Goal: Information Seeking & Learning: Learn about a topic

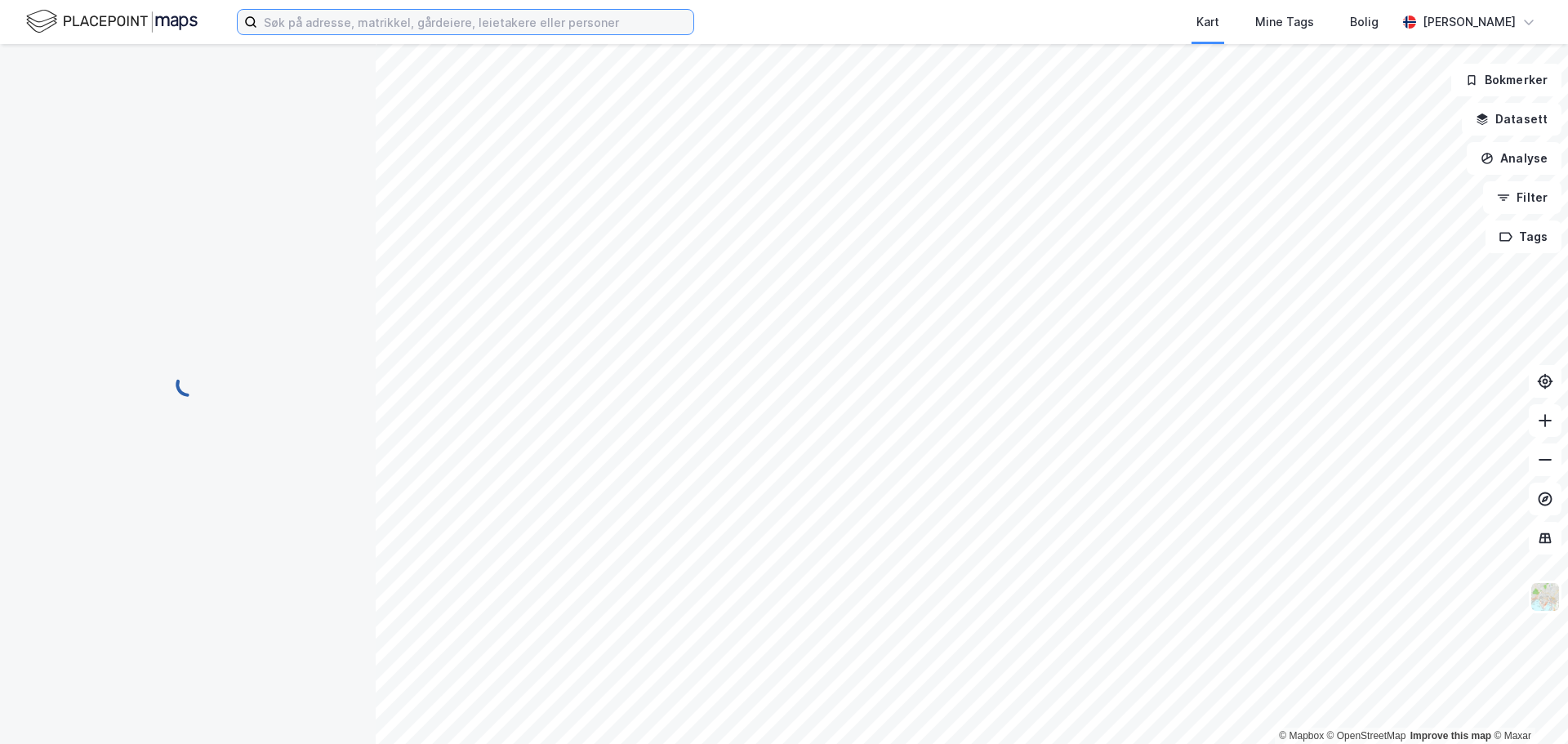
click at [447, 22] on input at bounding box center [475, 22] width 436 height 24
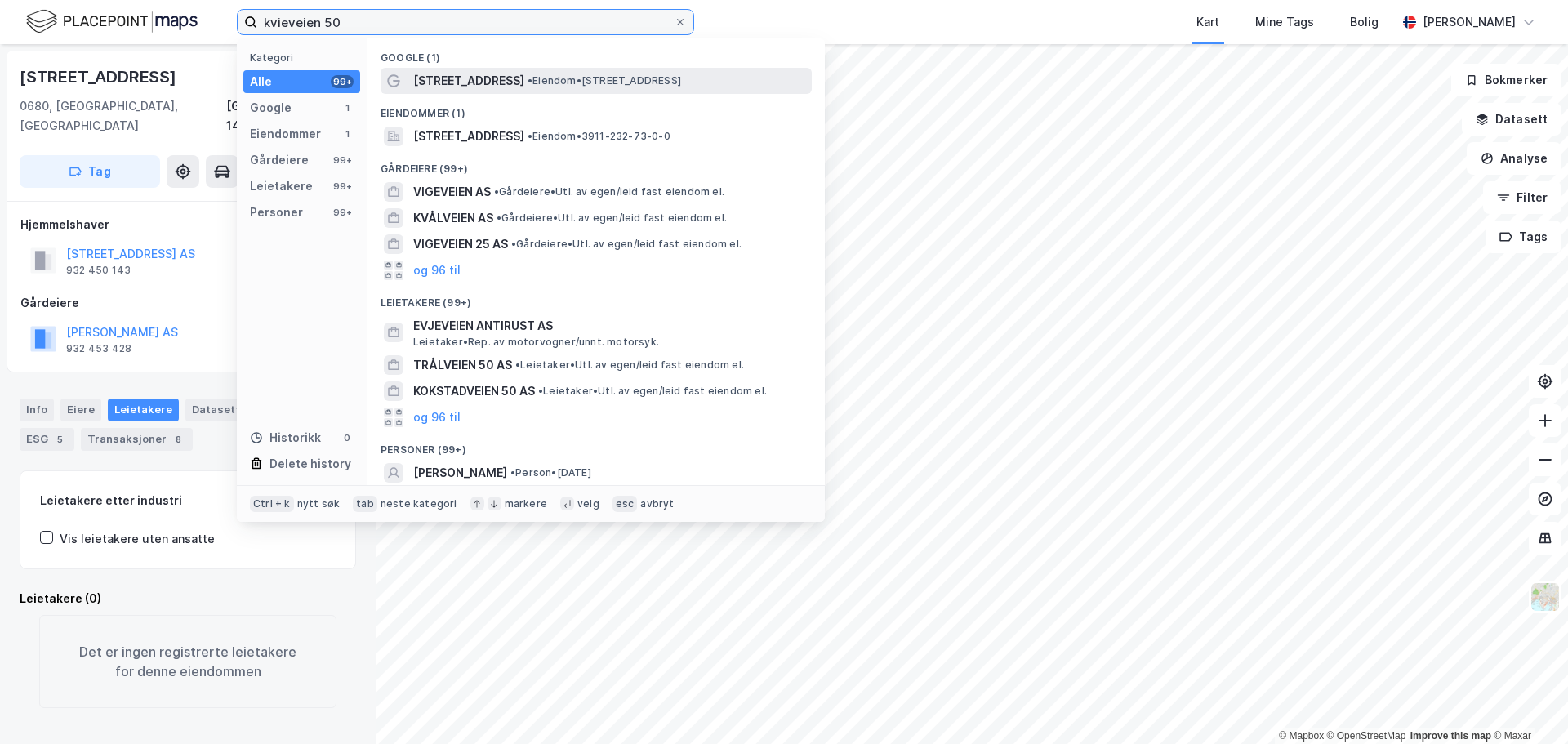
type input "kvieveien 50"
click at [681, 90] on div "Kvieveien 50 • Eiendom • Kvieveien 50, 3148 Hvasser" at bounding box center [596, 80] width 431 height 26
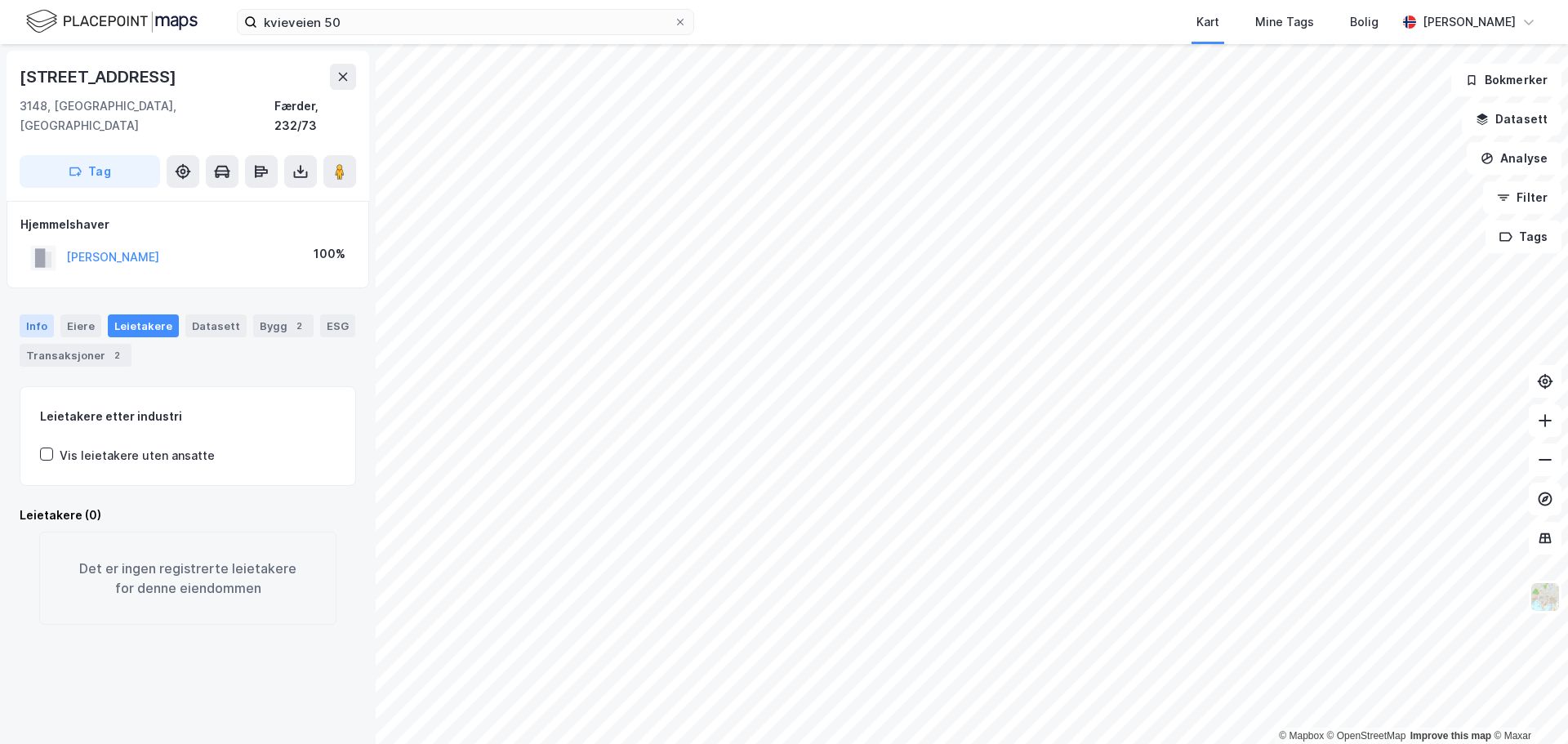
click at [42, 314] on div "Info" at bounding box center [36, 325] width 35 height 23
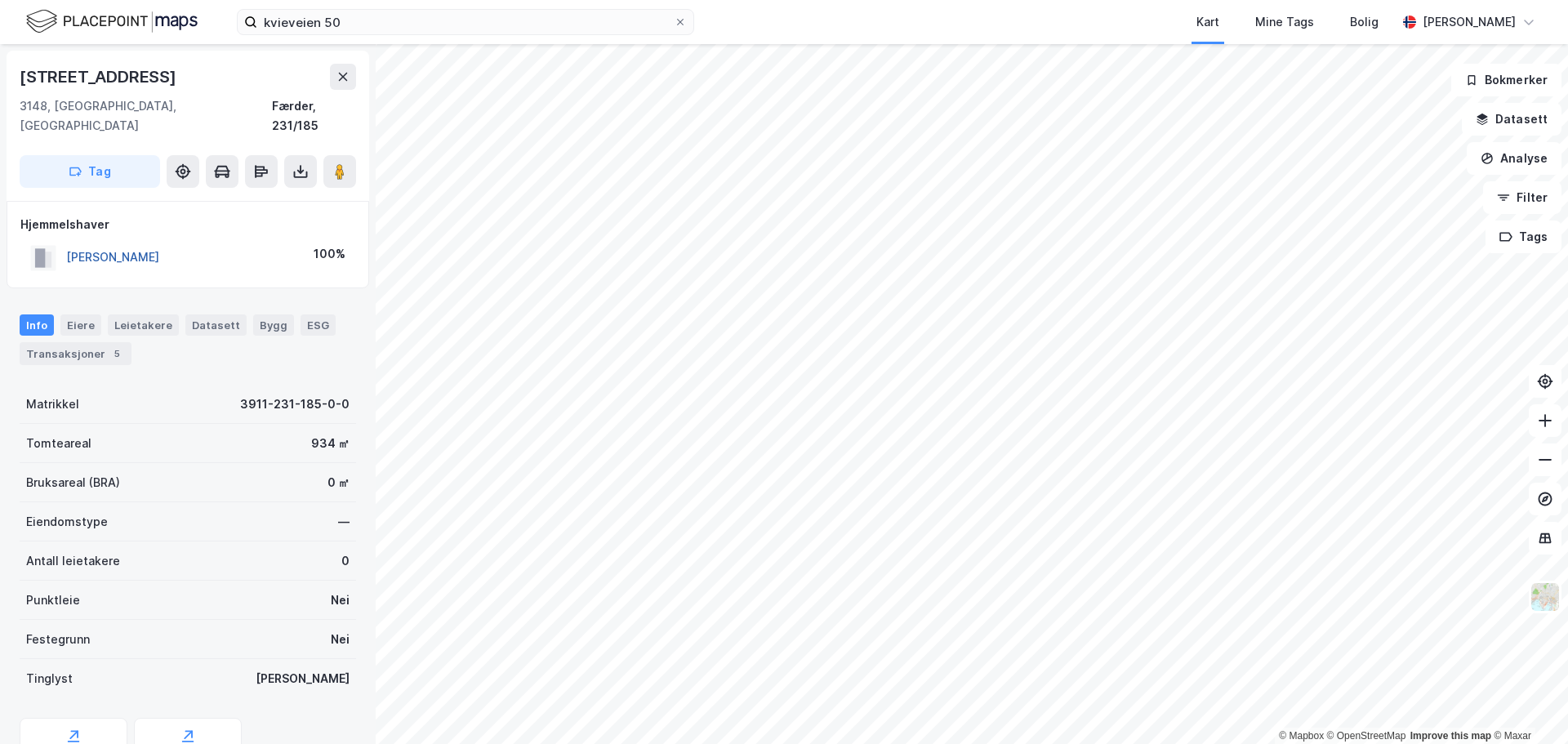
click at [0, 0] on button "LEONARDSEN KRISTIN" at bounding box center [0, 0] width 0 height 0
click at [0, 0] on button "GAASRUD SVERRE" at bounding box center [0, 0] width 0 height 0
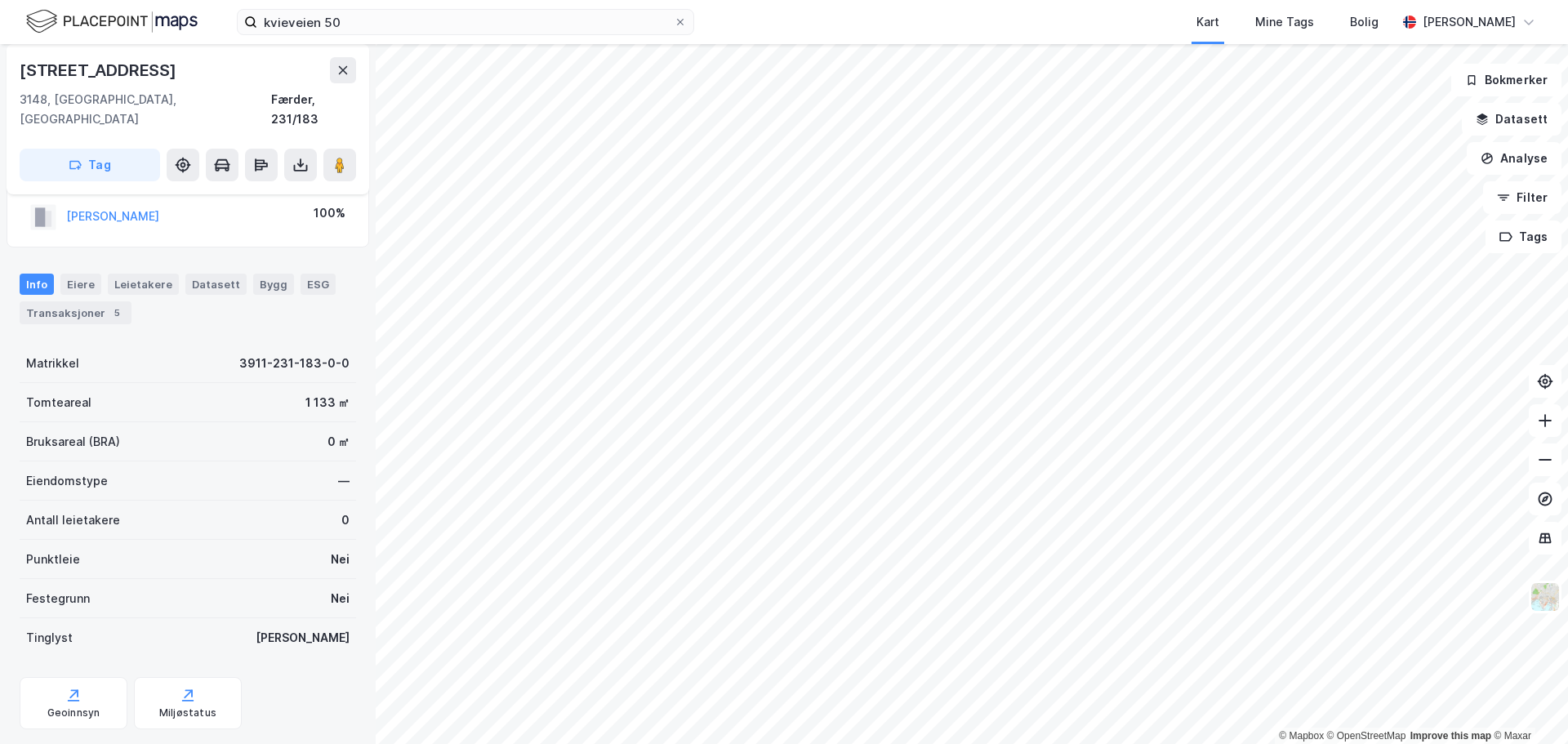
scroll to position [60, 0]
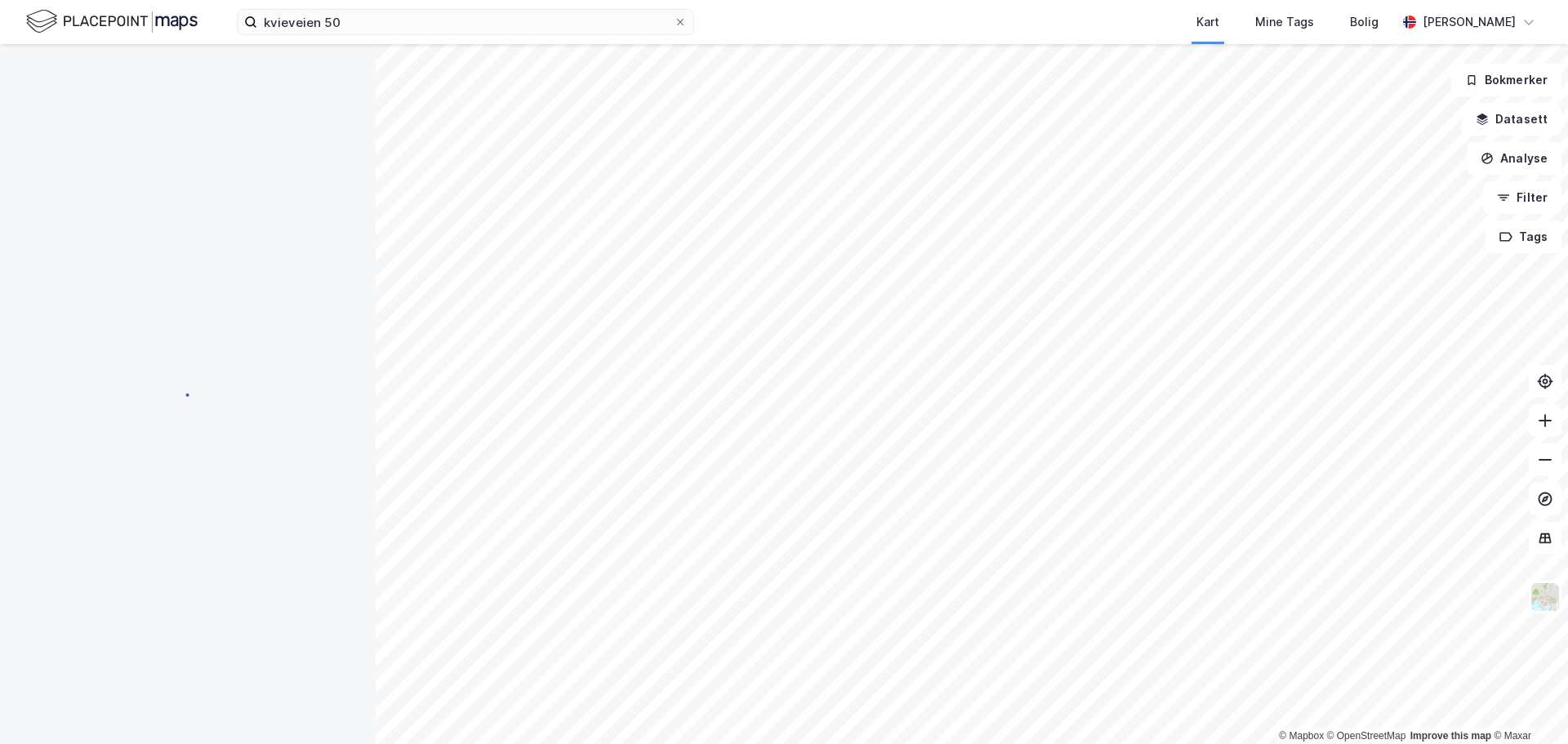
scroll to position [1, 0]
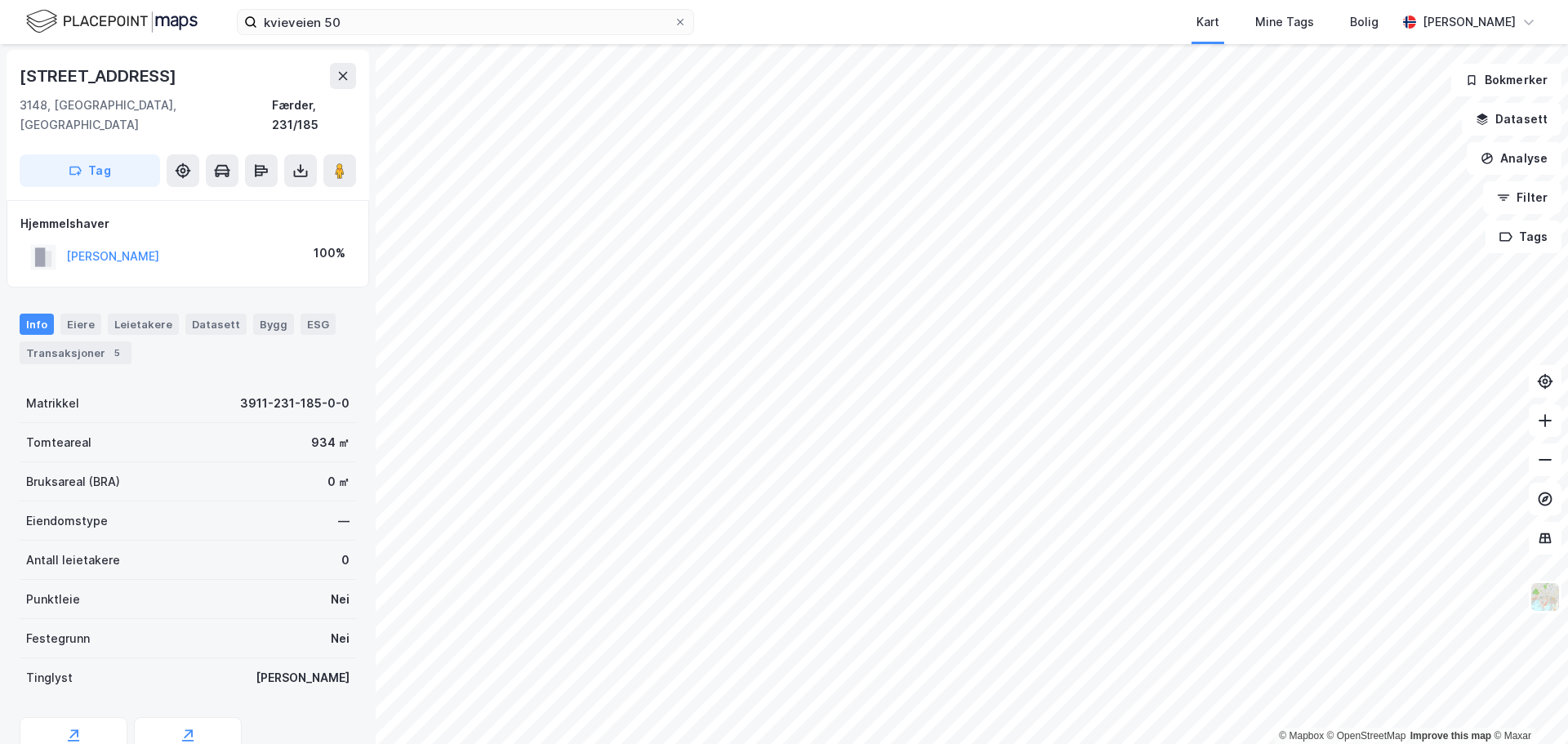
scroll to position [1, 0]
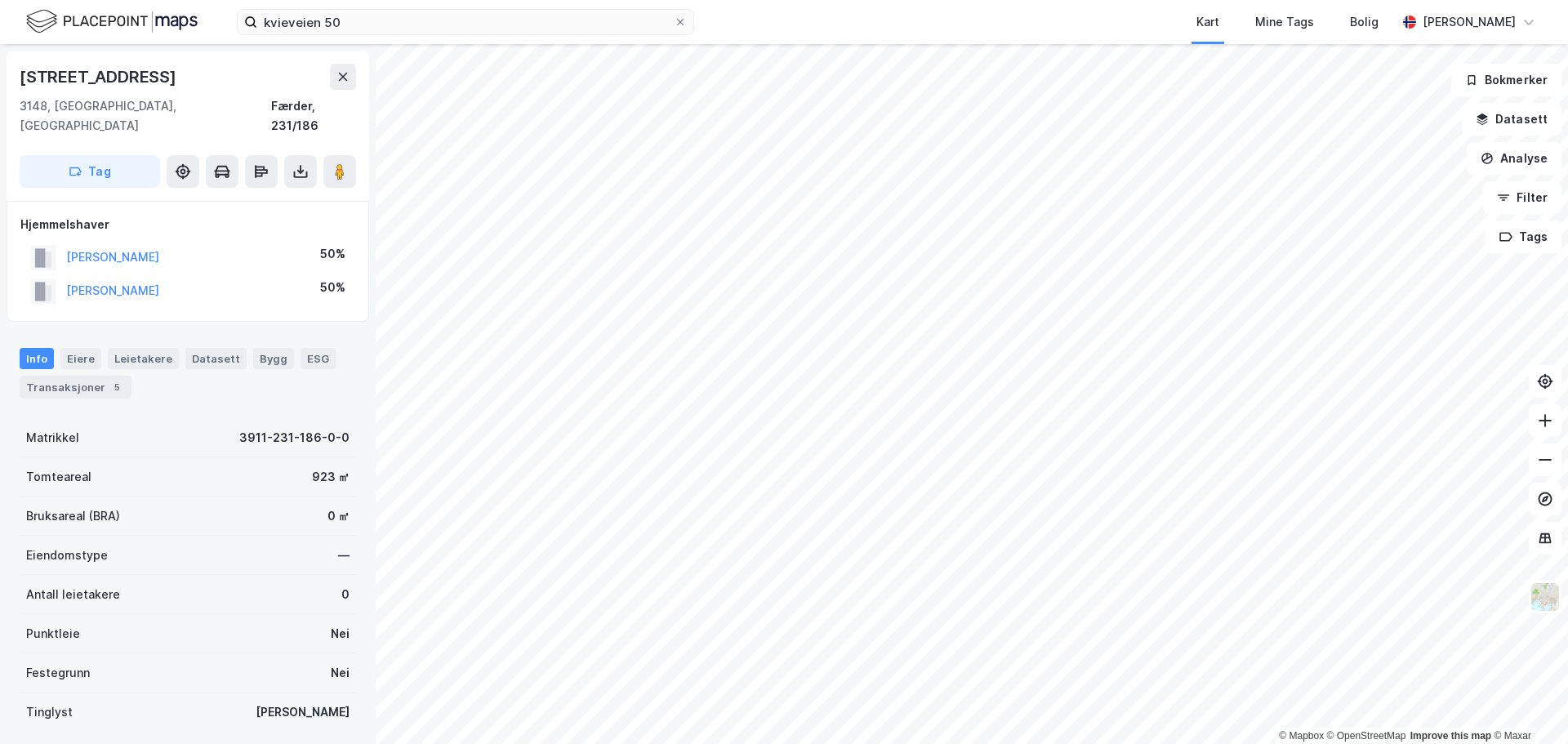
scroll to position [1, 0]
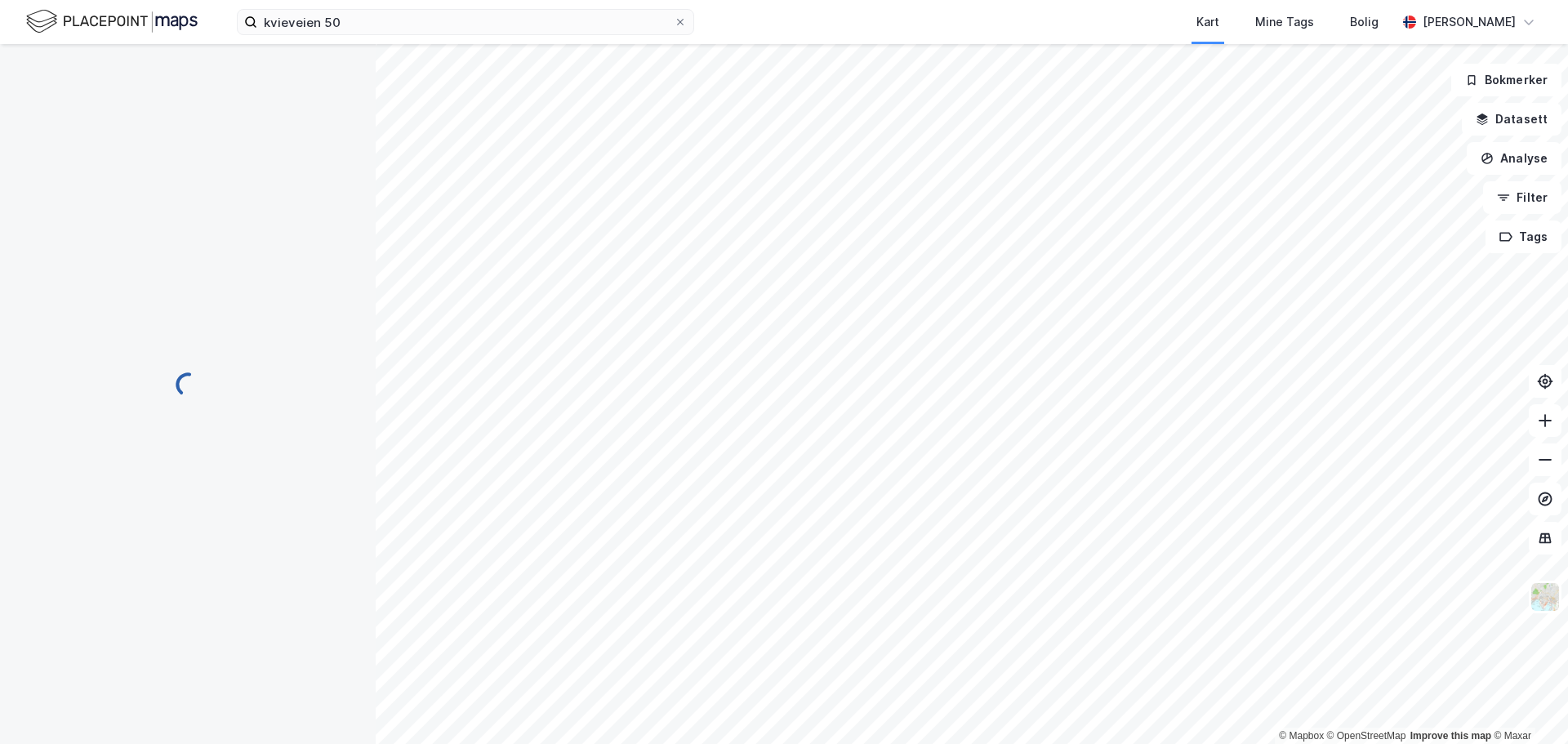
scroll to position [1, 0]
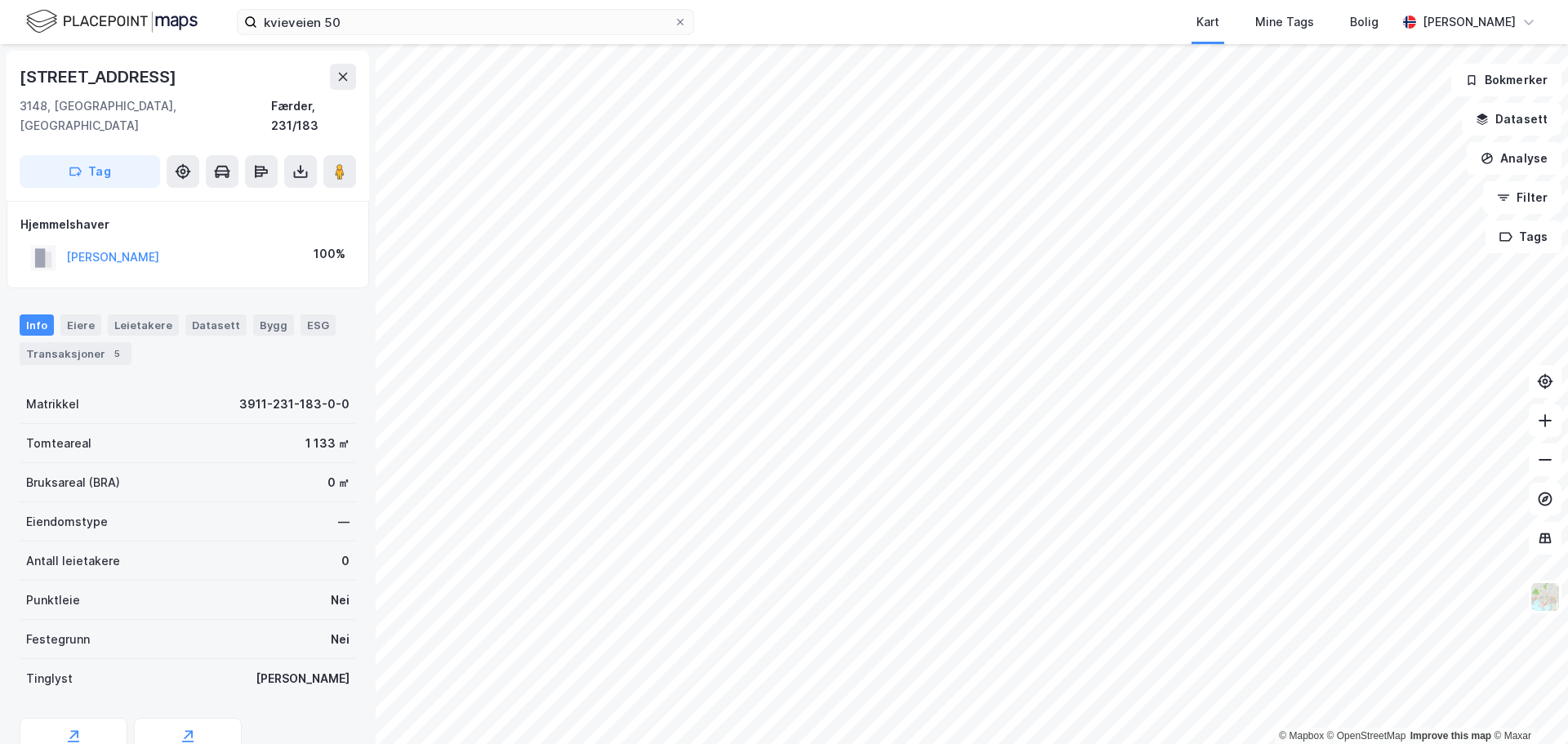
scroll to position [1, 0]
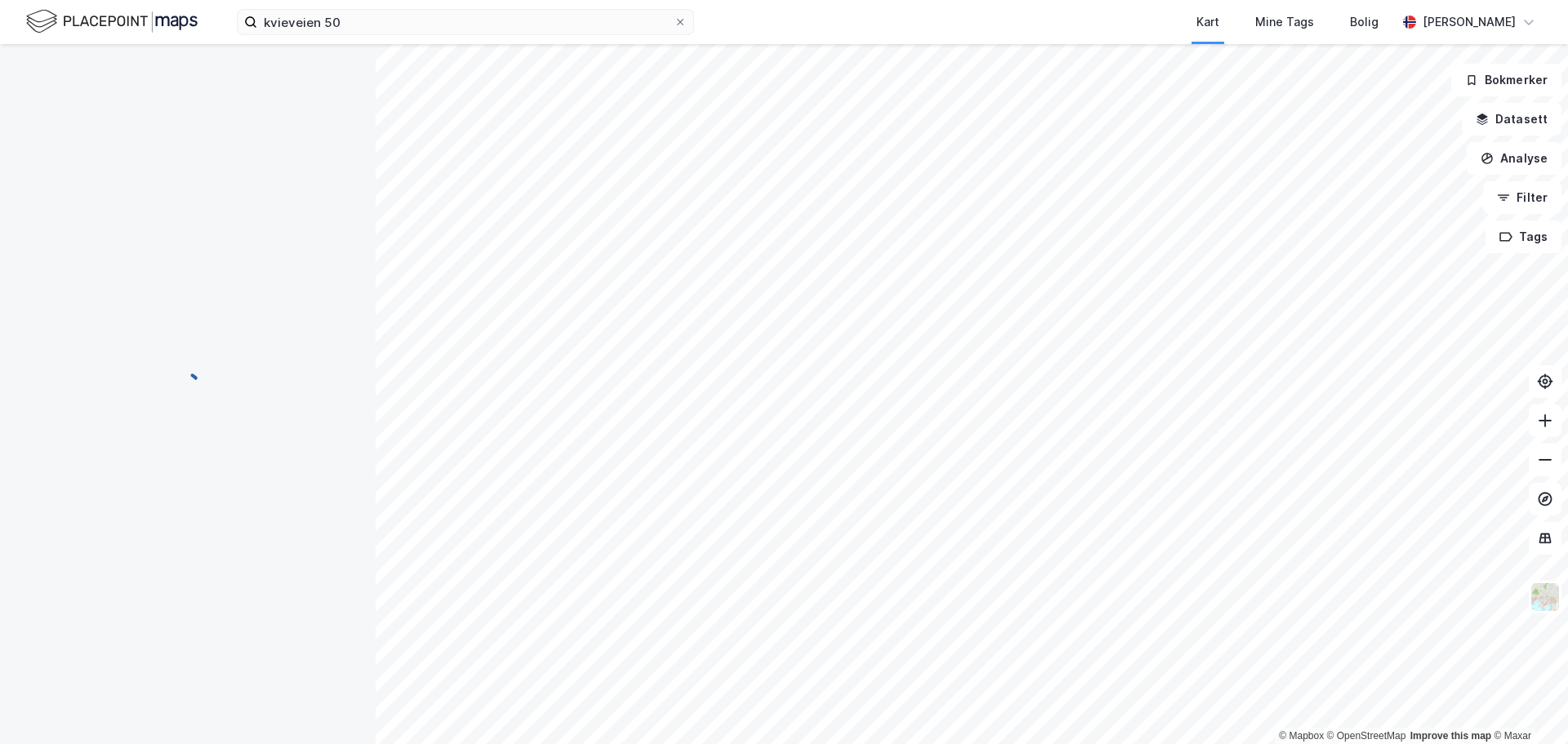
scroll to position [1, 0]
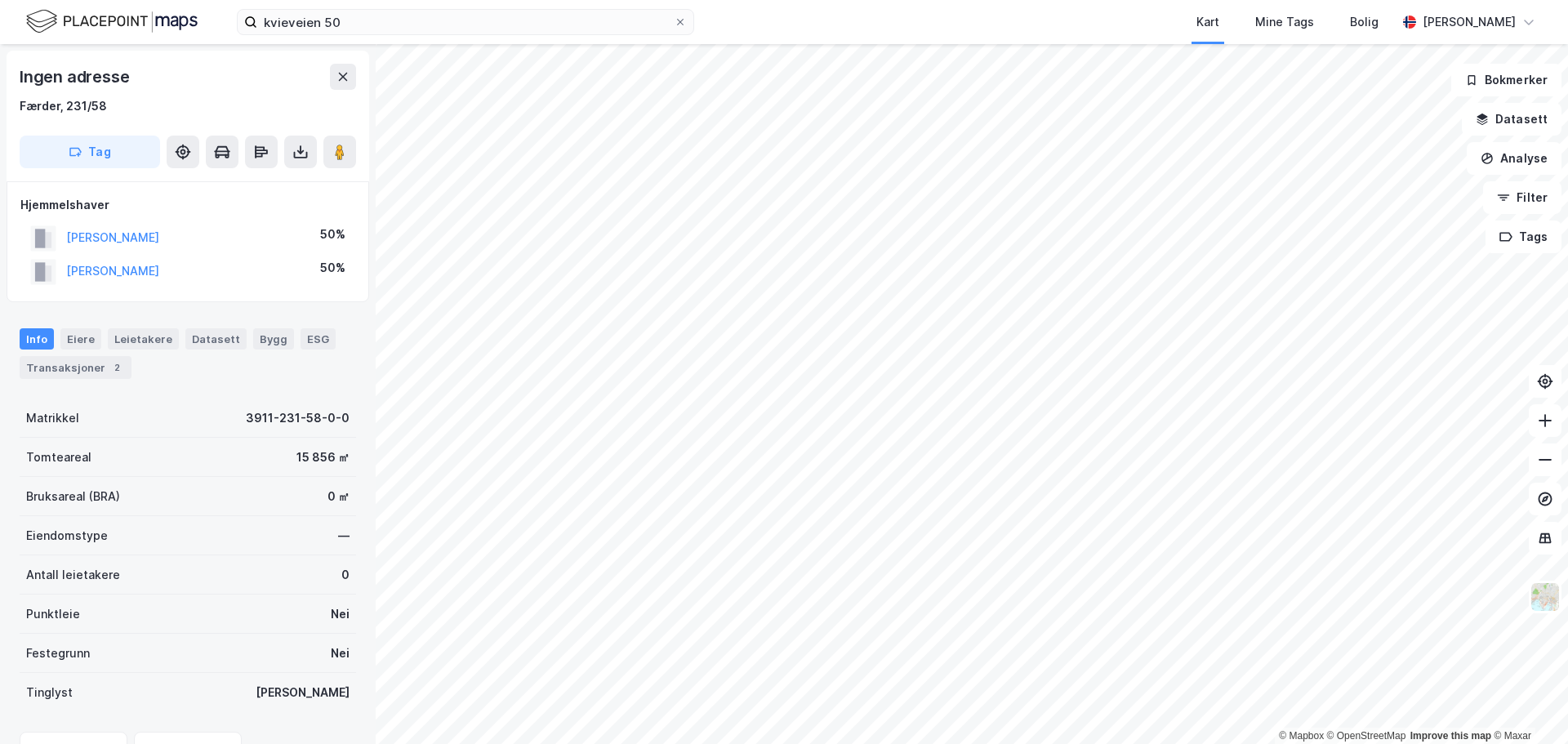
scroll to position [1, 0]
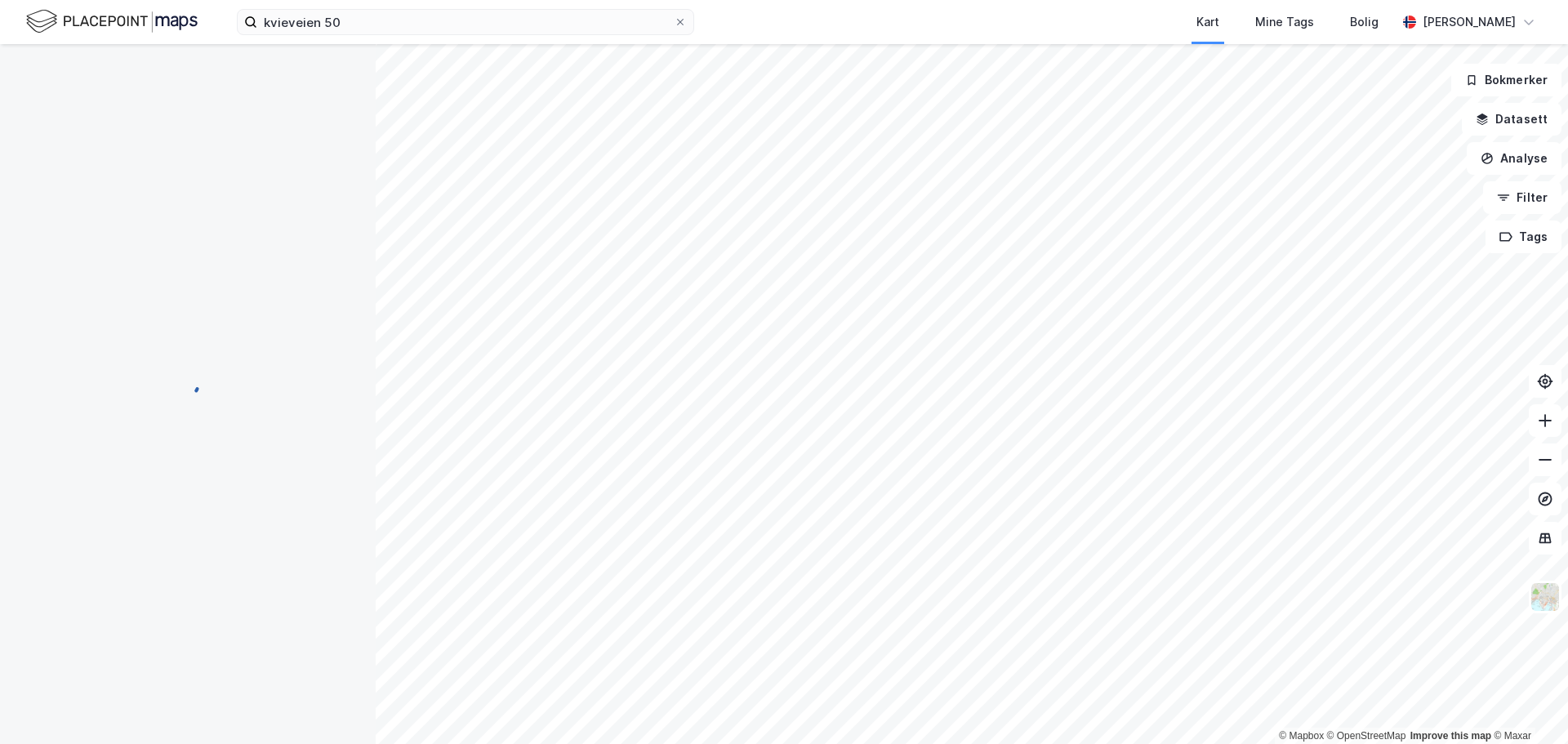
scroll to position [1, 0]
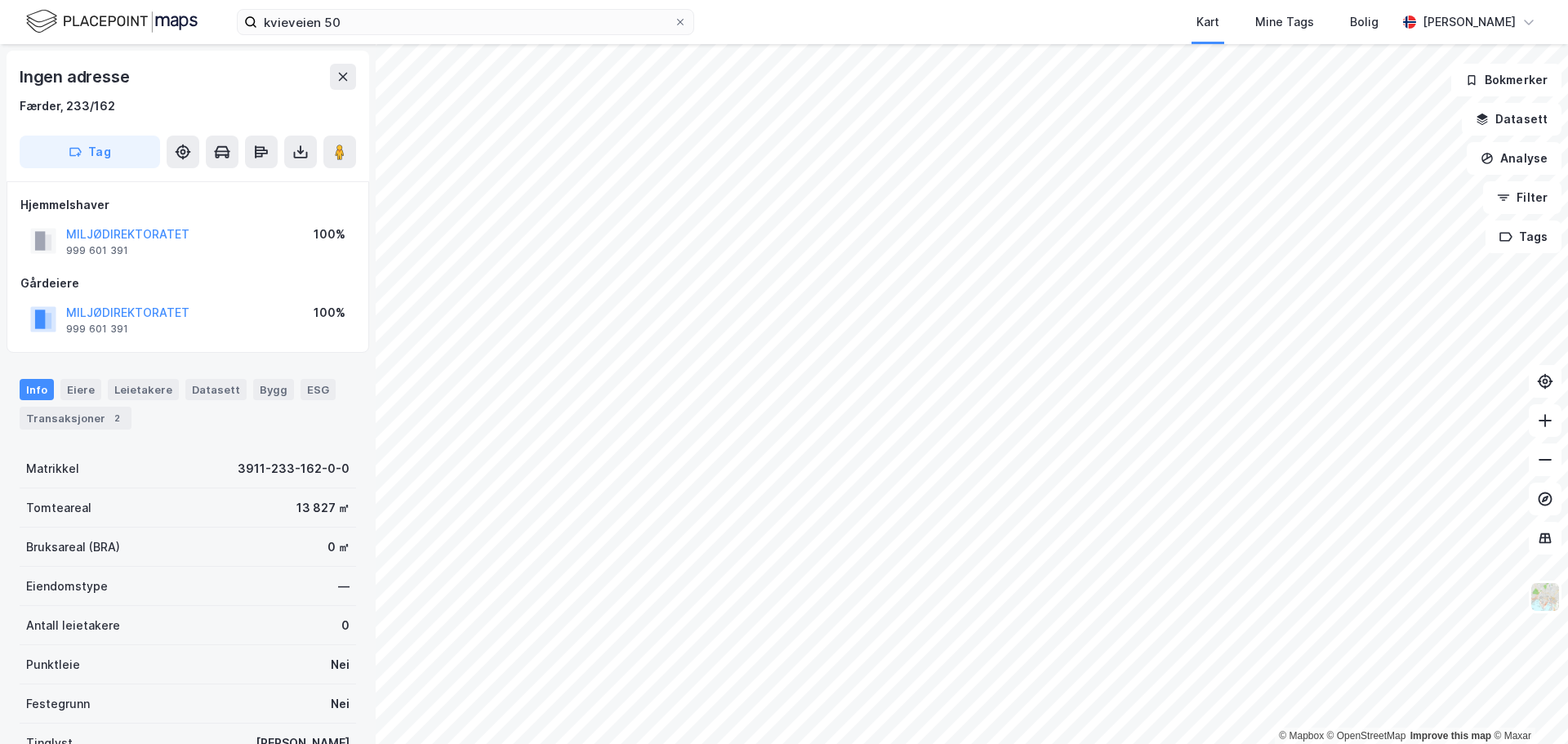
scroll to position [1, 0]
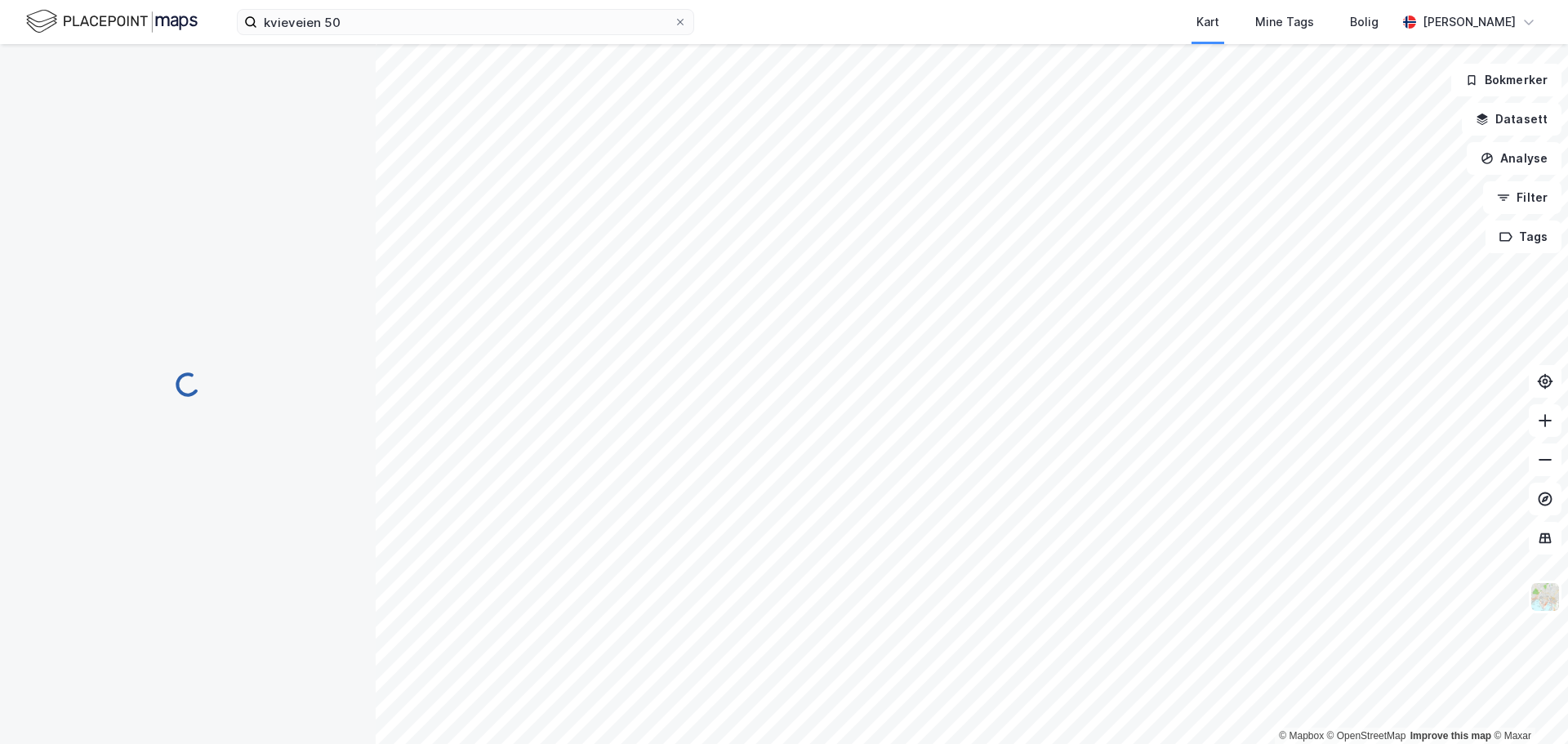
scroll to position [1, 0]
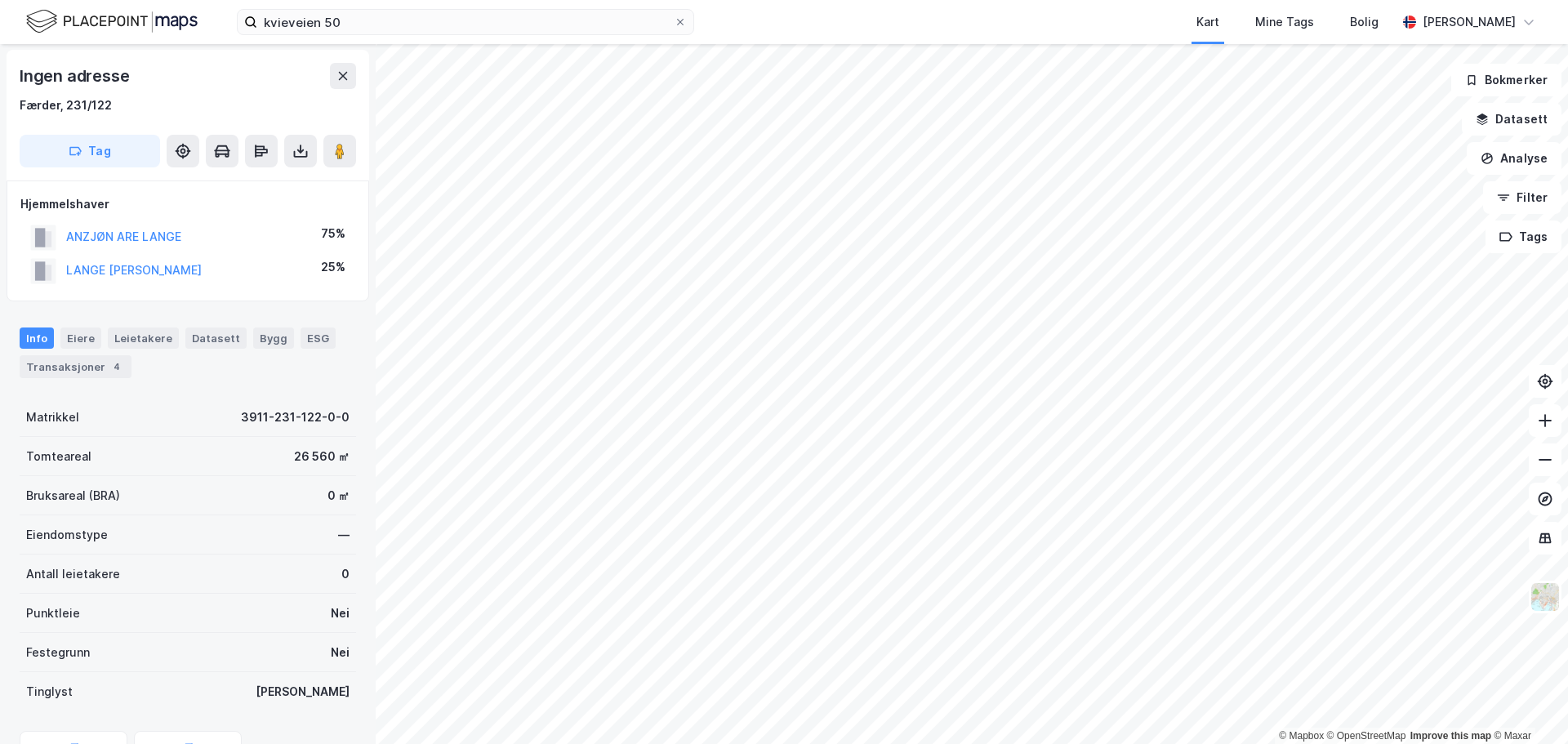
scroll to position [1, 0]
click at [1168, 743] on html "kvieveien 50 Kart Mine Tags Bolig Andreas Hagen © Mapbox © OpenStreetMap Improv…" at bounding box center [784, 372] width 1568 height 744
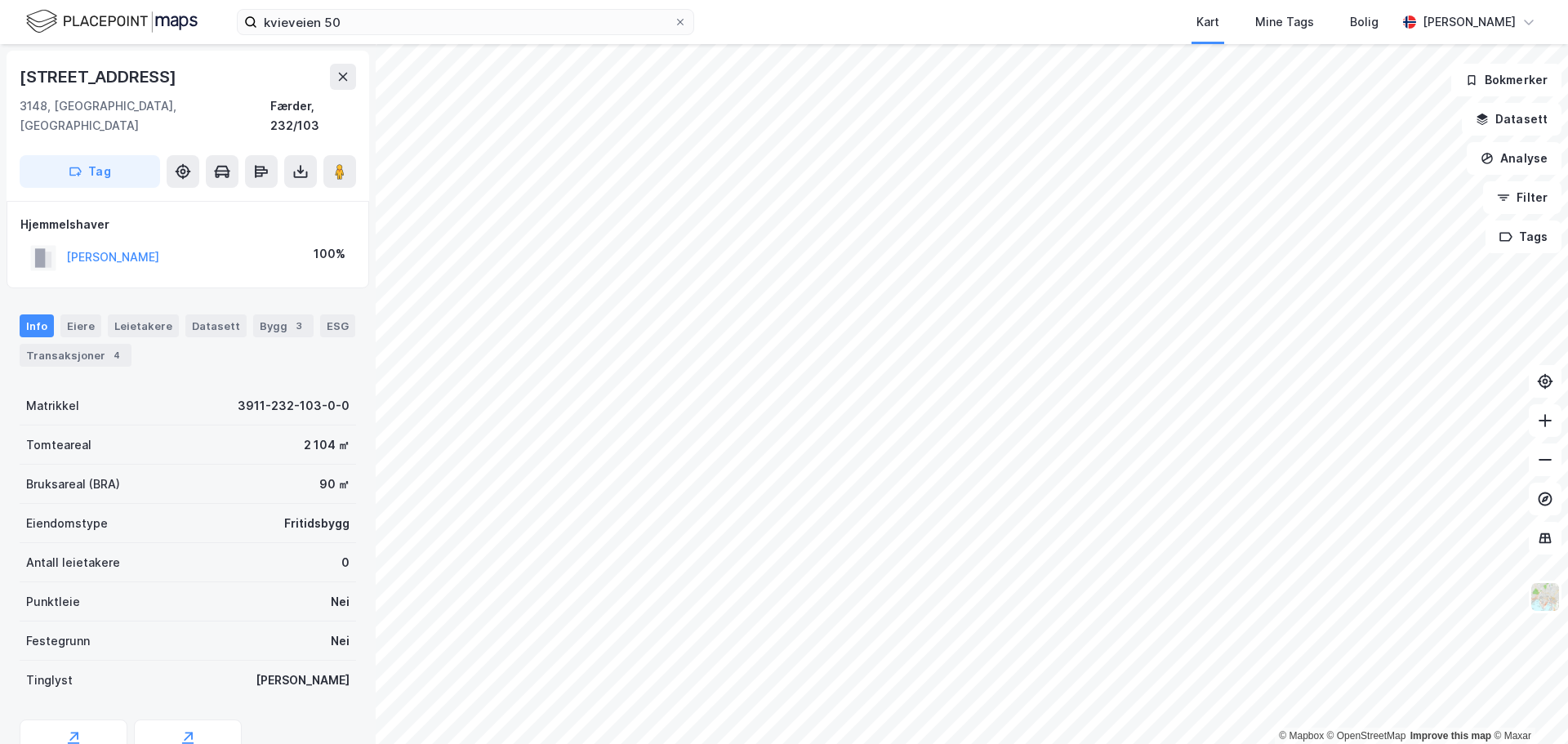
scroll to position [1, 0]
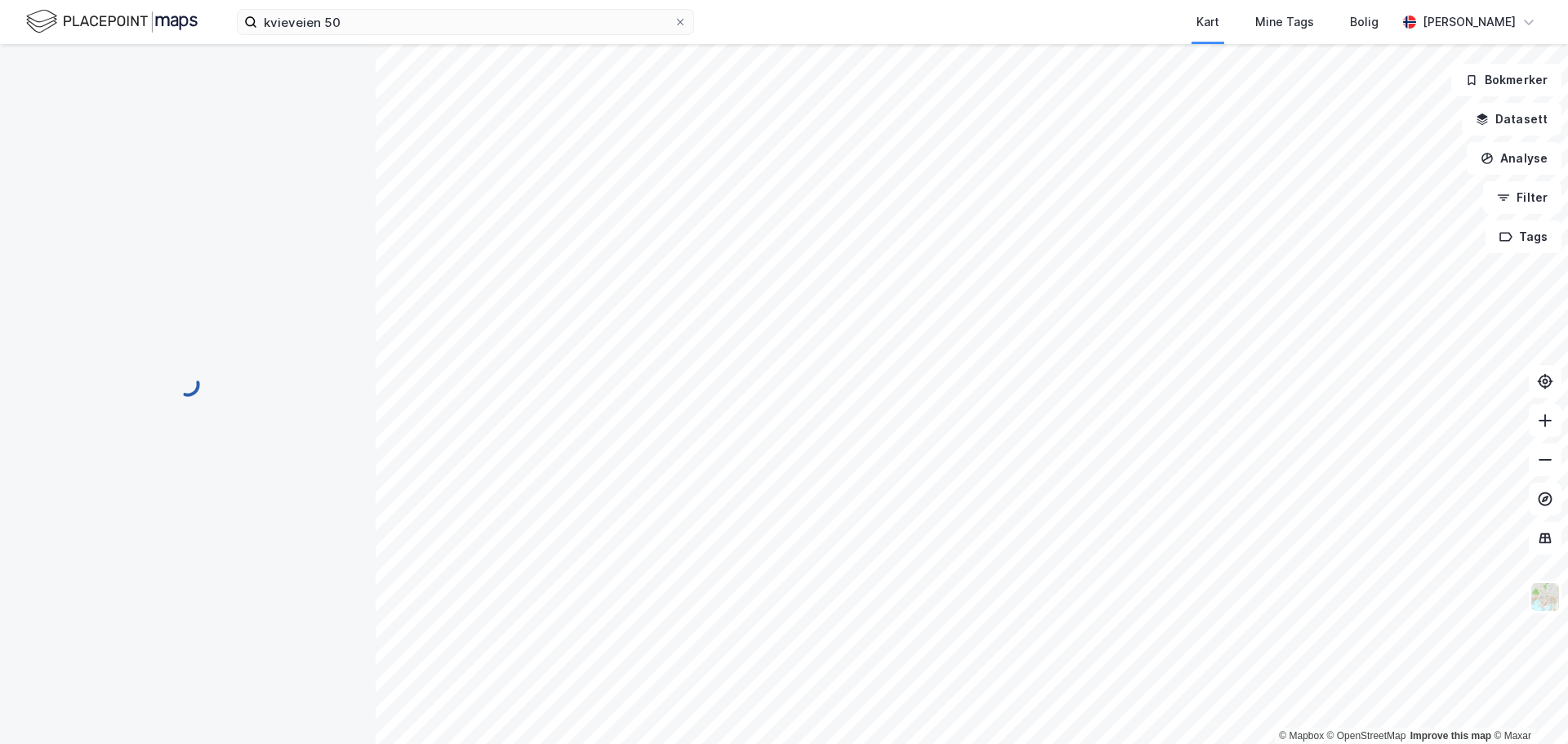
scroll to position [1, 0]
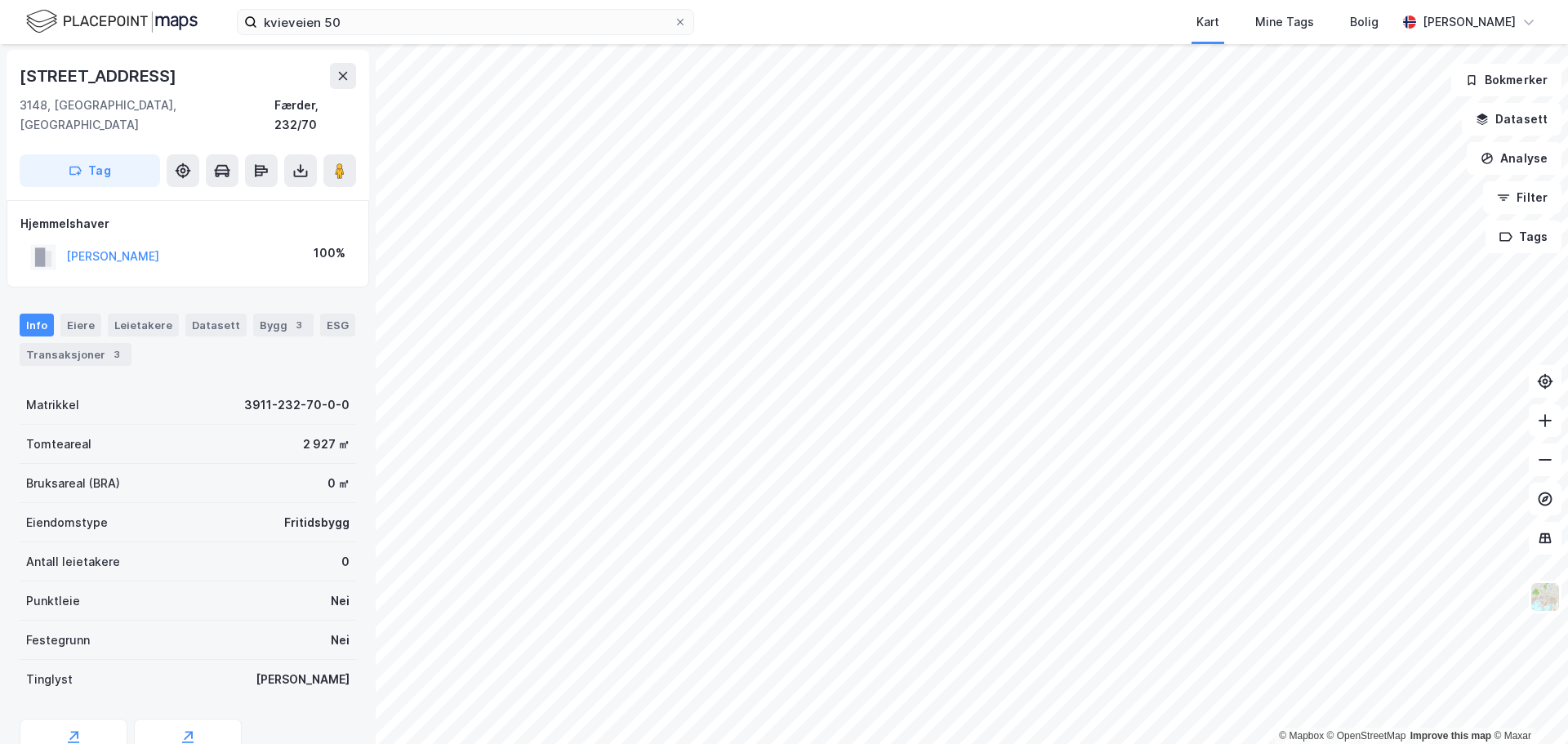
scroll to position [1, 0]
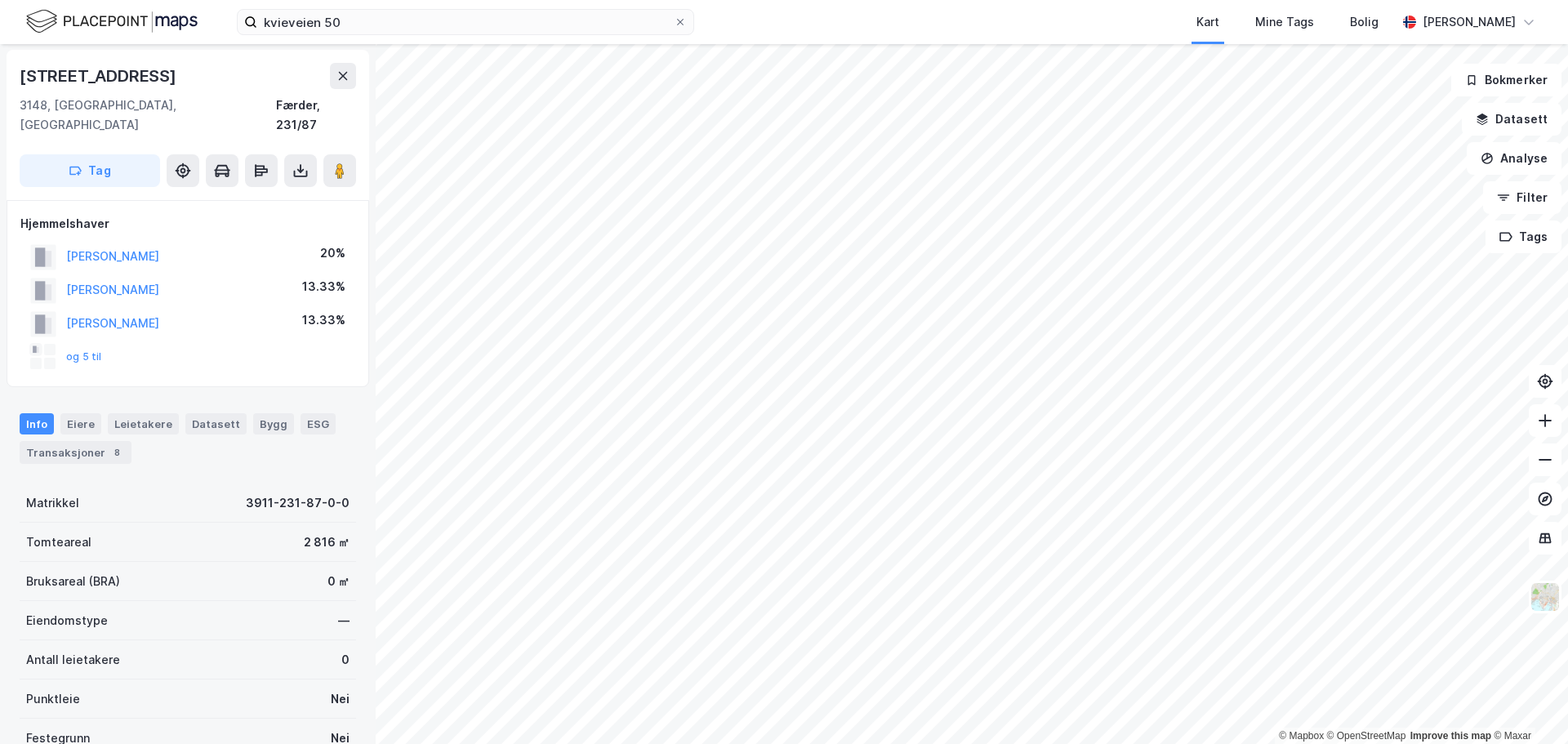
scroll to position [1, 0]
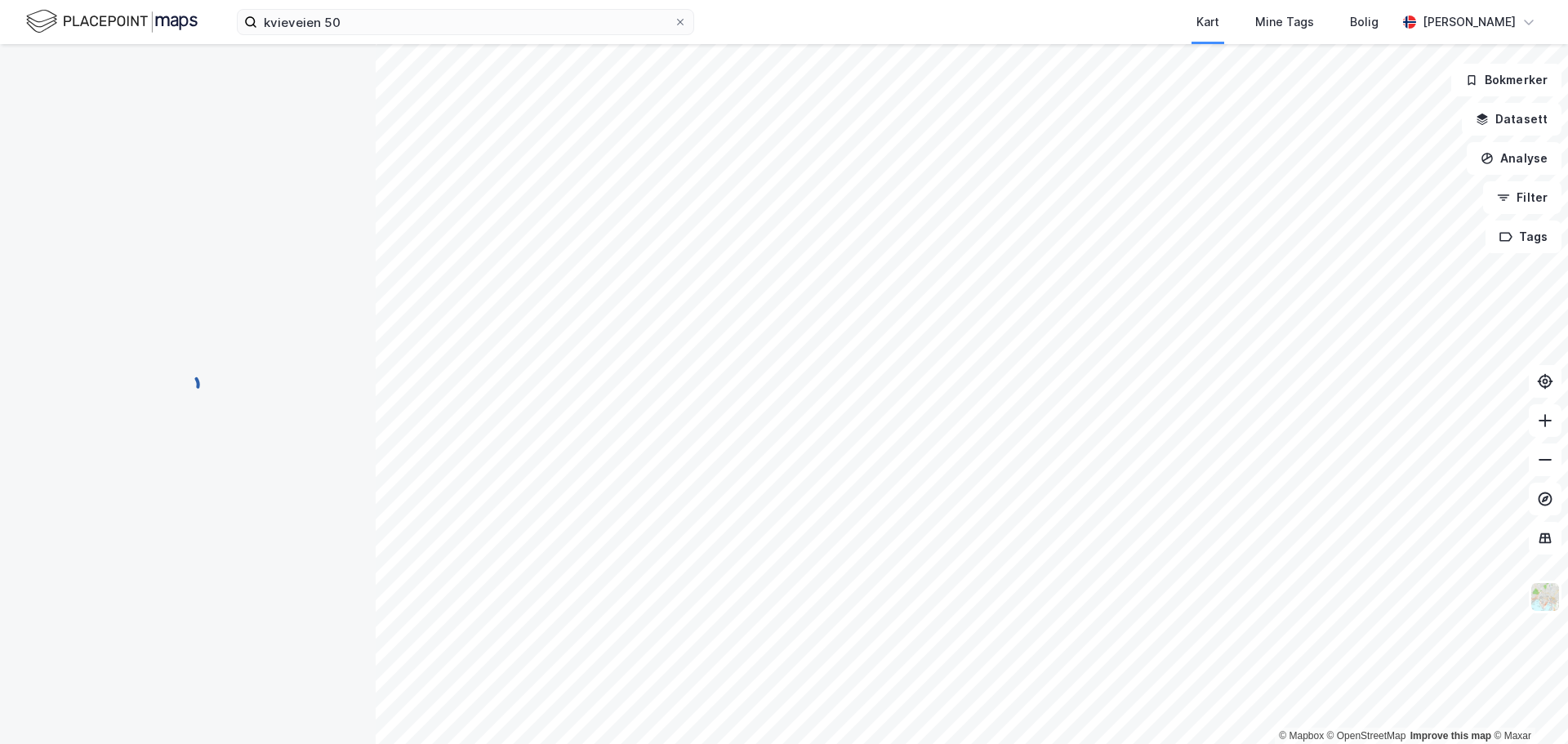
scroll to position [1, 0]
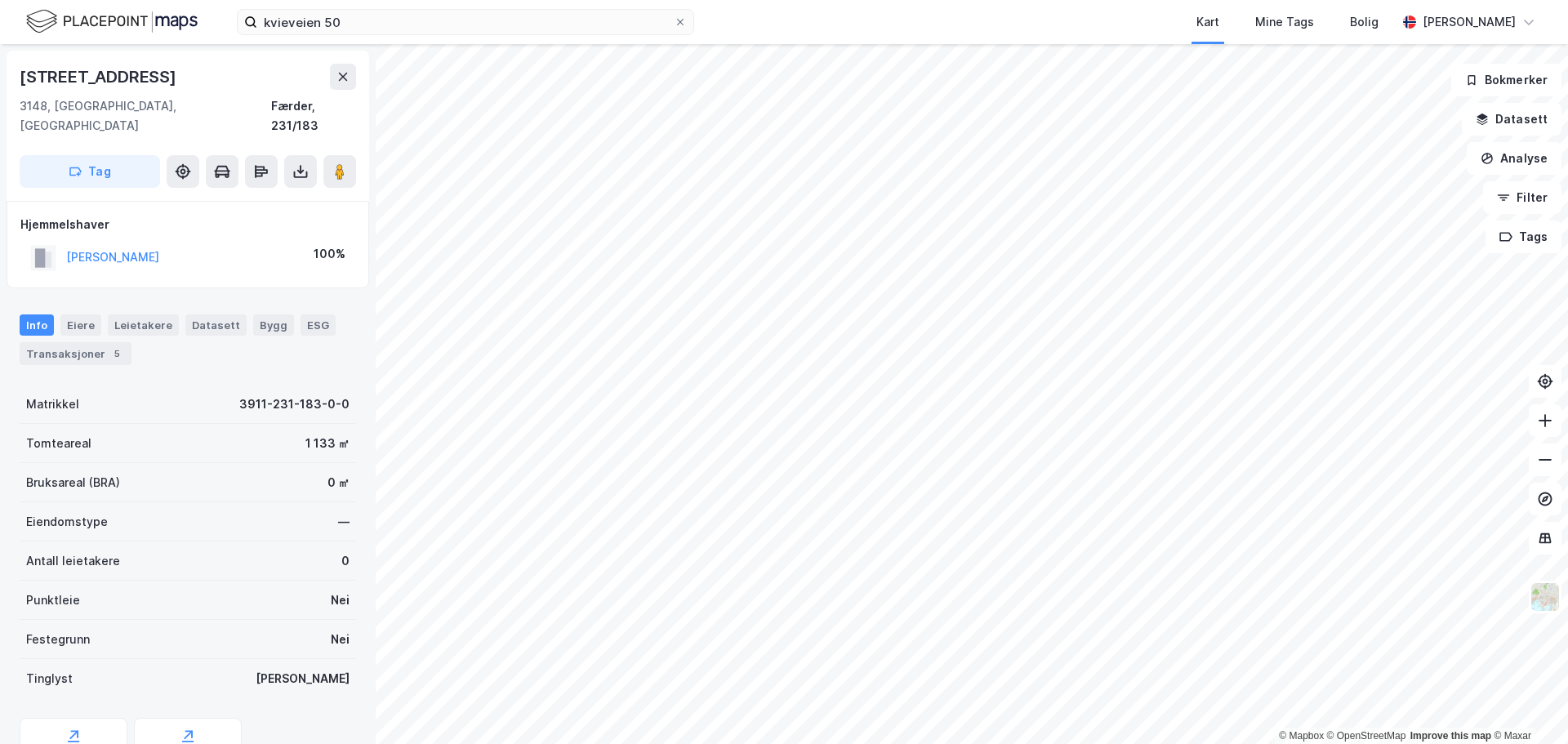
scroll to position [1, 0]
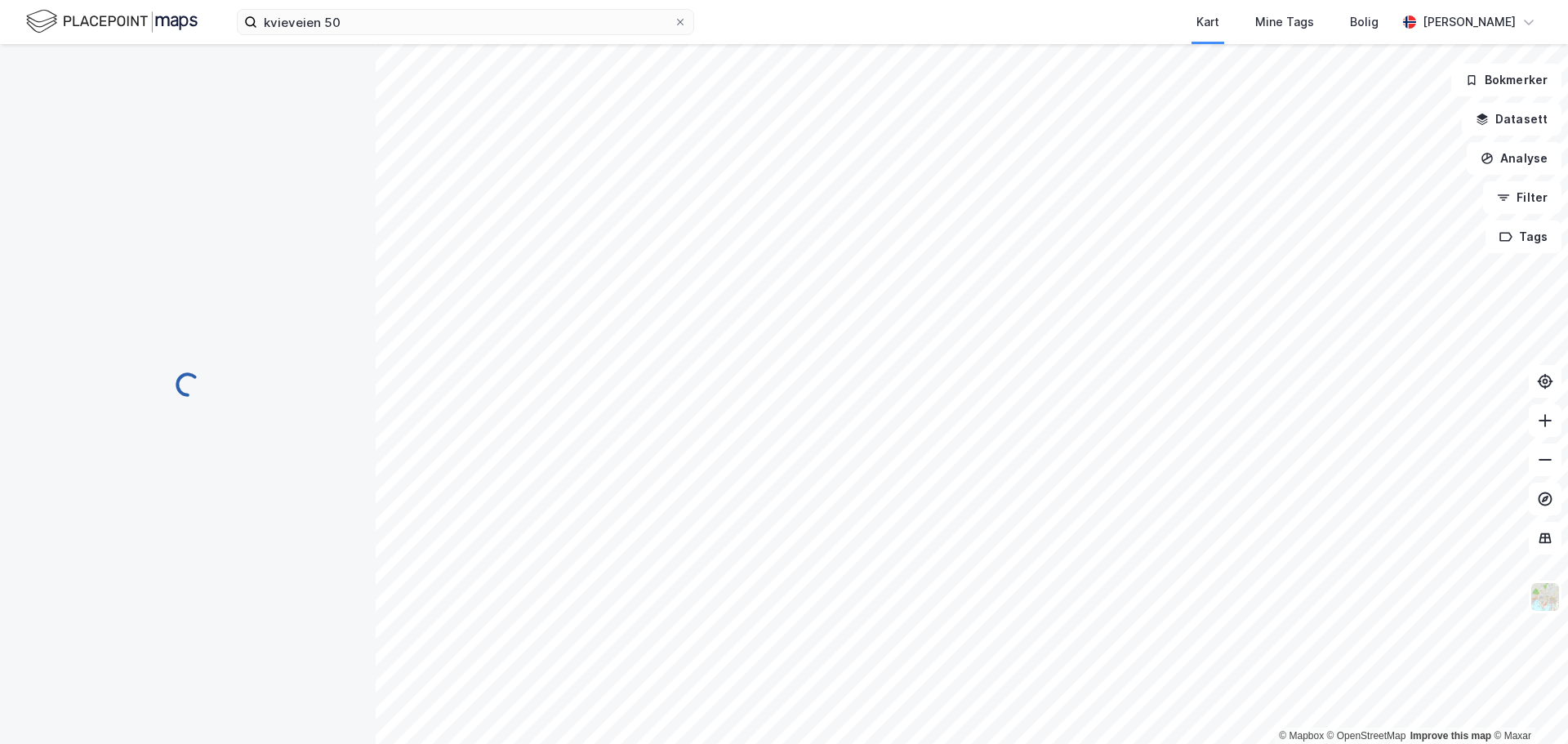
scroll to position [1, 0]
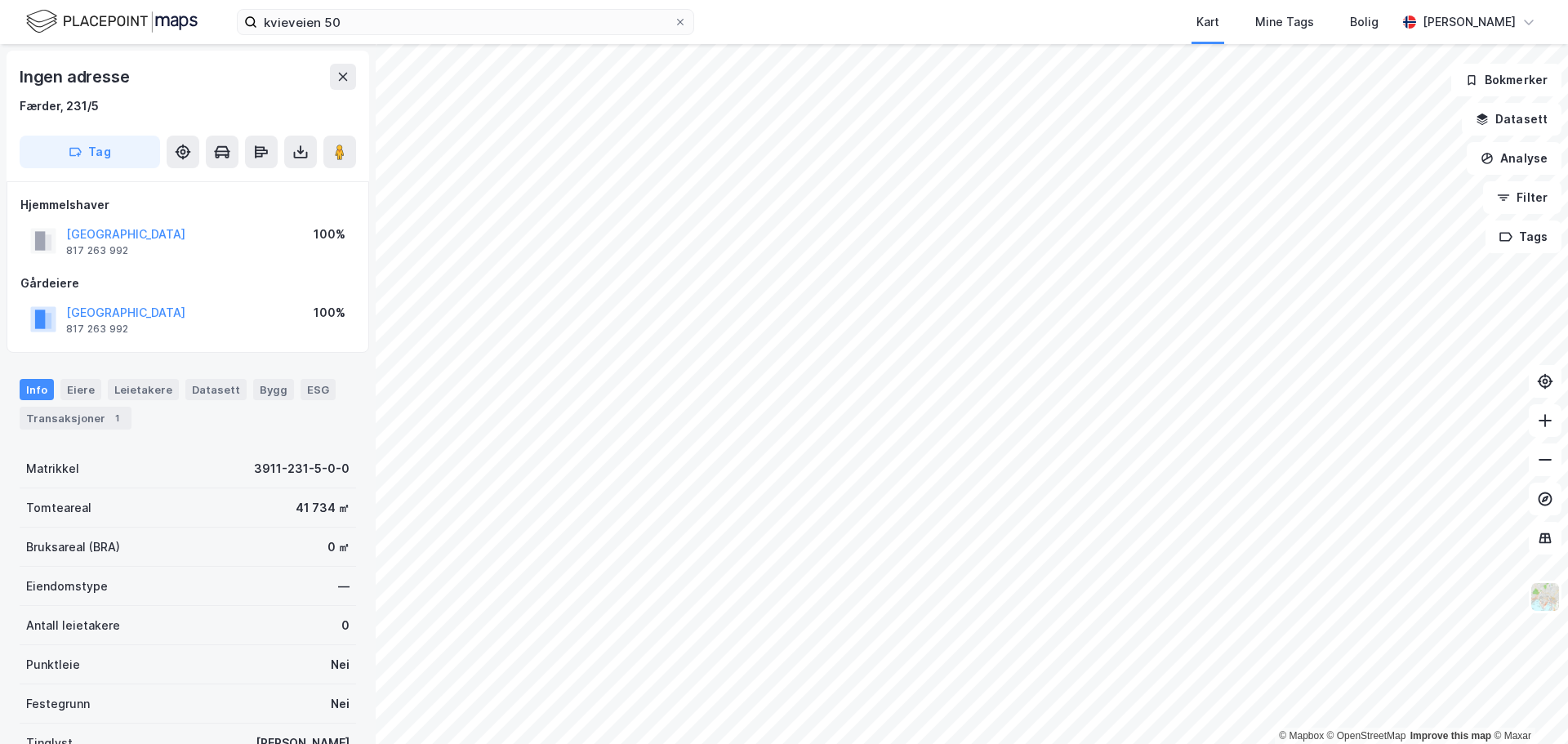
scroll to position [1, 0]
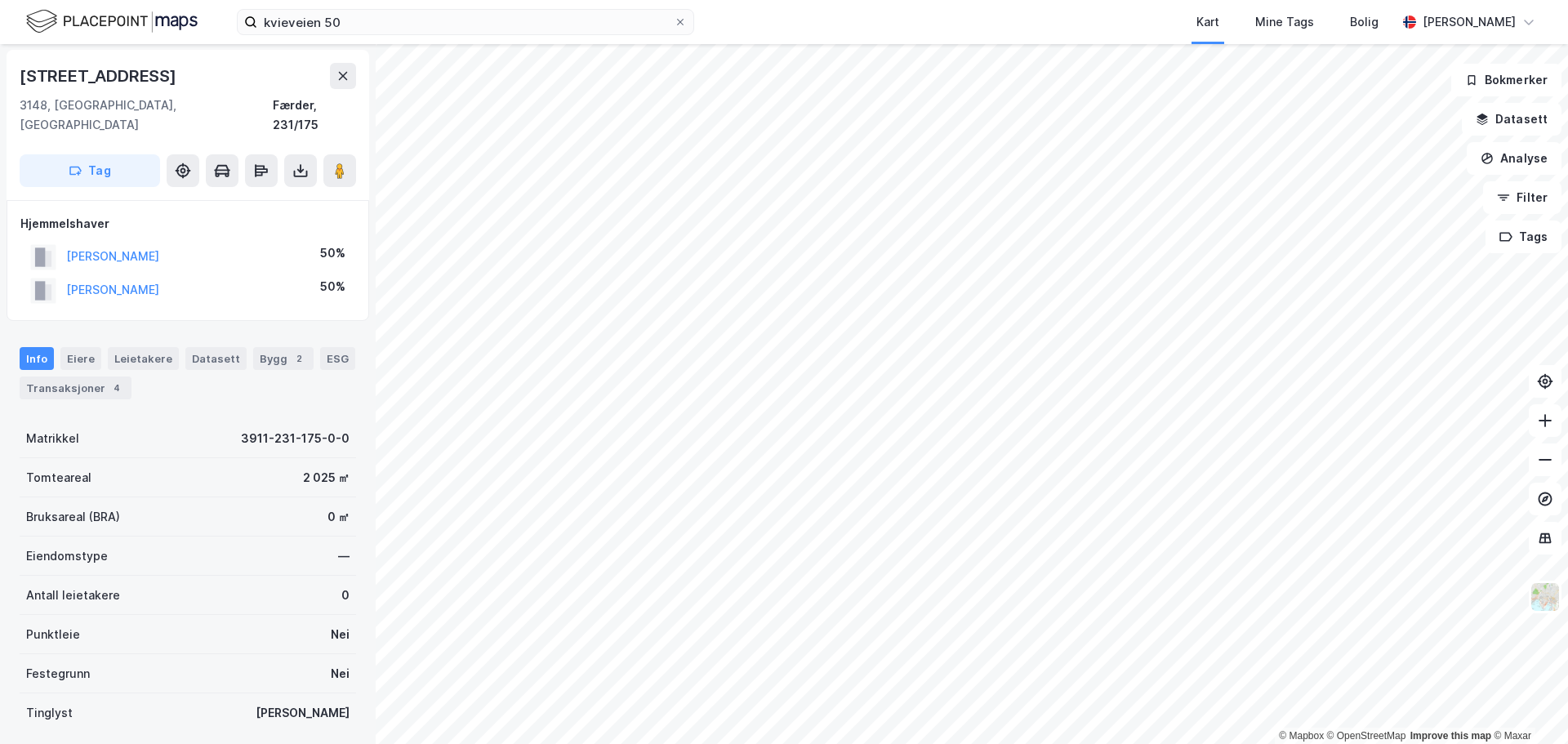
scroll to position [1, 0]
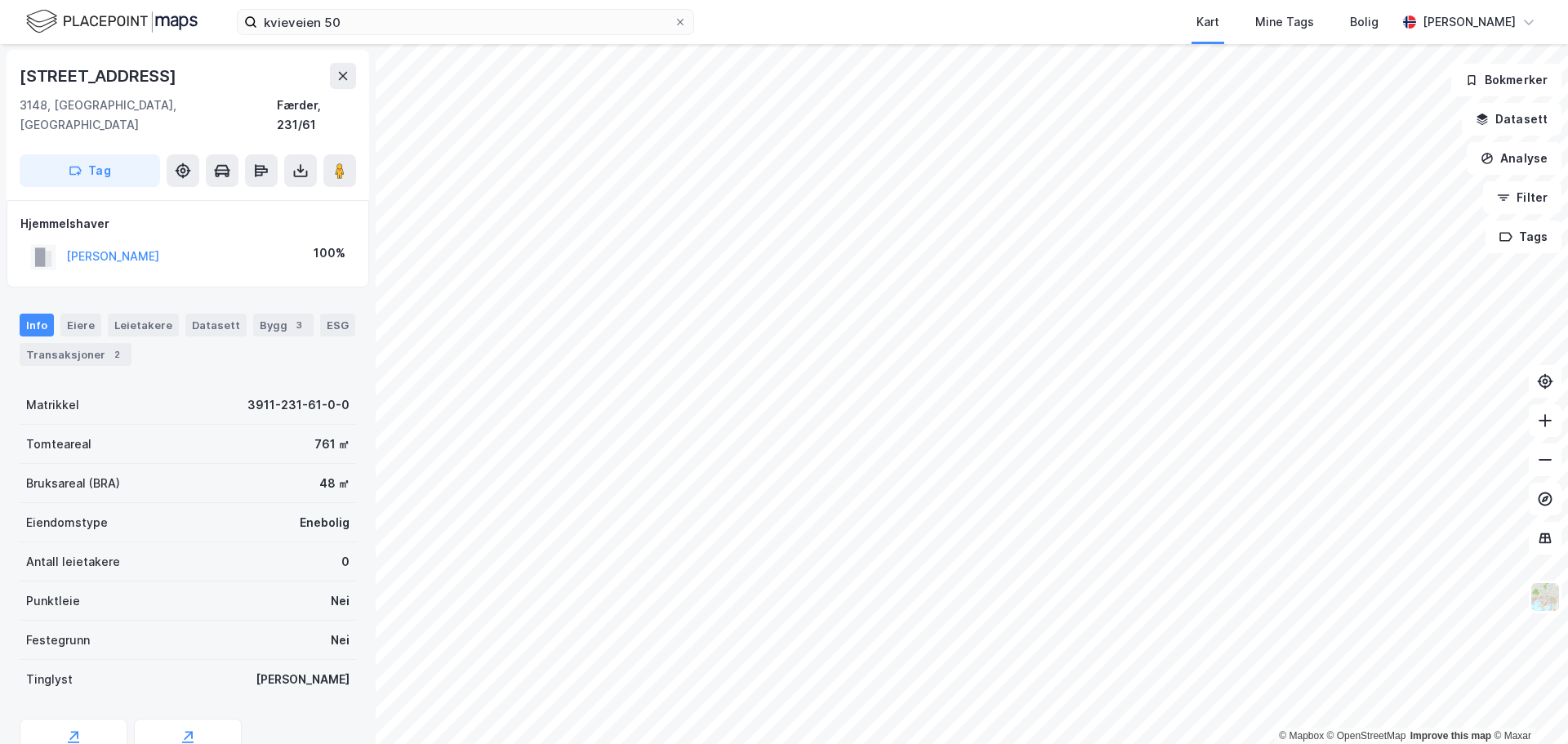
scroll to position [1, 0]
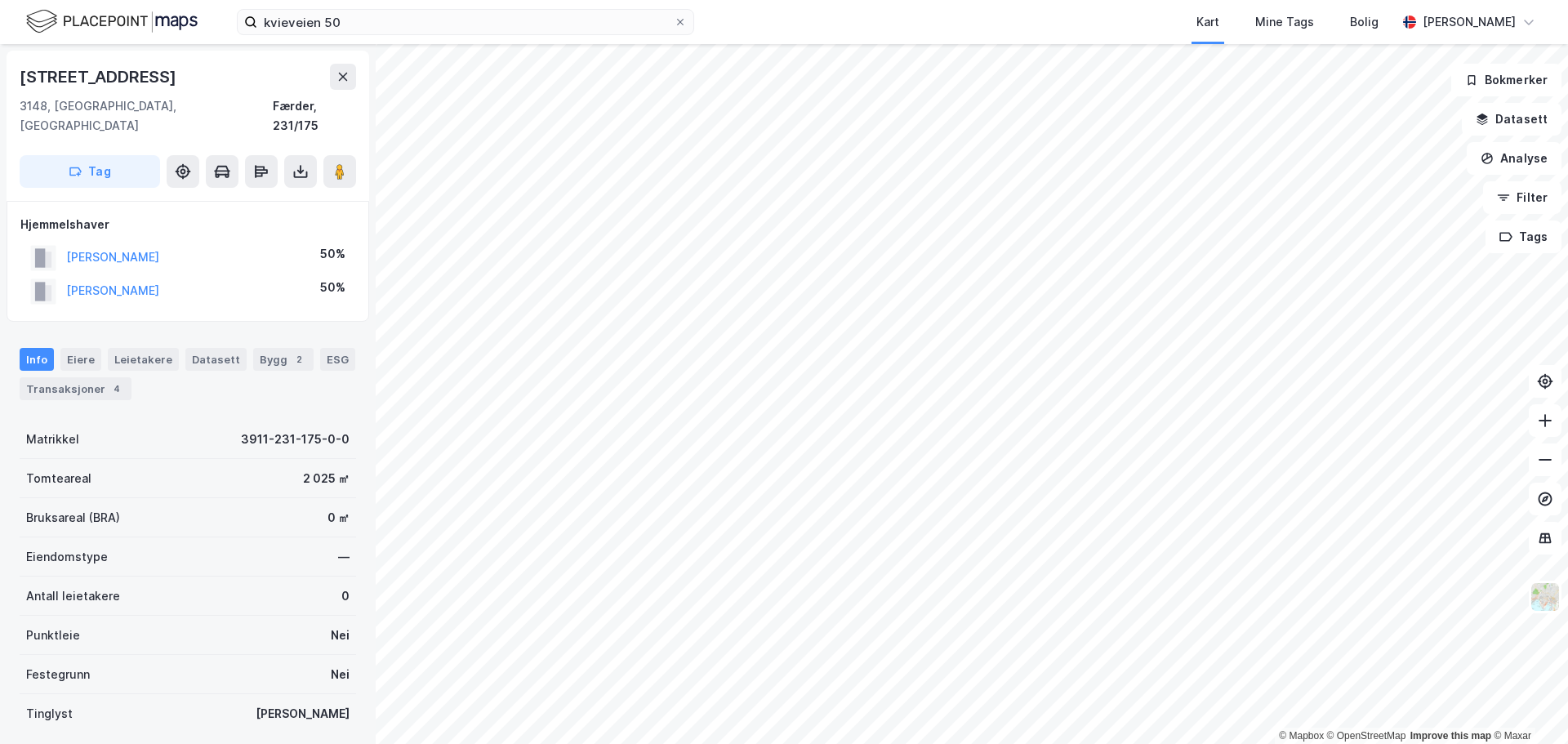
scroll to position [1, 0]
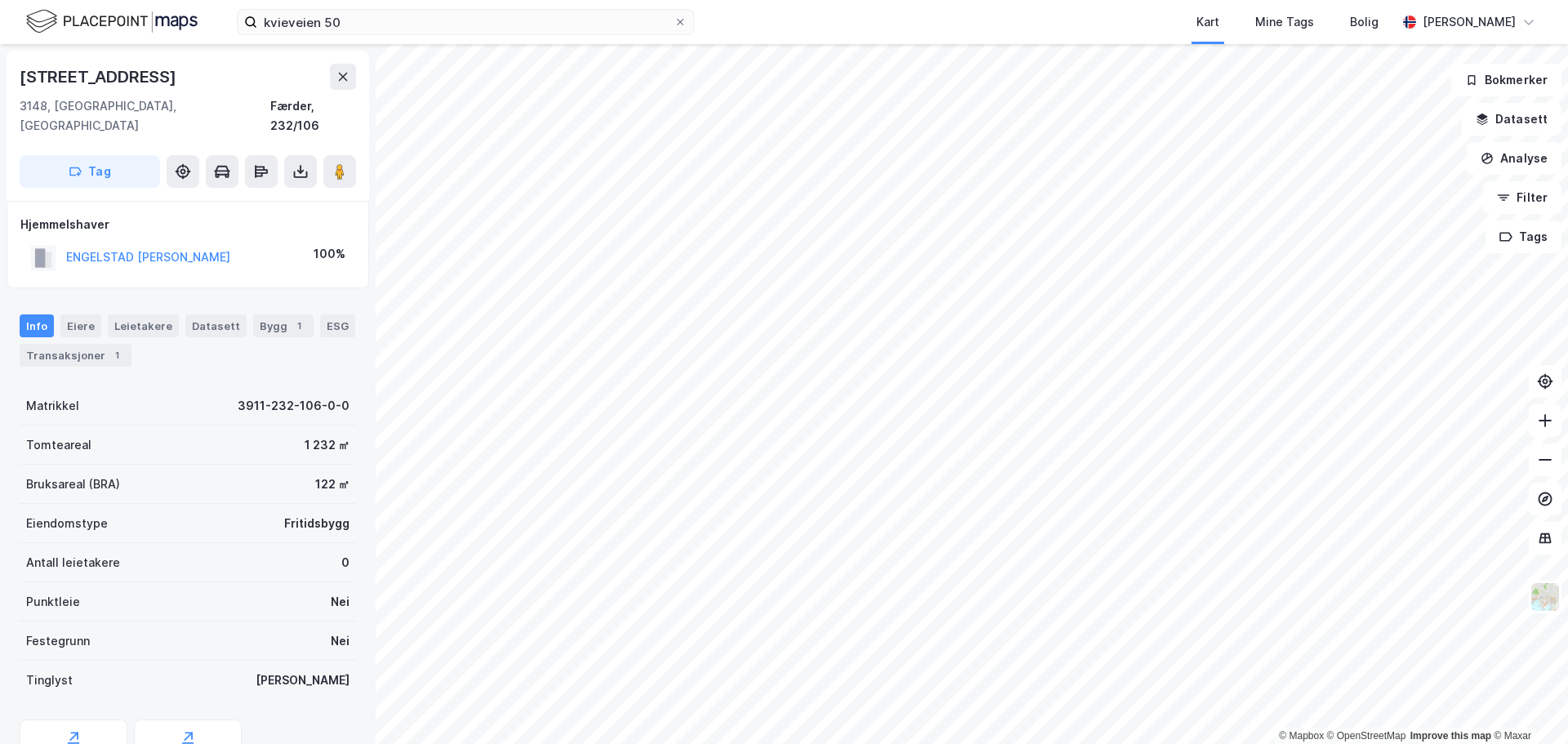
scroll to position [1, 0]
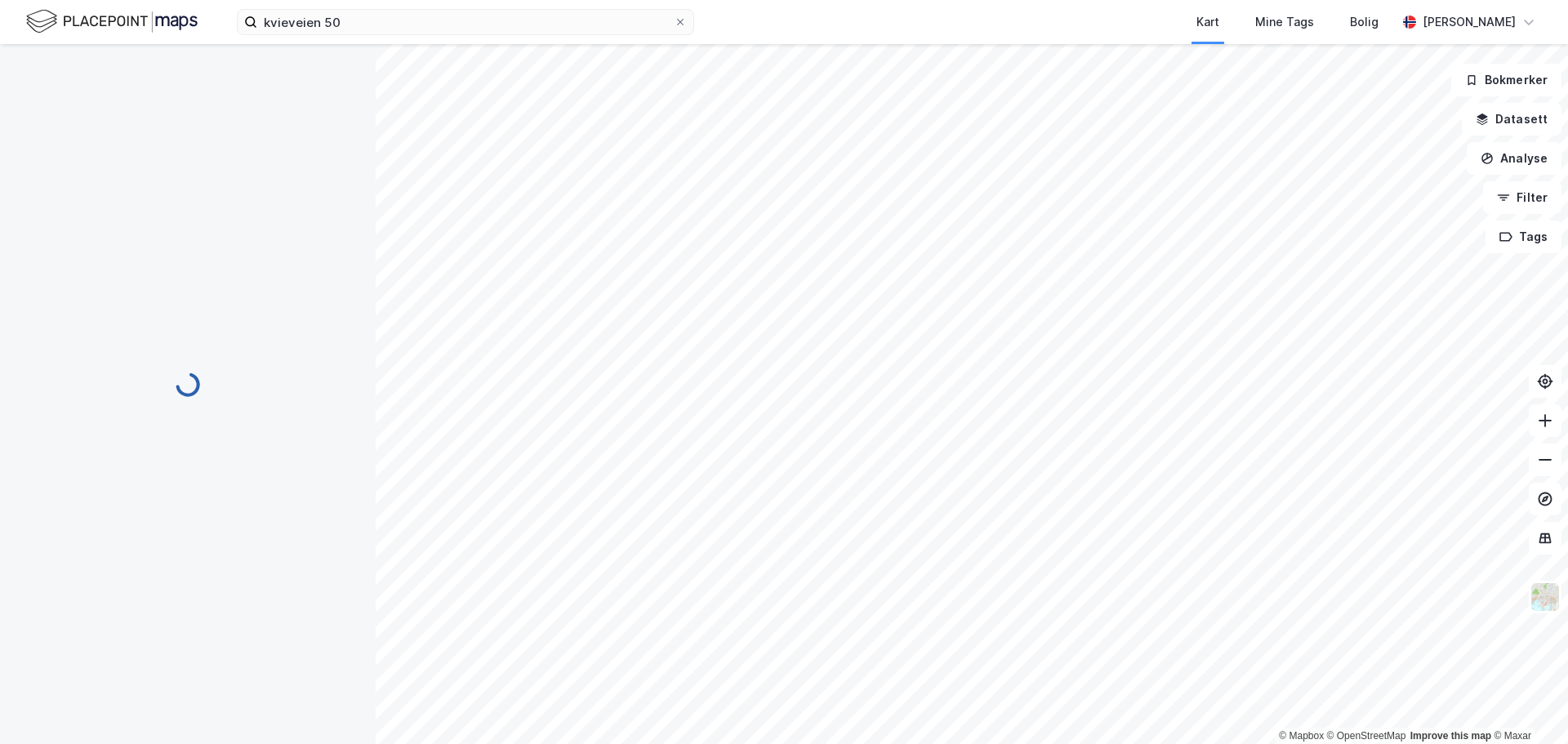
scroll to position [1, 0]
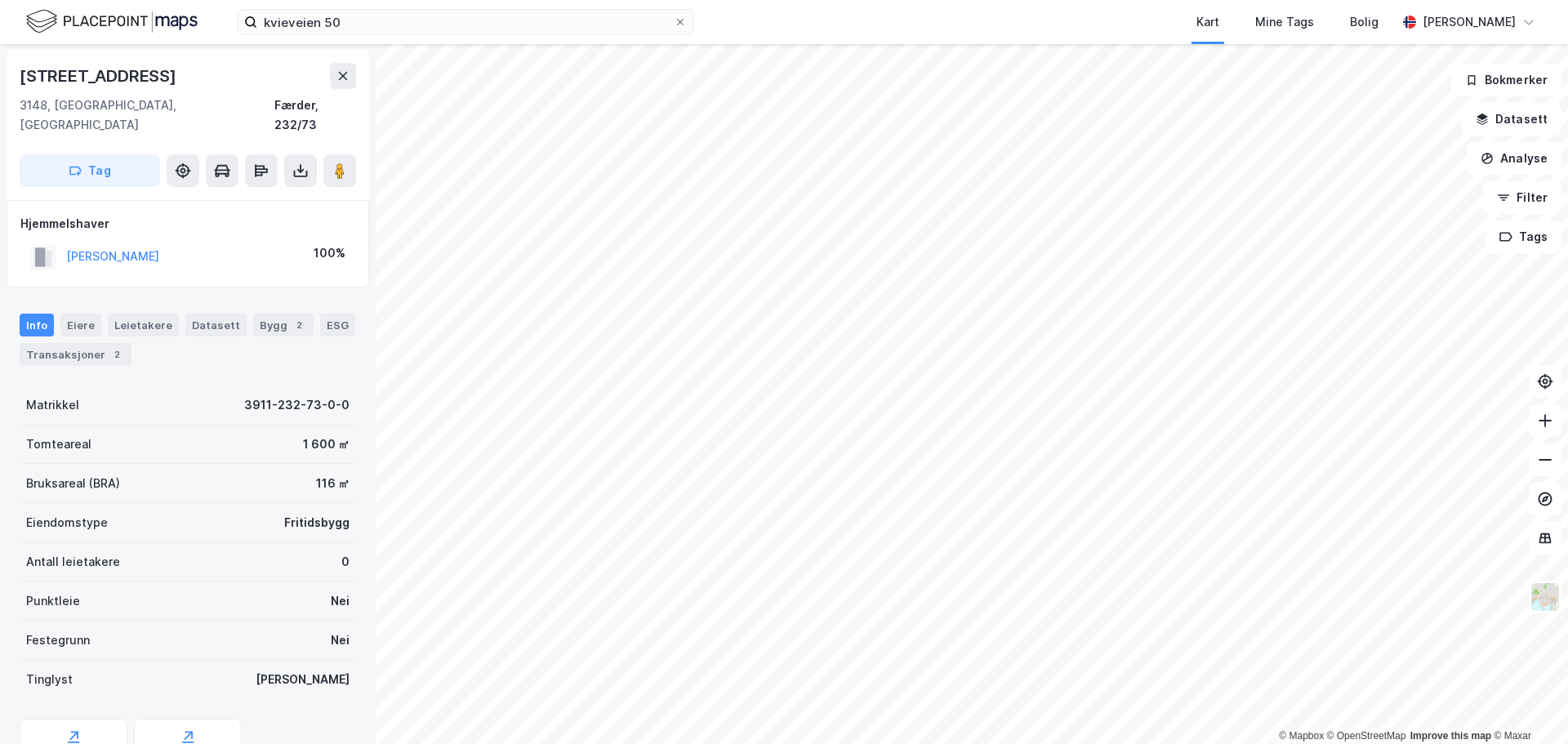
scroll to position [1, 0]
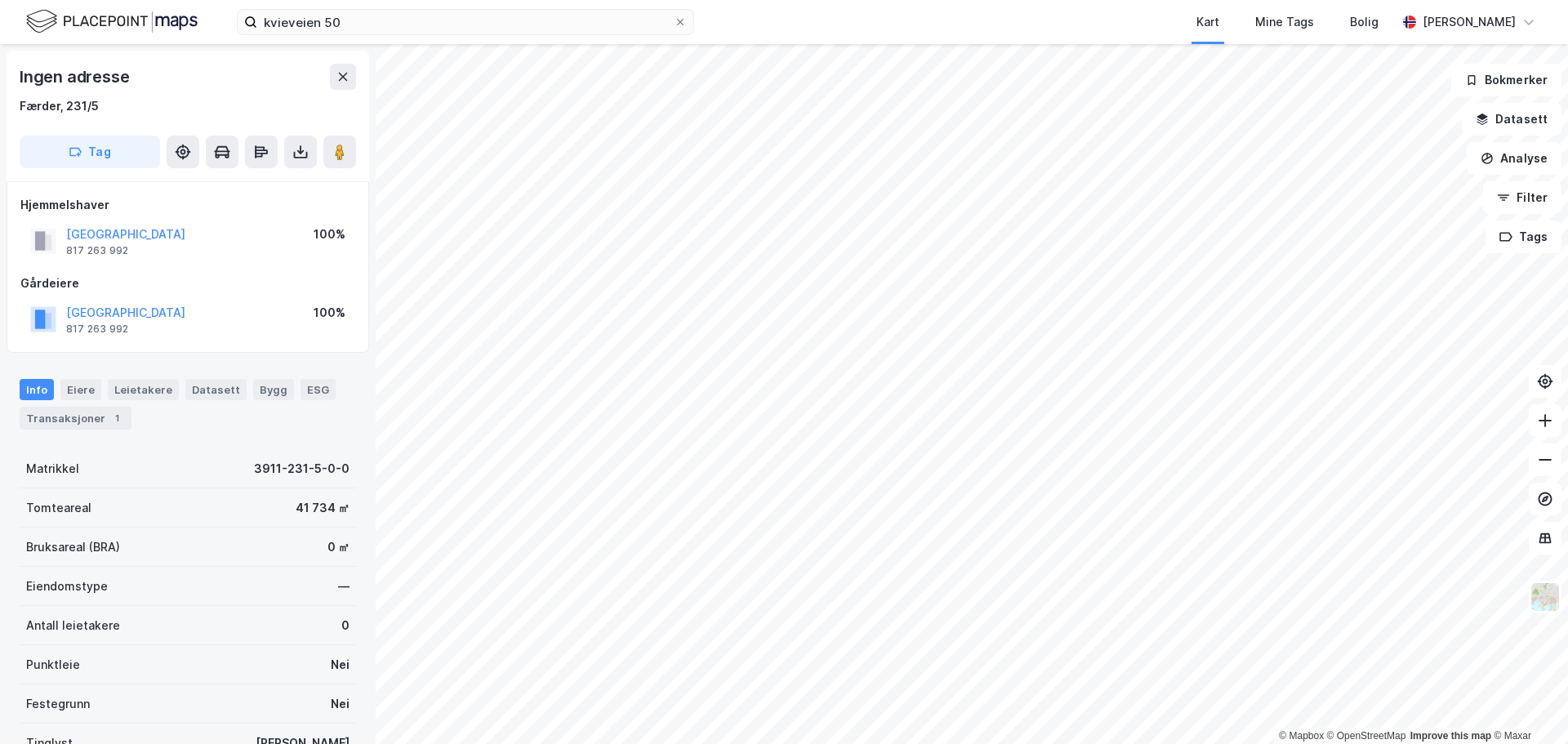
scroll to position [1, 0]
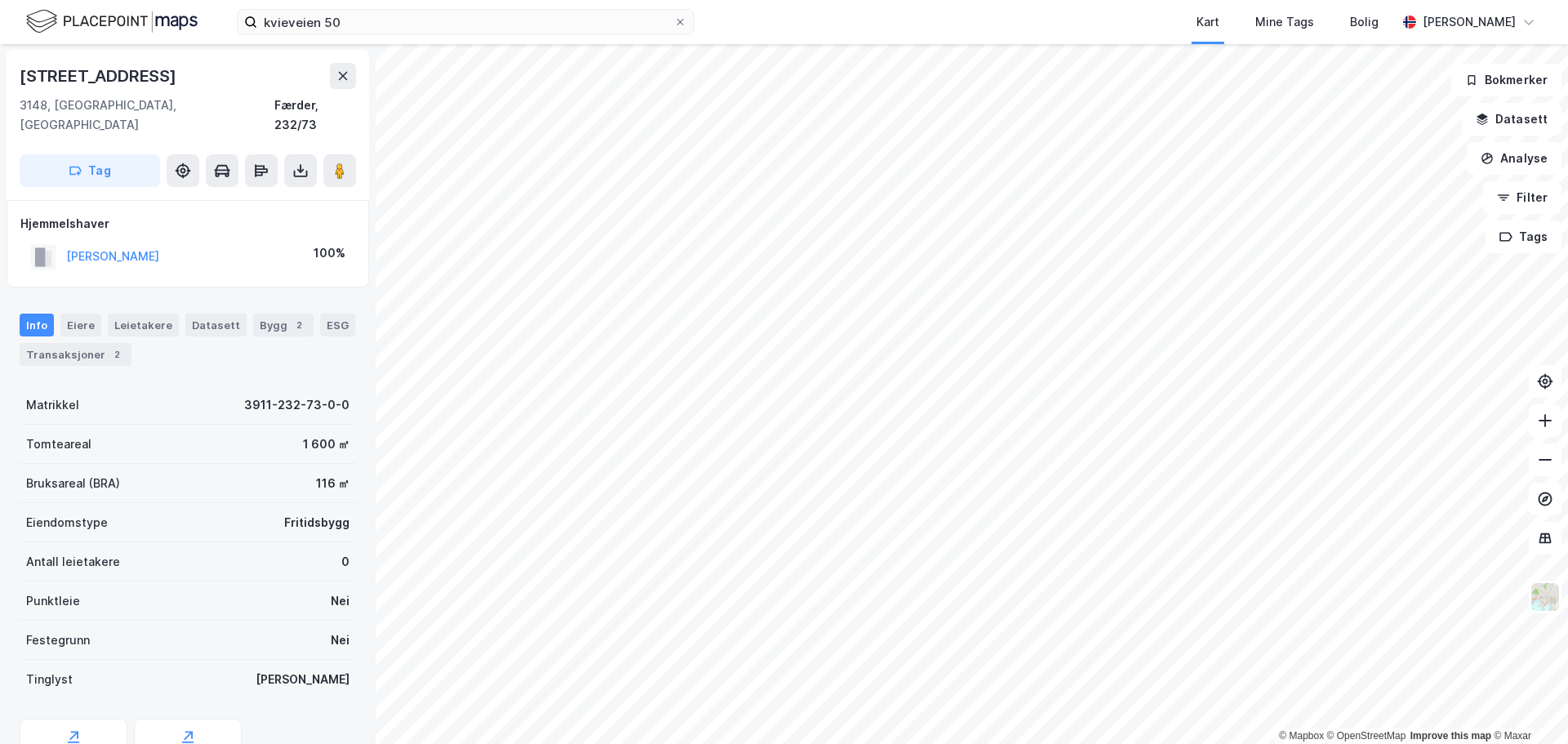
scroll to position [1, 0]
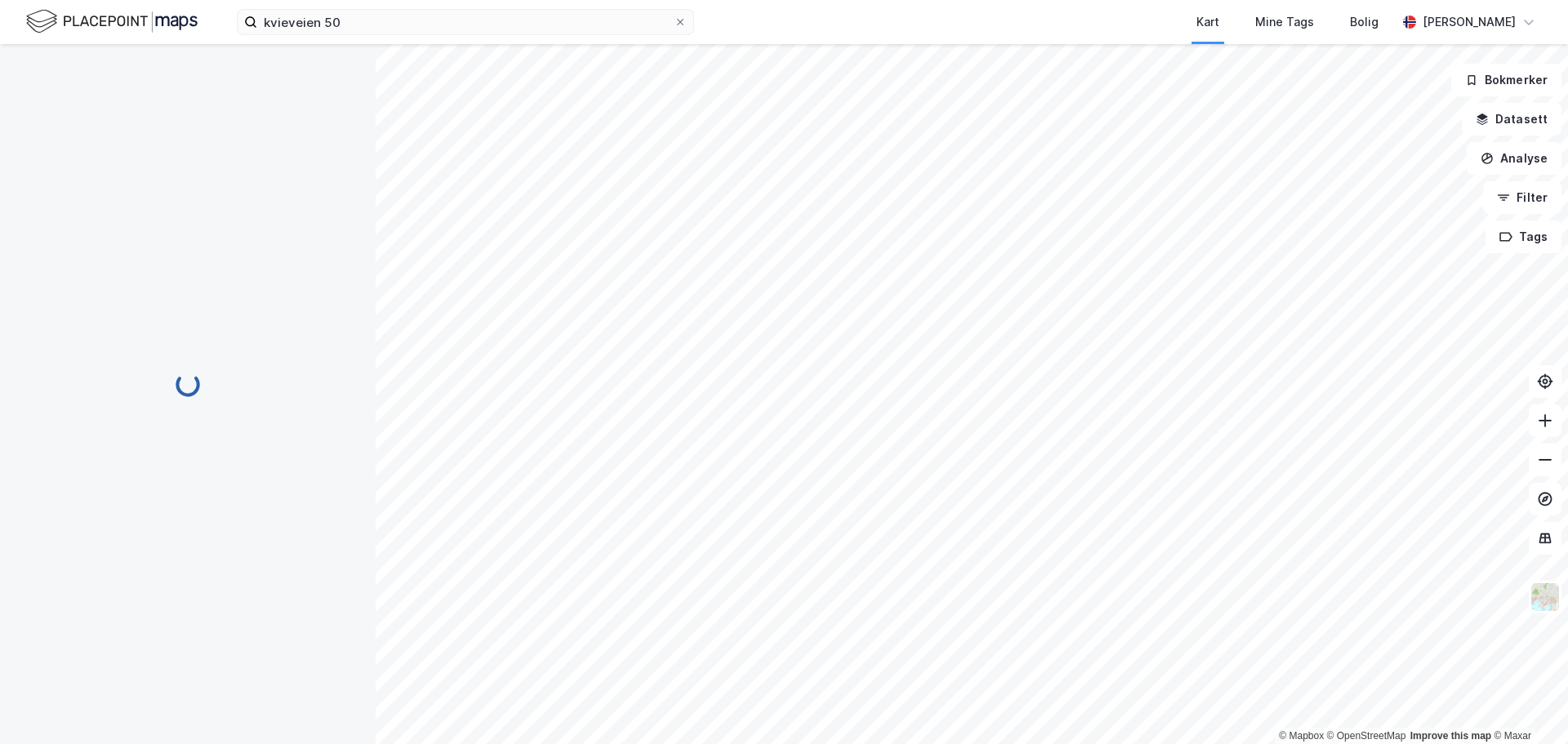
scroll to position [1, 0]
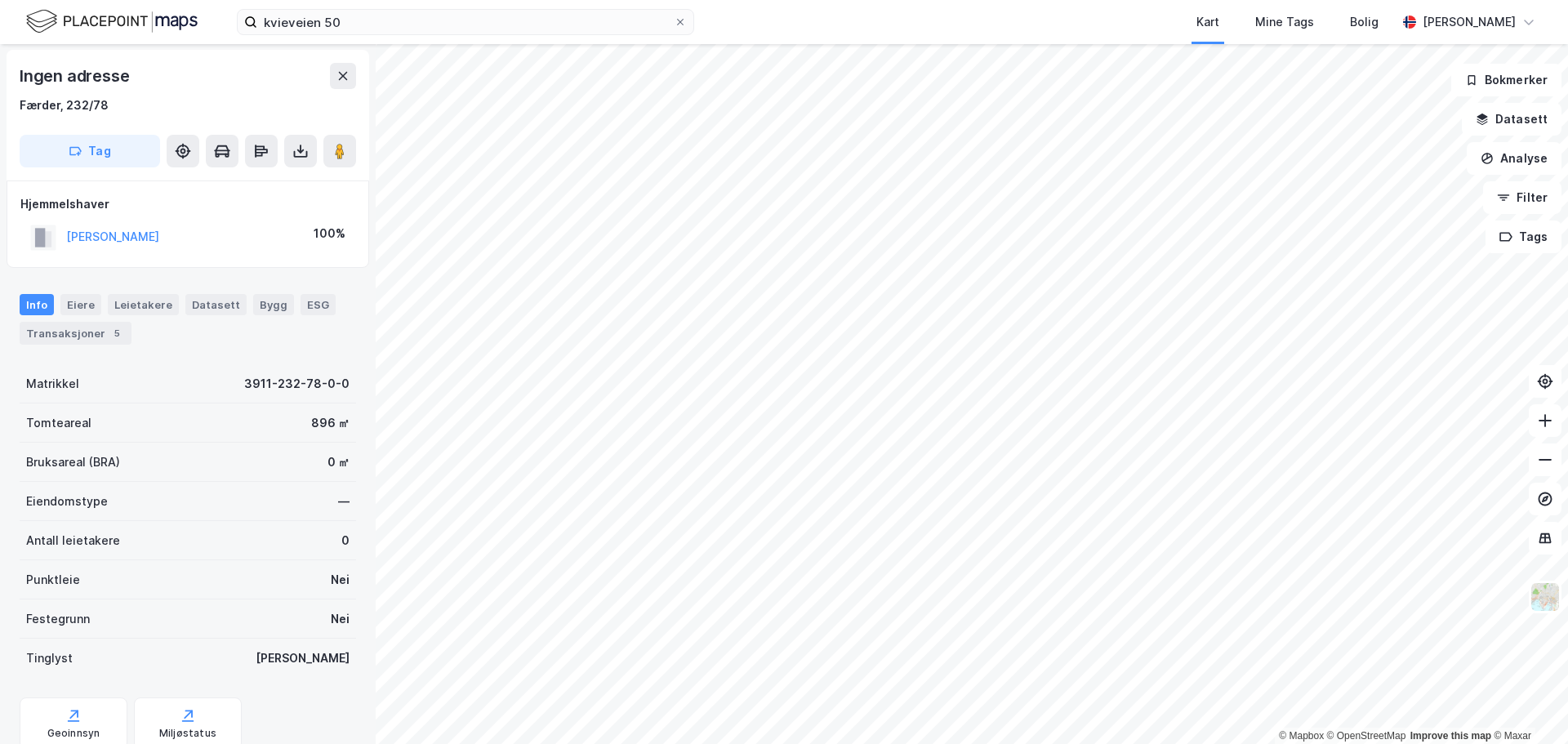
scroll to position [1, 0]
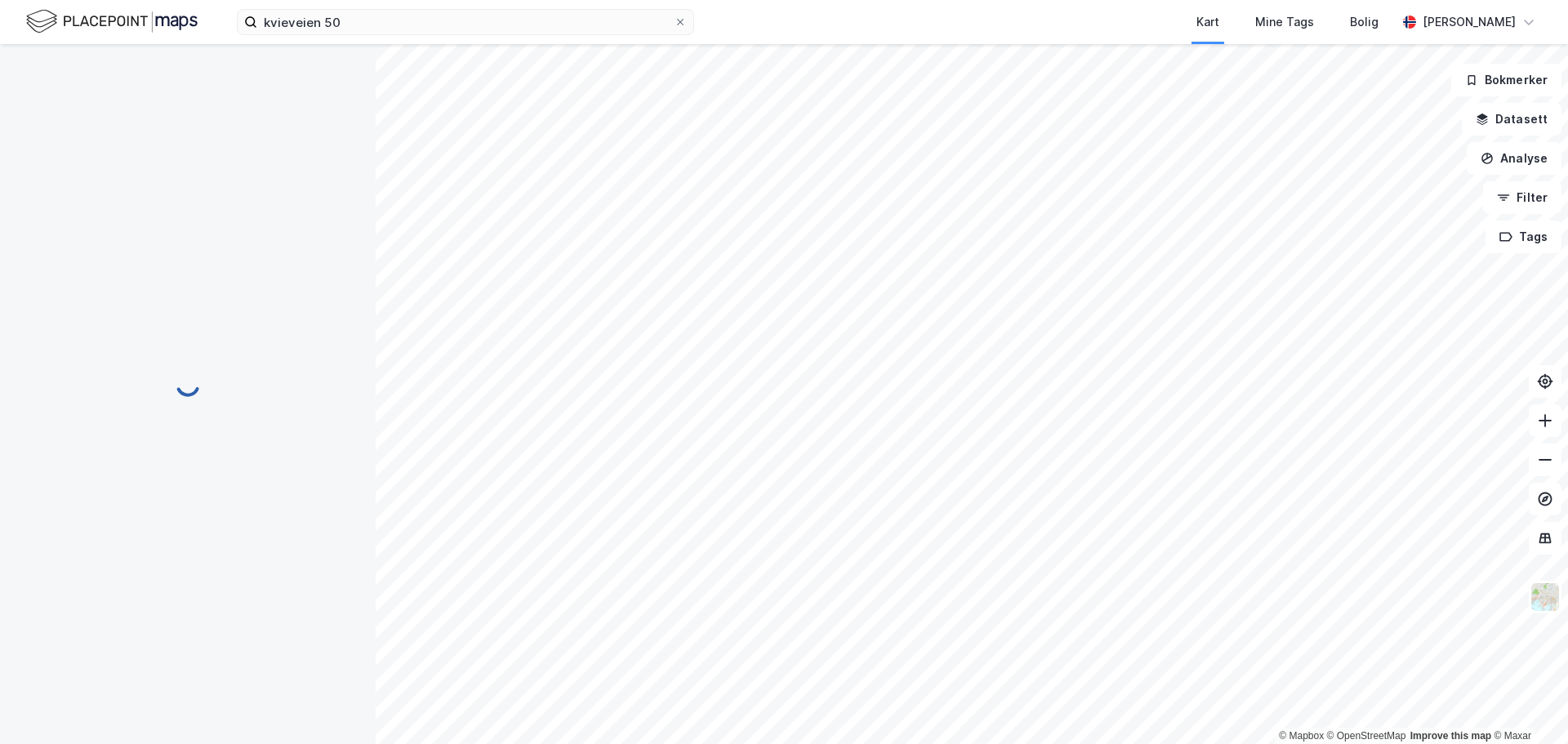
scroll to position [1, 0]
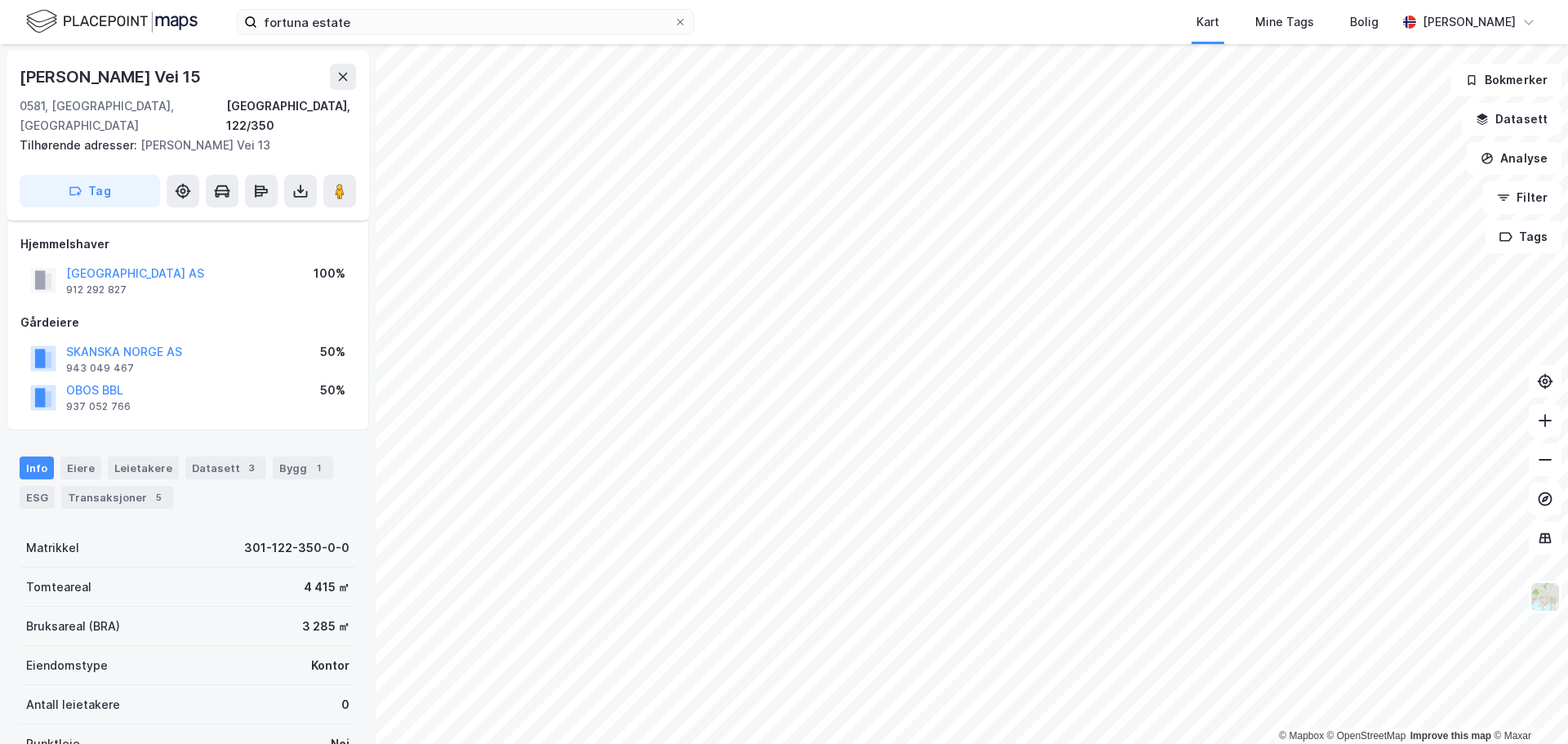
scroll to position [145, 0]
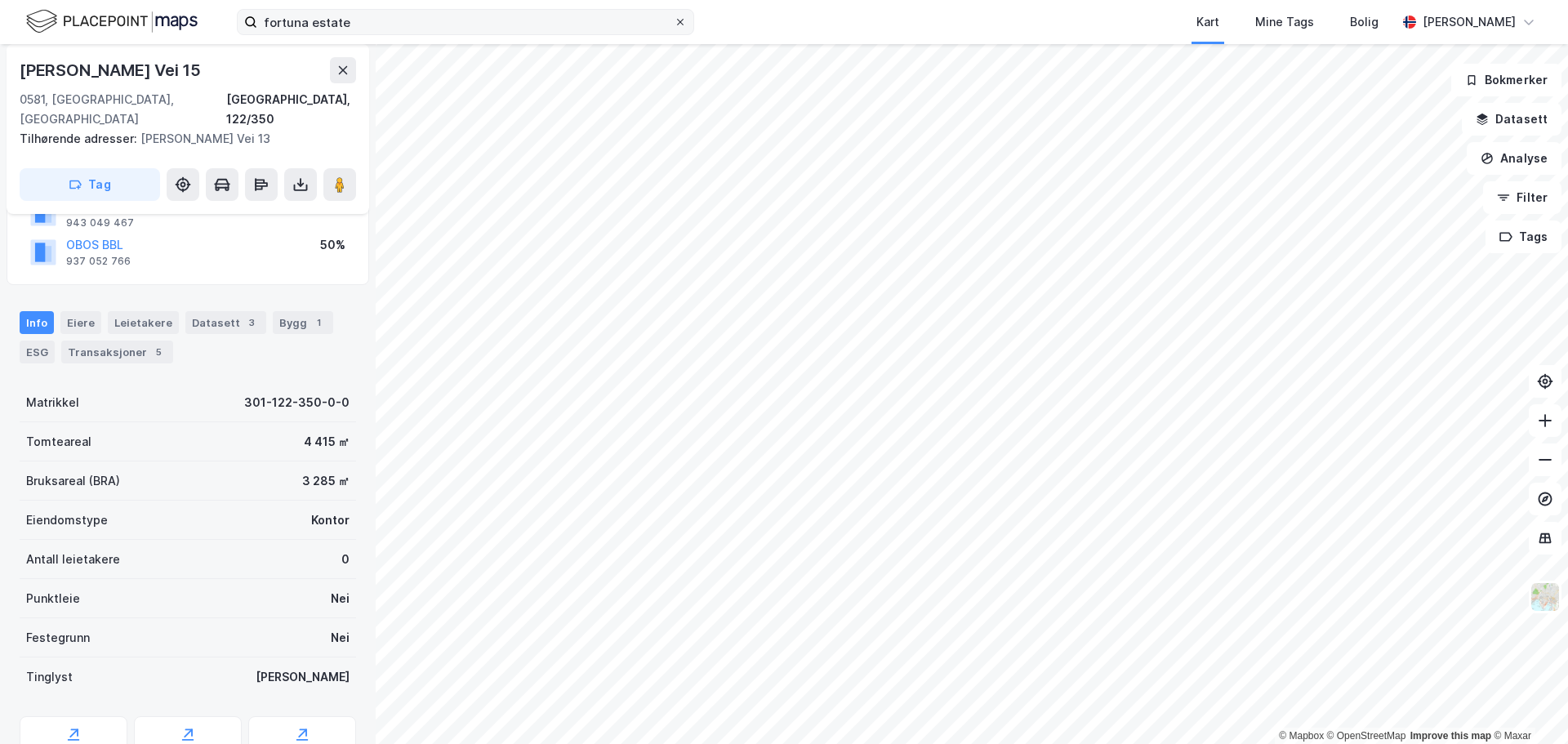
click at [683, 22] on icon at bounding box center [681, 22] width 10 height 10
click at [674, 22] on input "fortuna estate" at bounding box center [465, 22] width 416 height 24
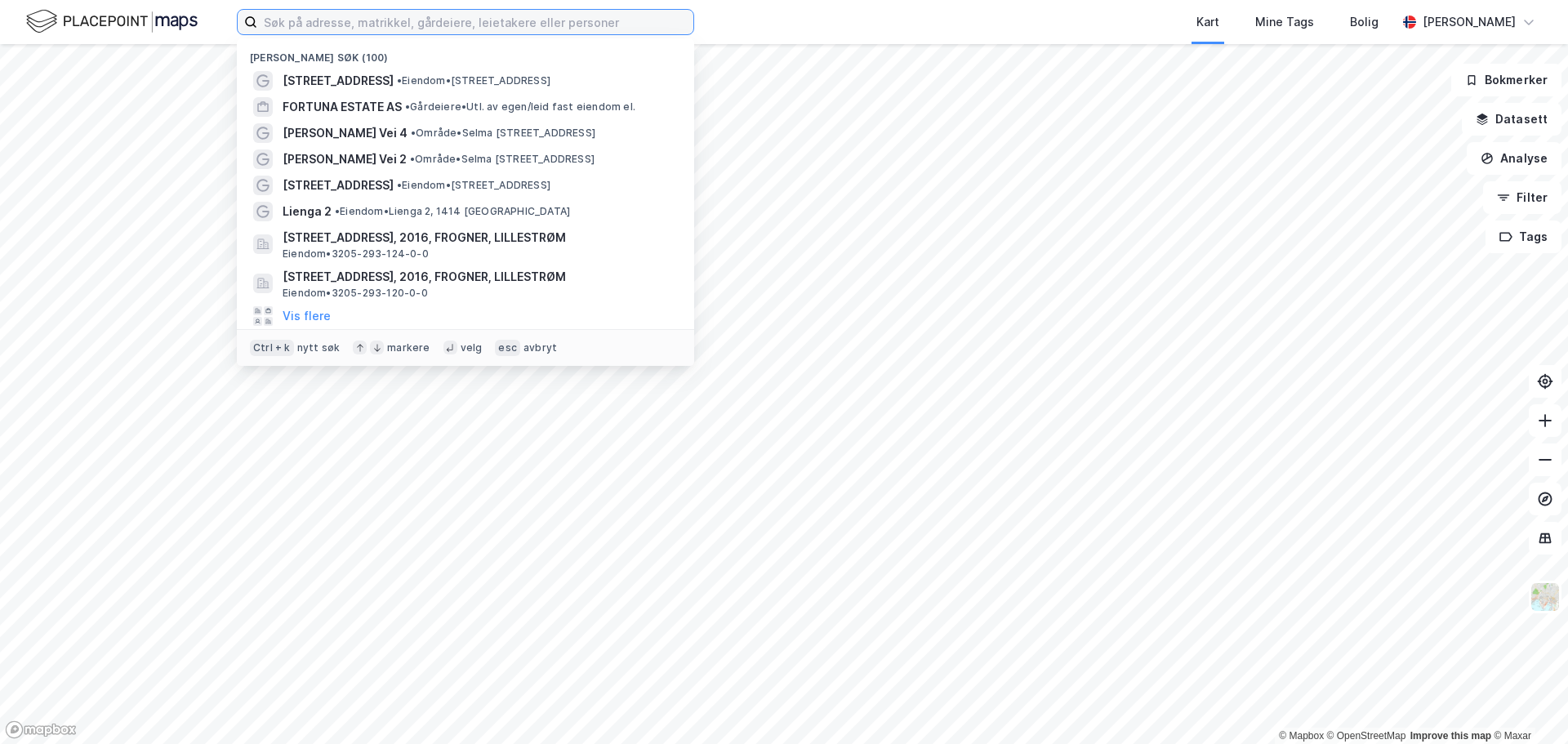
click at [600, 17] on input at bounding box center [475, 22] width 436 height 24
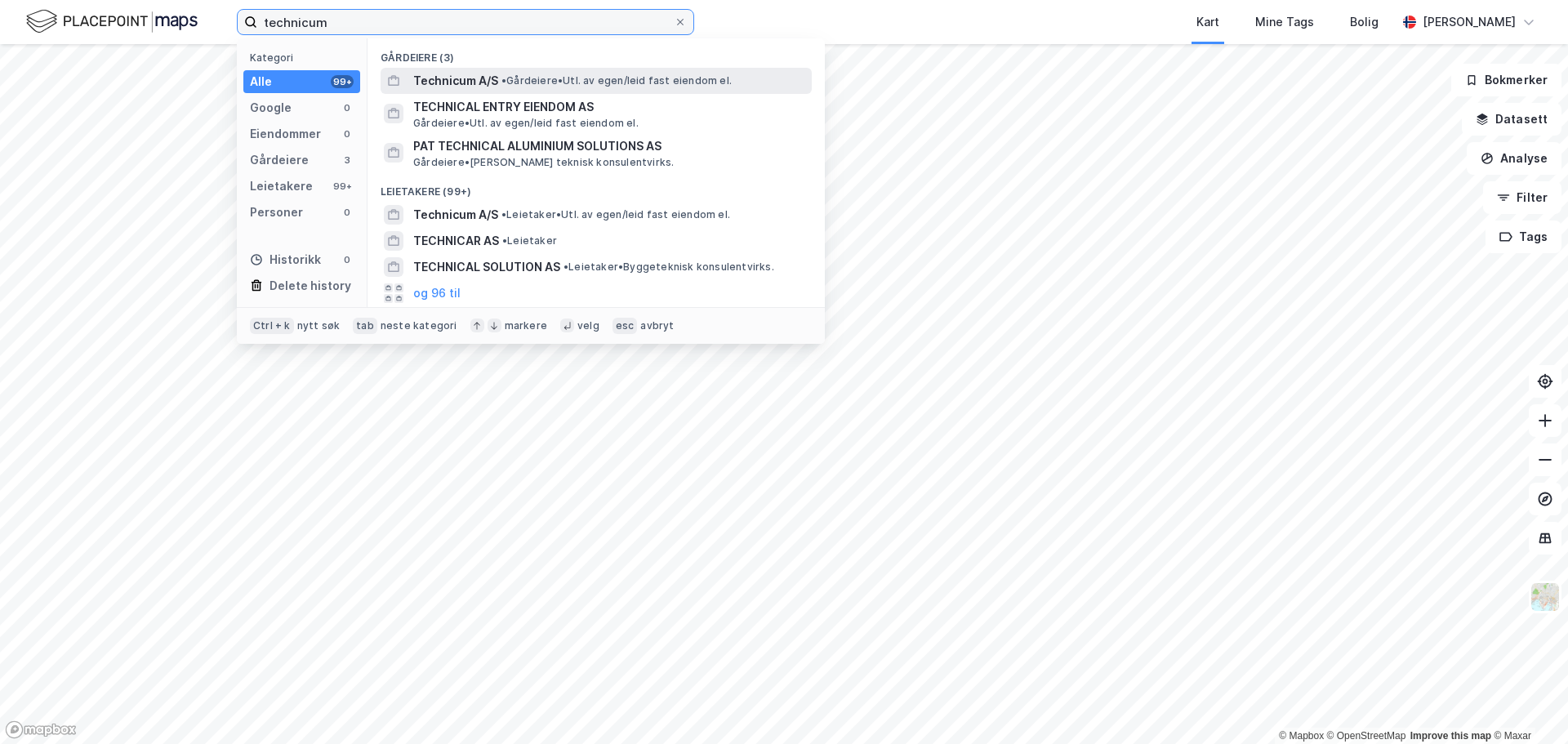
type input "technicum"
click at [589, 84] on span "• Gårdeiere • Utl. av egen/leid fast eiendom el." at bounding box center [616, 80] width 231 height 13
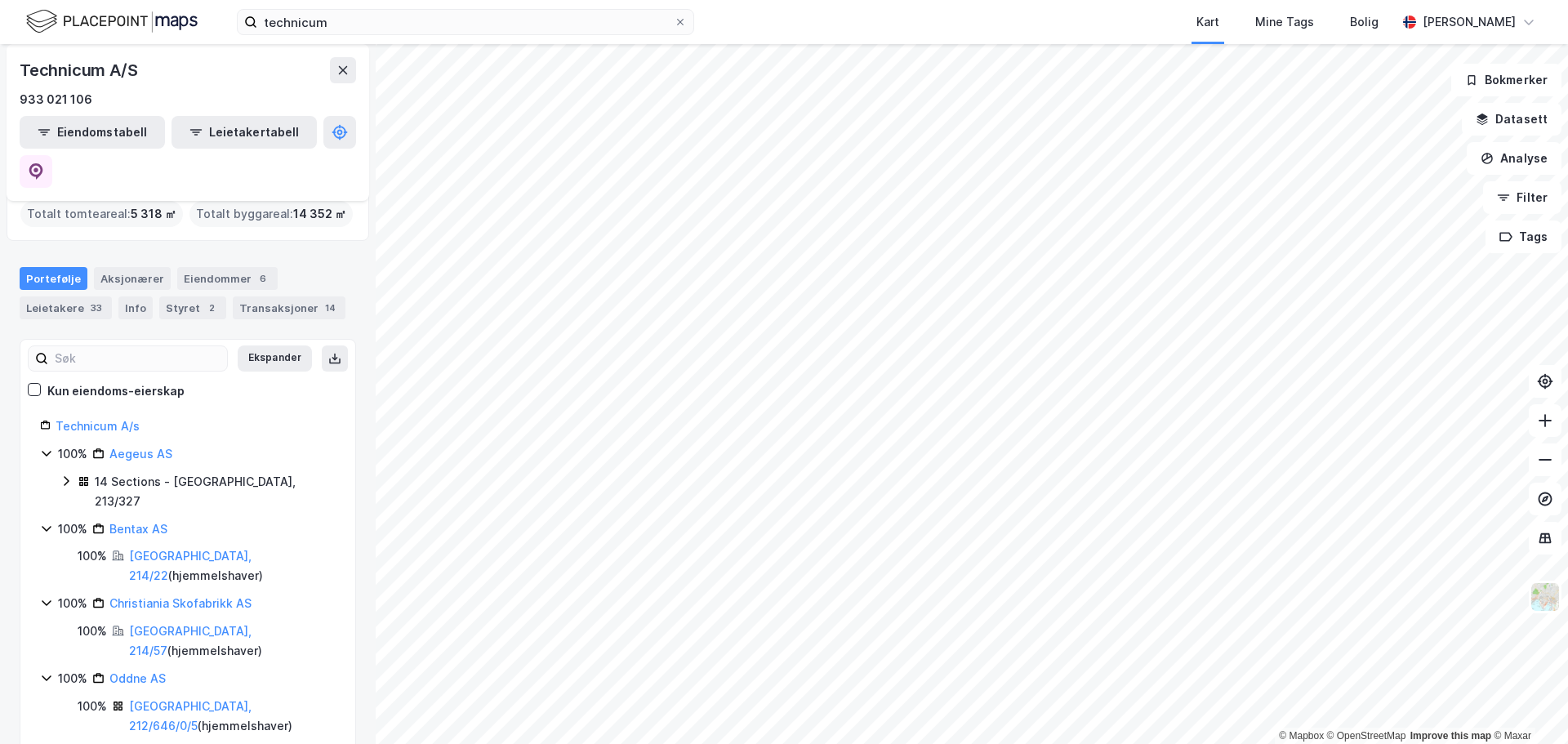
scroll to position [80, 0]
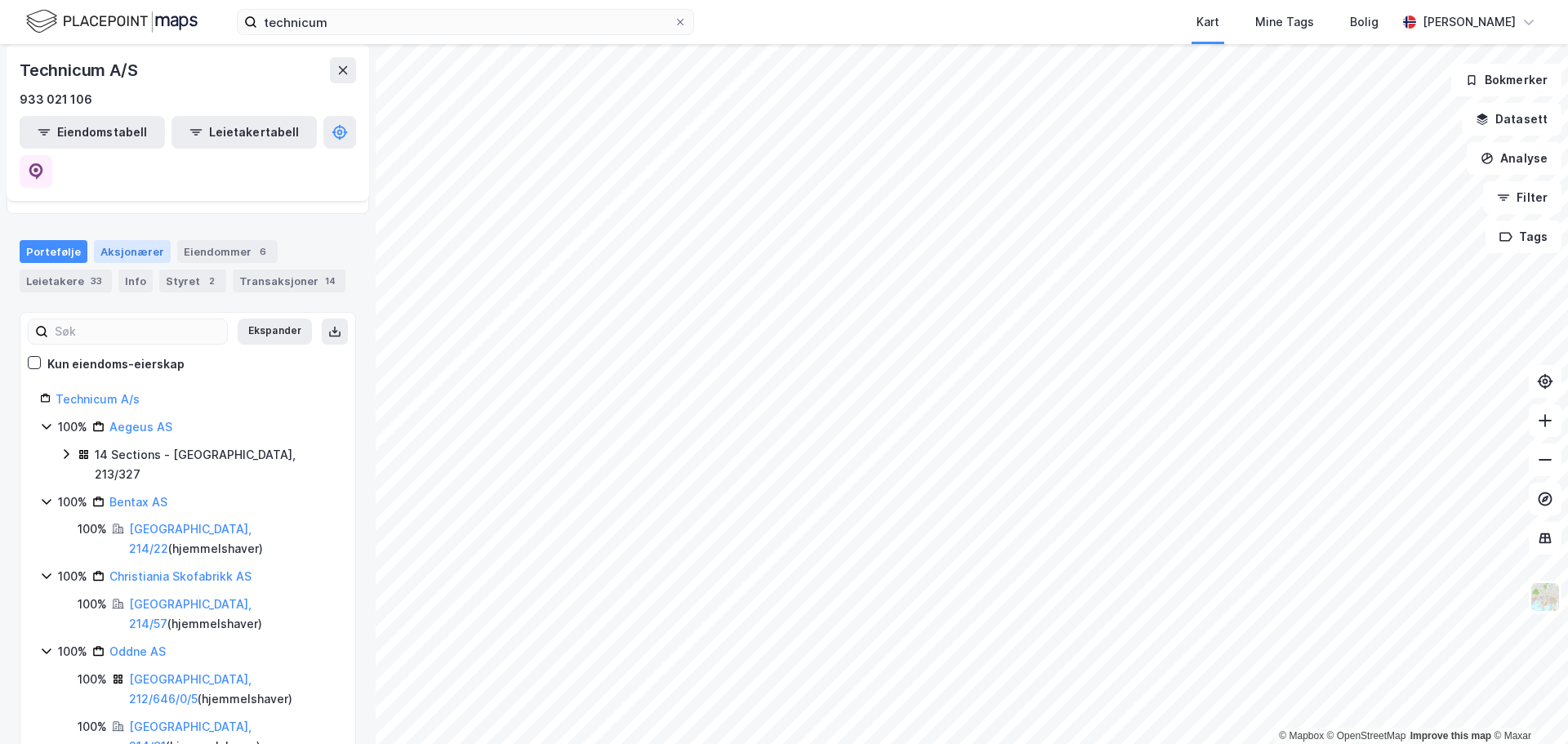
click at [122, 240] on div "Aksjonærer" at bounding box center [132, 251] width 77 height 23
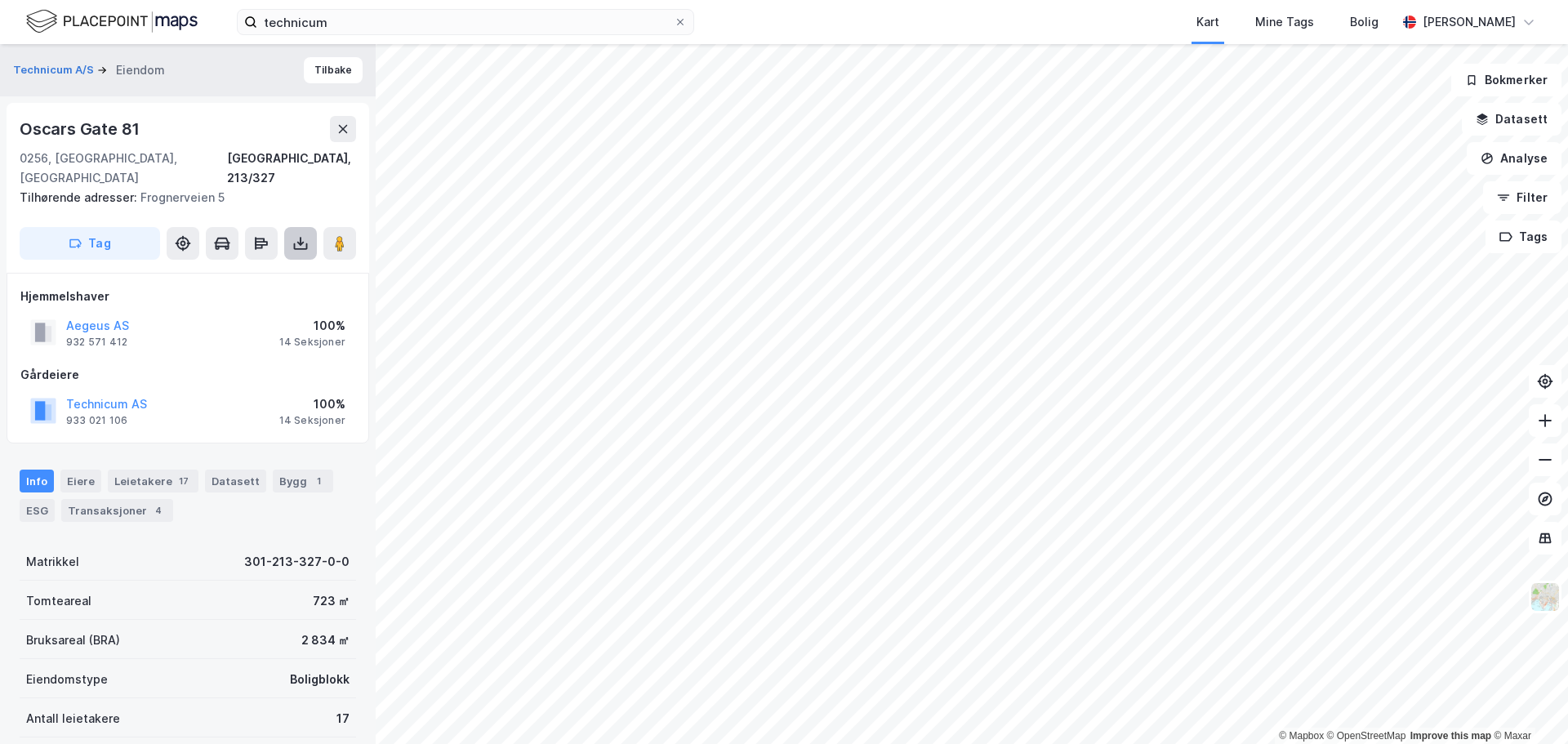
click at [301, 236] on icon at bounding box center [300, 243] width 16 height 16
click at [249, 269] on div "Last ned grunnbok" at bounding box center [220, 275] width 95 height 13
click at [346, 135] on icon at bounding box center [342, 128] width 13 height 13
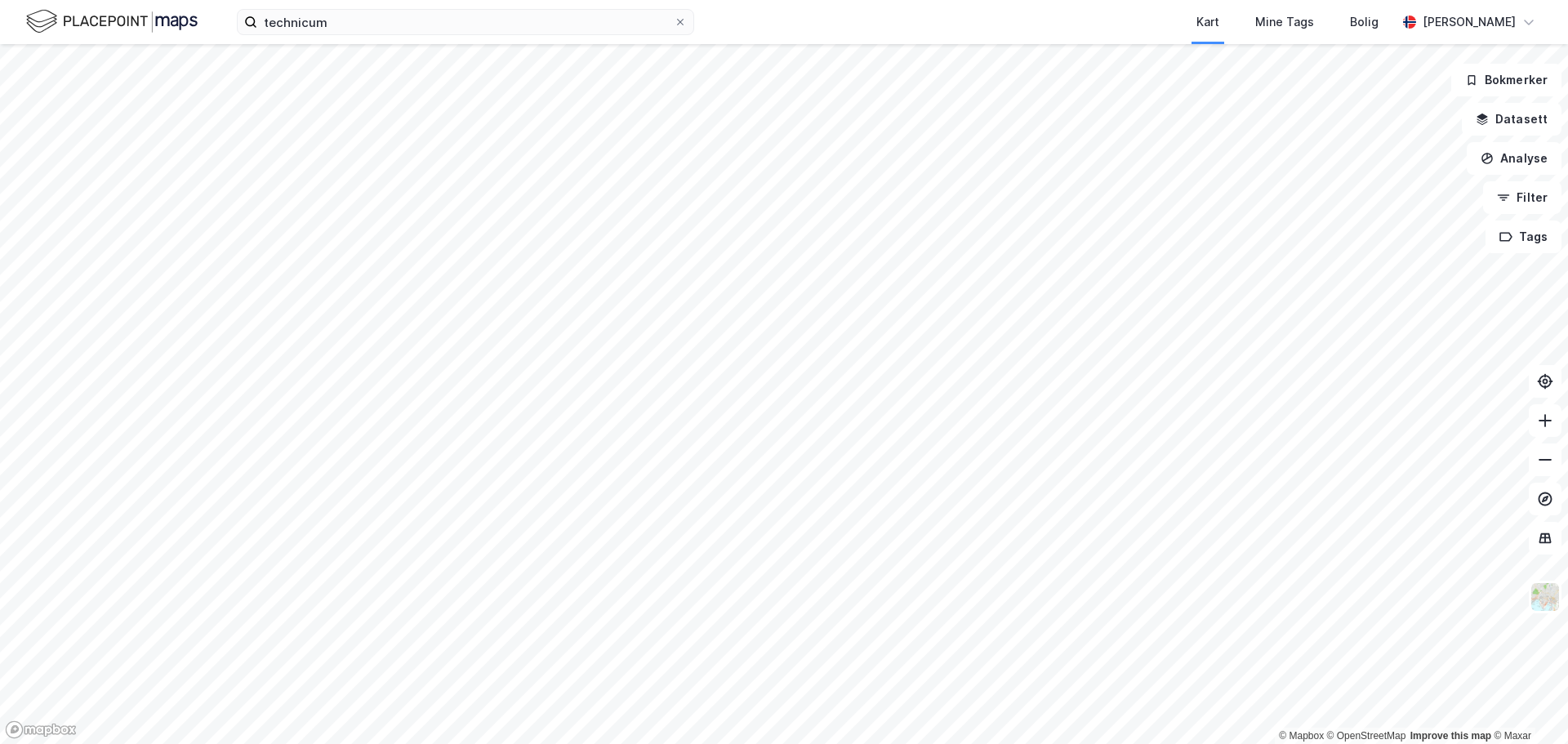
click at [430, 37] on div "technicum Kart Mine Tags [PERSON_NAME] [PERSON_NAME]" at bounding box center [784, 22] width 1568 height 44
click at [435, 19] on input "technicum" at bounding box center [465, 22] width 416 height 24
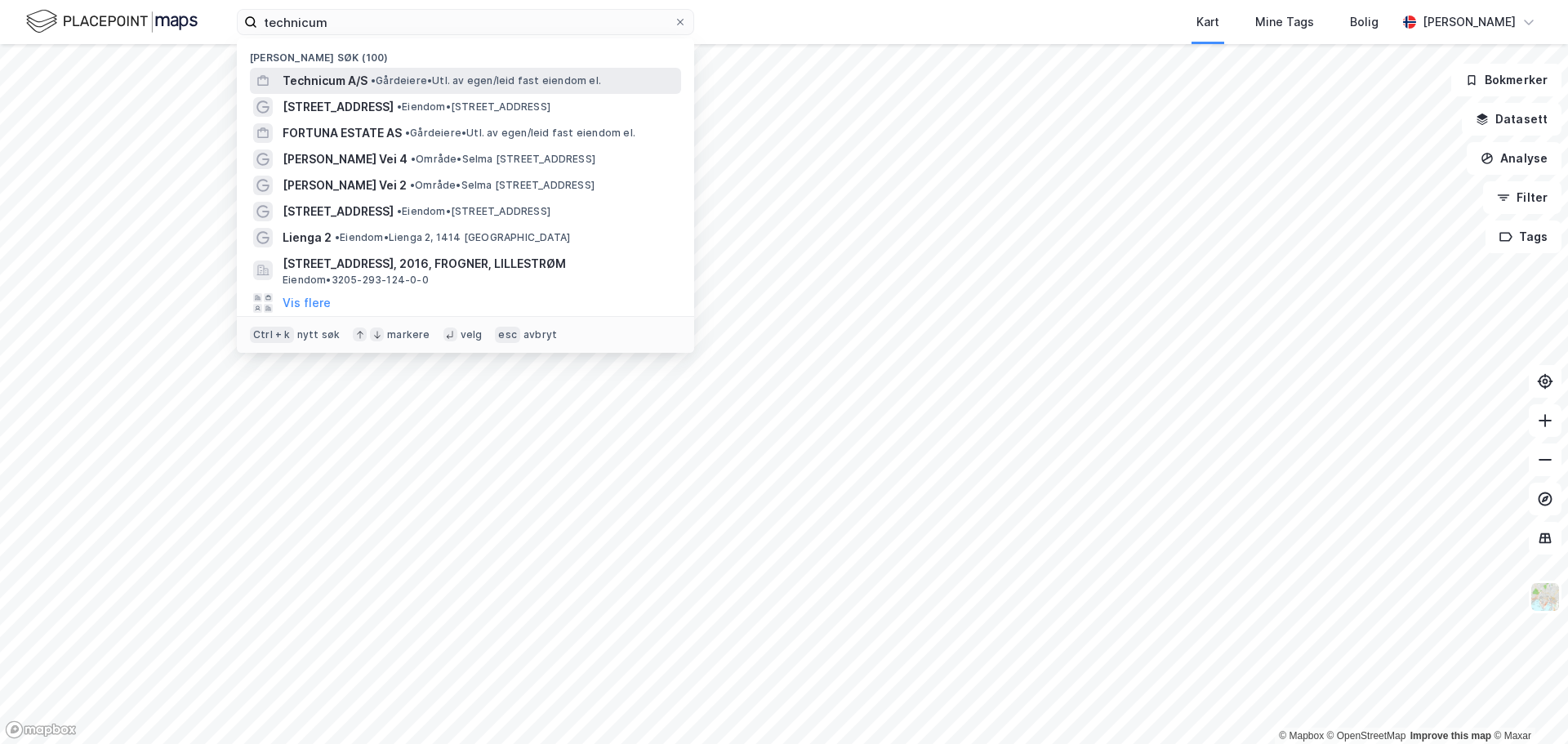
click at [442, 87] on div "Technicum A/S • Gårdeiere • Utl. av egen/[PERSON_NAME] fast eiendom el." at bounding box center [480, 80] width 395 height 19
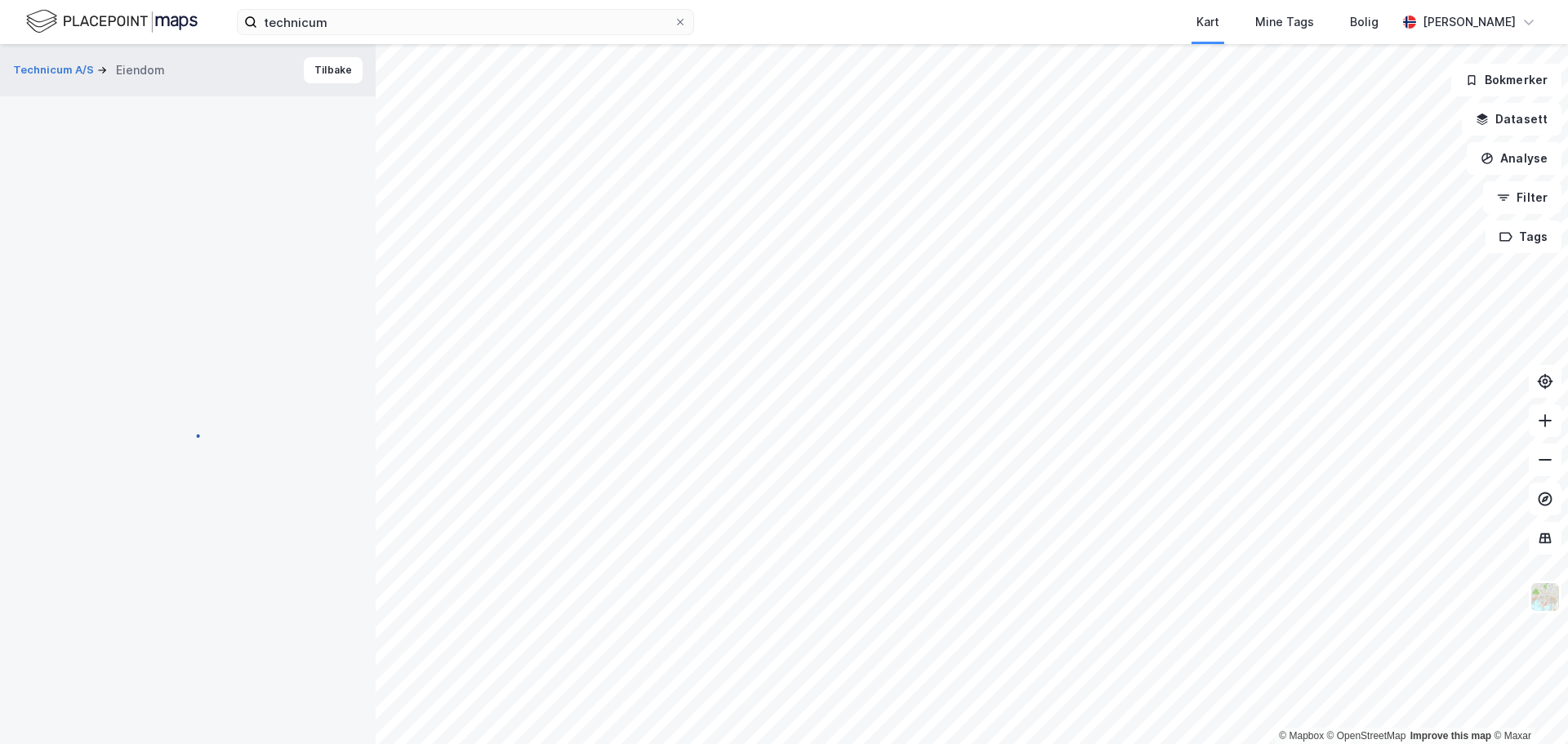
scroll to position [3, 0]
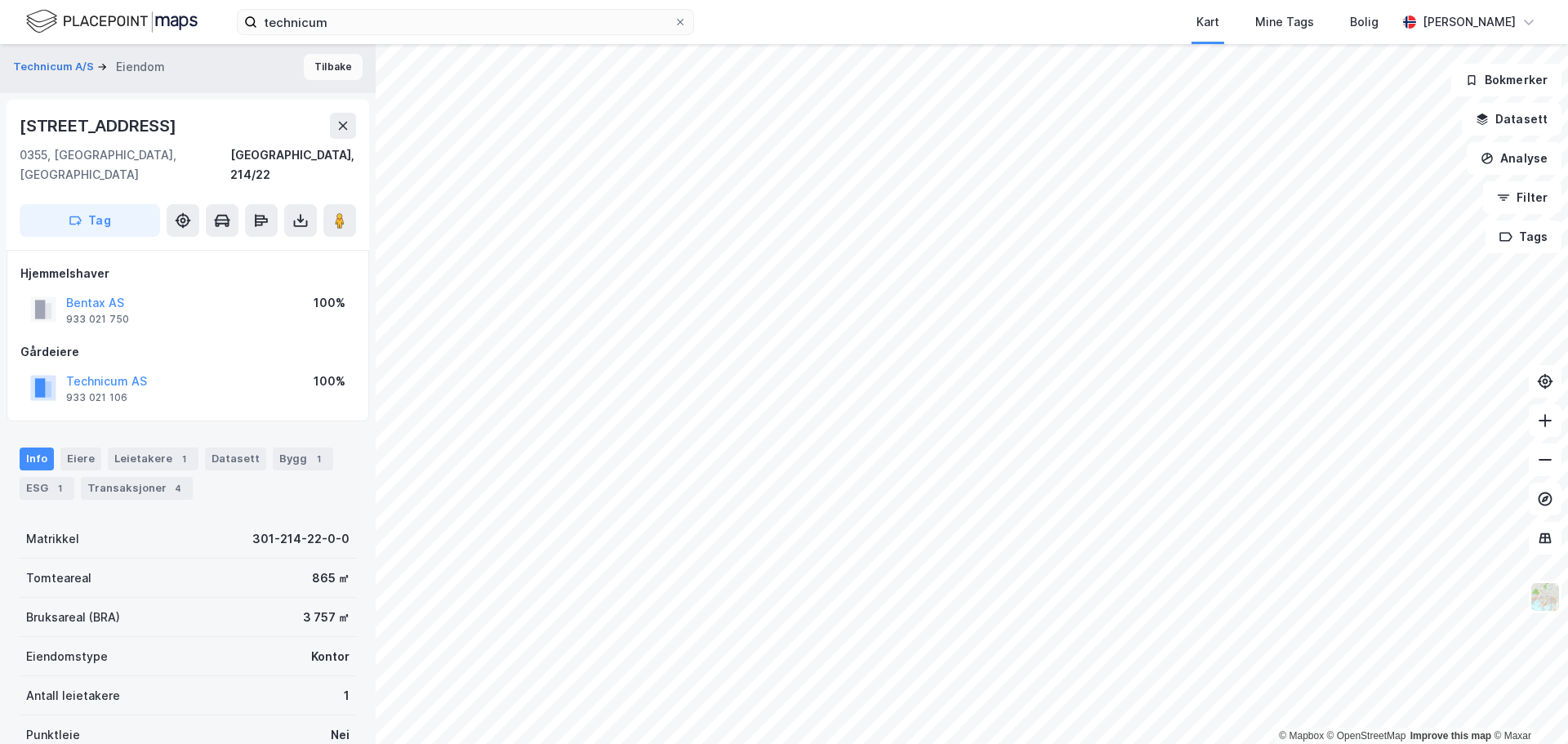
click at [322, 69] on button "Tilbake" at bounding box center [334, 67] width 59 height 26
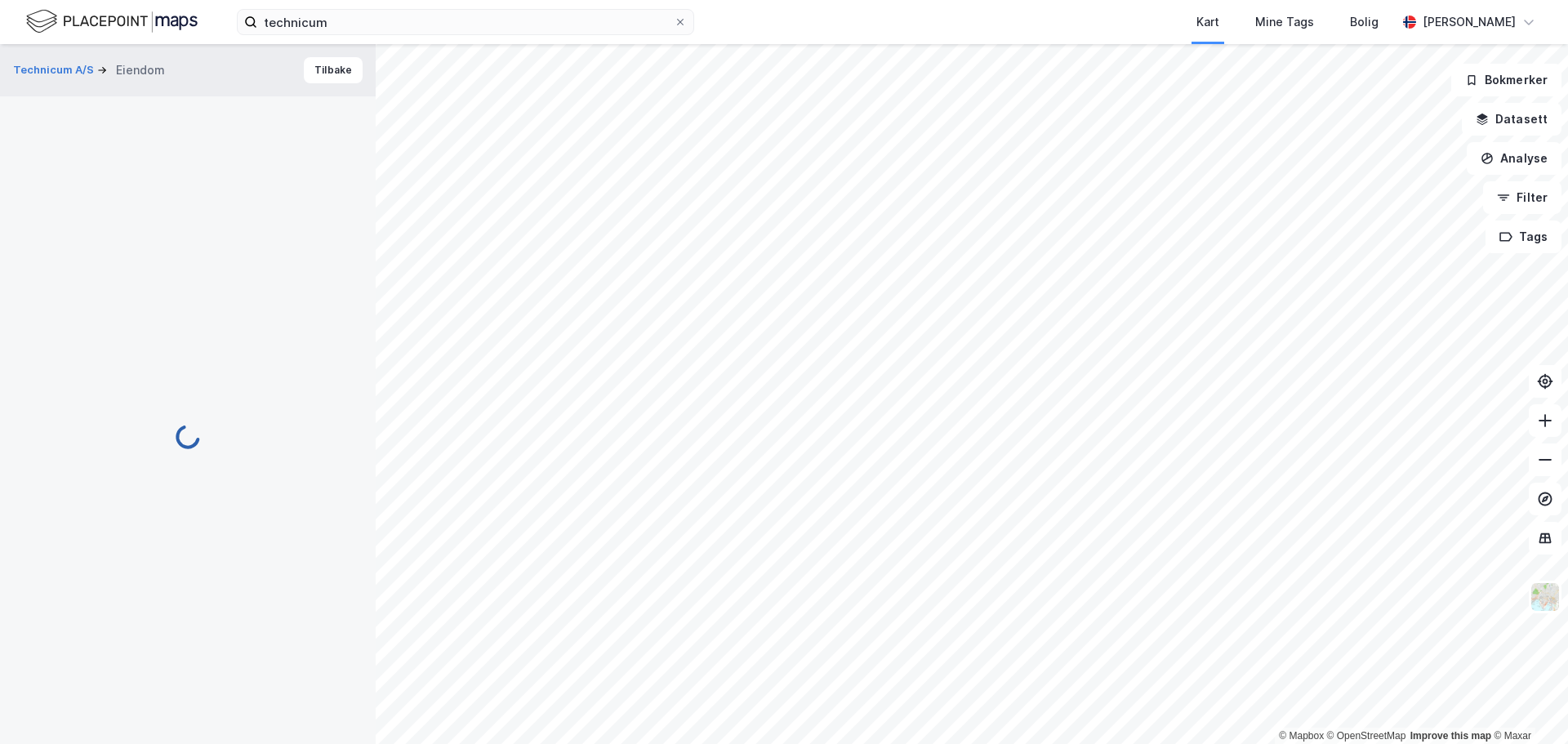
scroll to position [3, 0]
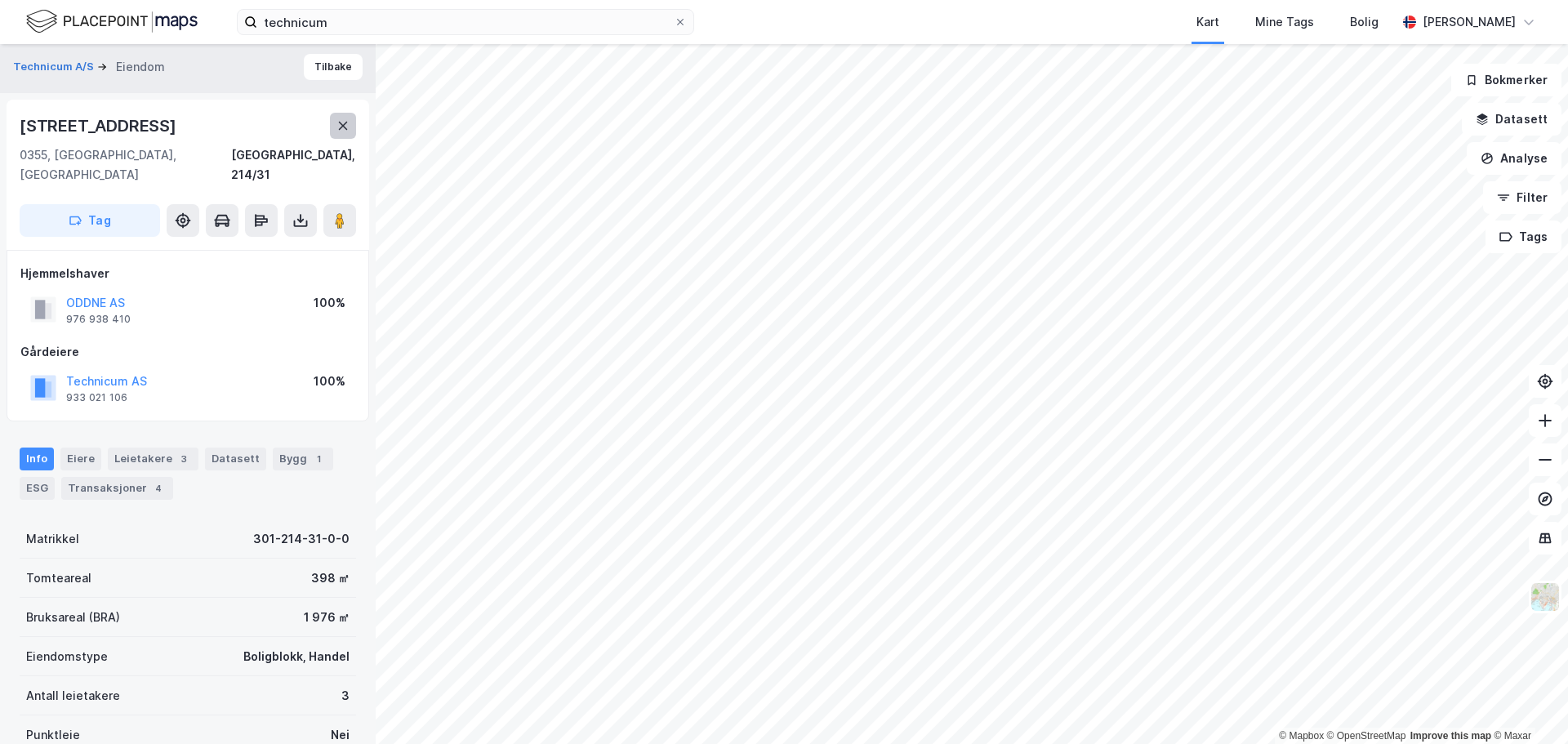
click at [350, 123] on button at bounding box center [343, 125] width 26 height 26
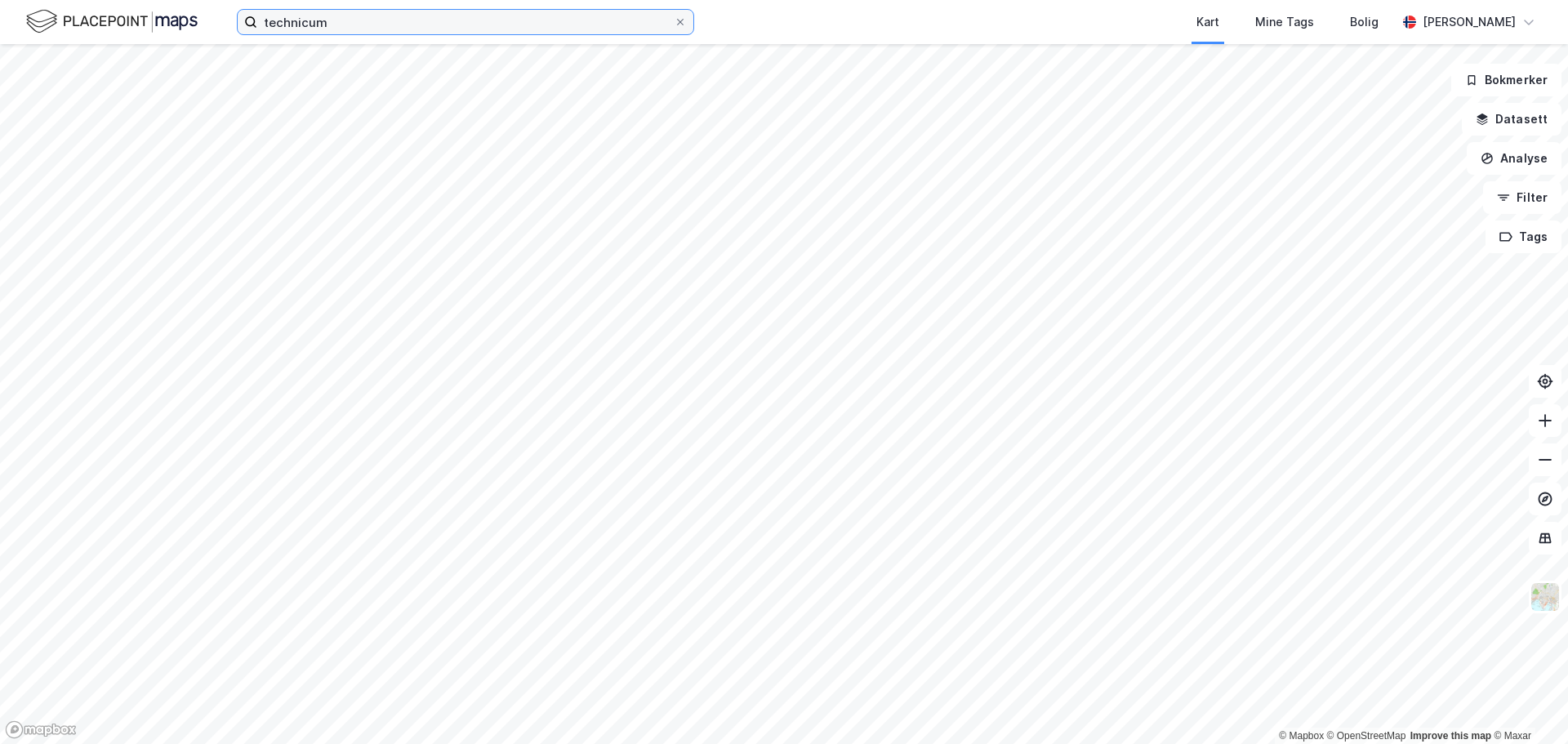
click at [521, 25] on input "technicum" at bounding box center [465, 22] width 416 height 24
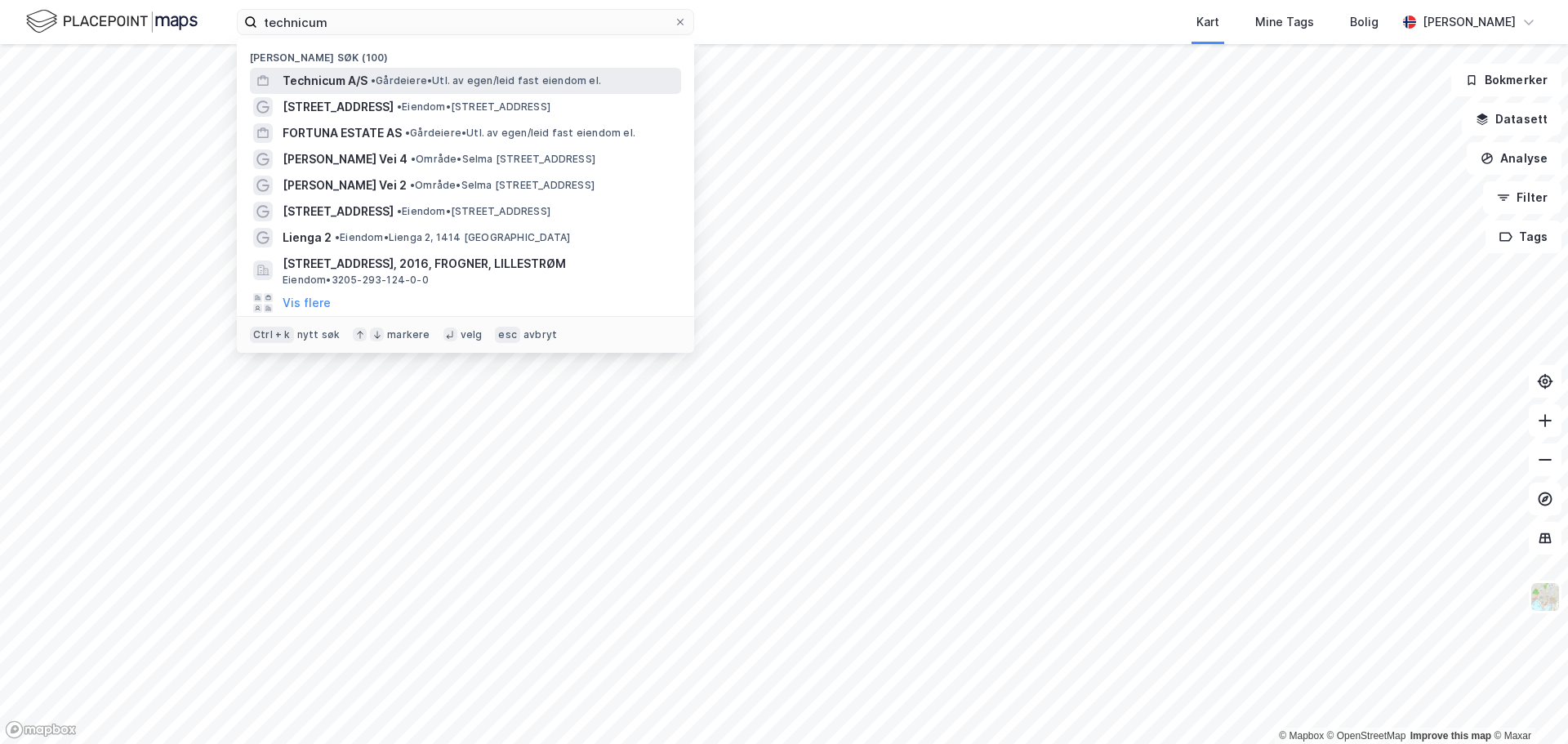
click at [491, 87] on span "• Gårdeiere • Utl. av egen/leid fast eiendom el." at bounding box center [486, 80] width 231 height 13
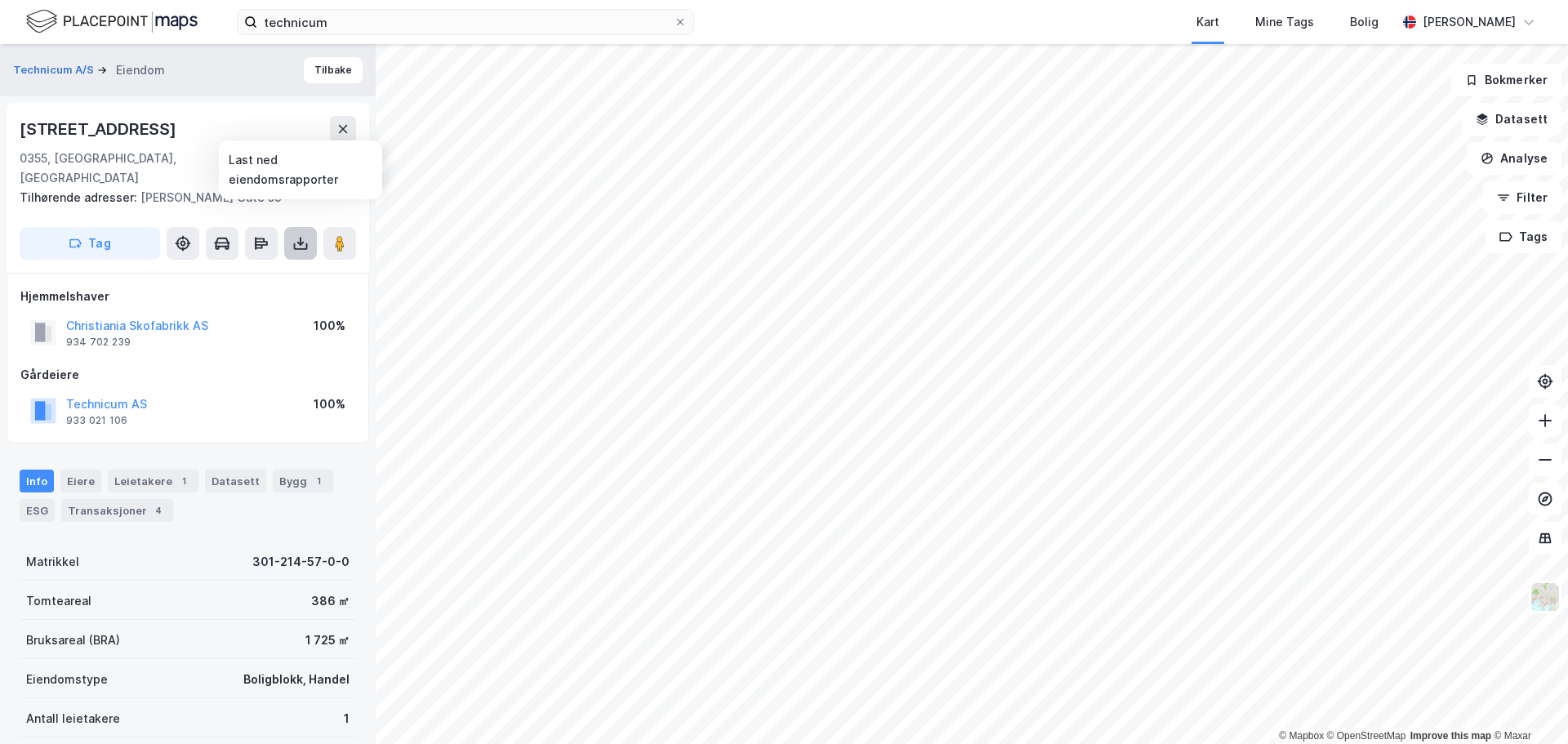
click at [303, 236] on icon at bounding box center [300, 243] width 16 height 16
click at [254, 263] on div "Last ned grunnbok" at bounding box center [230, 275] width 174 height 26
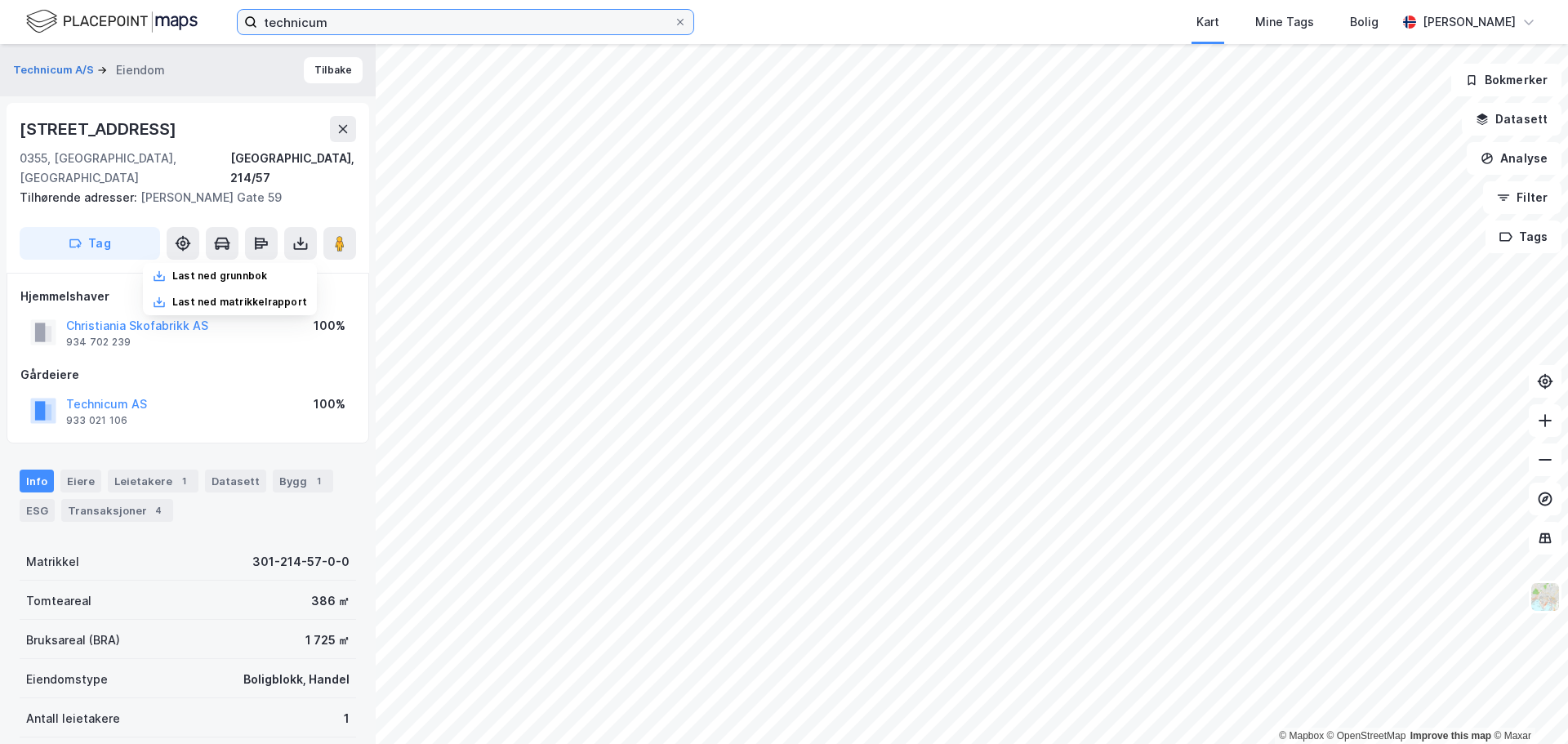
click at [474, 31] on input "technicum" at bounding box center [465, 22] width 416 height 24
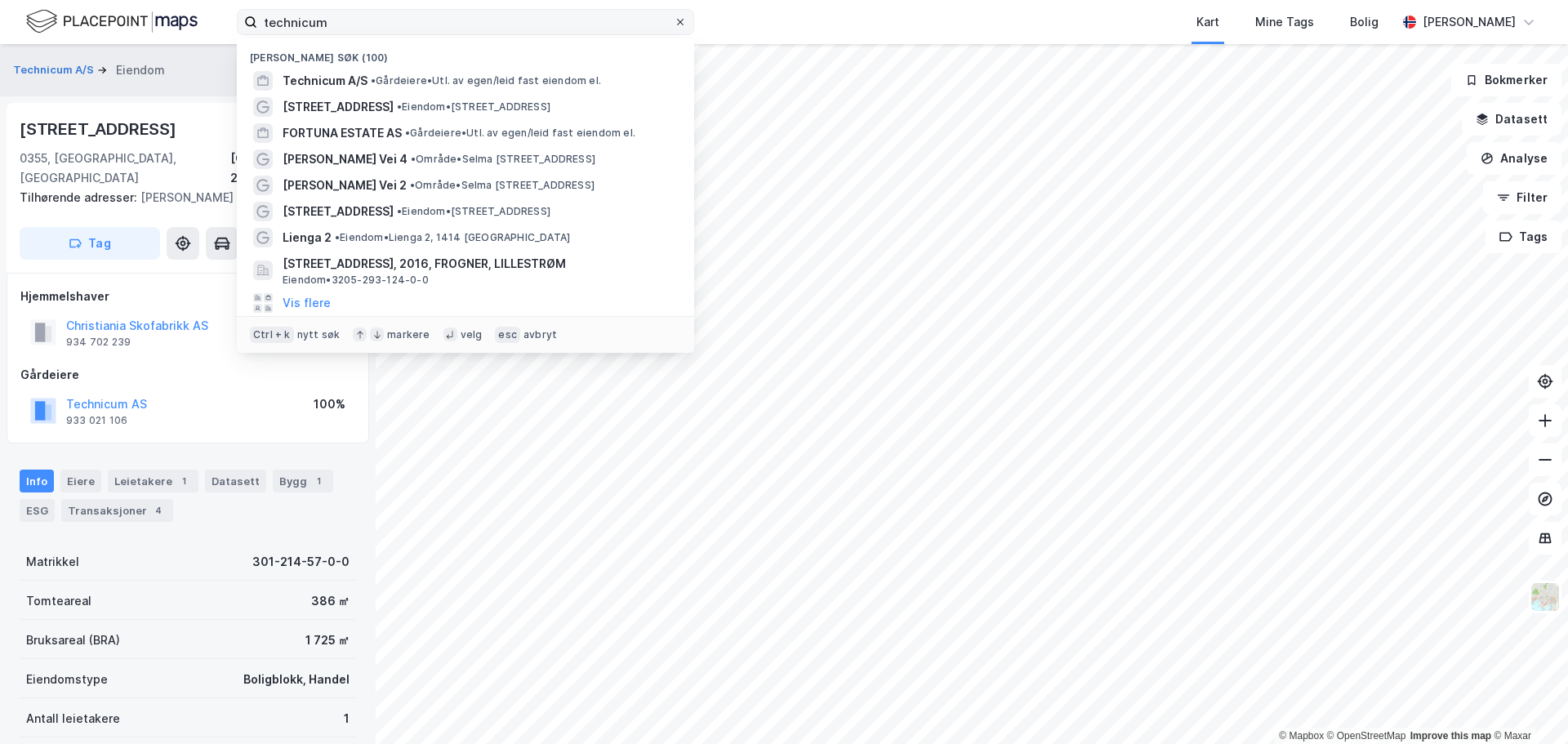
click at [676, 19] on icon at bounding box center [681, 22] width 10 height 10
click at [674, 19] on input "technicum" at bounding box center [465, 22] width 416 height 24
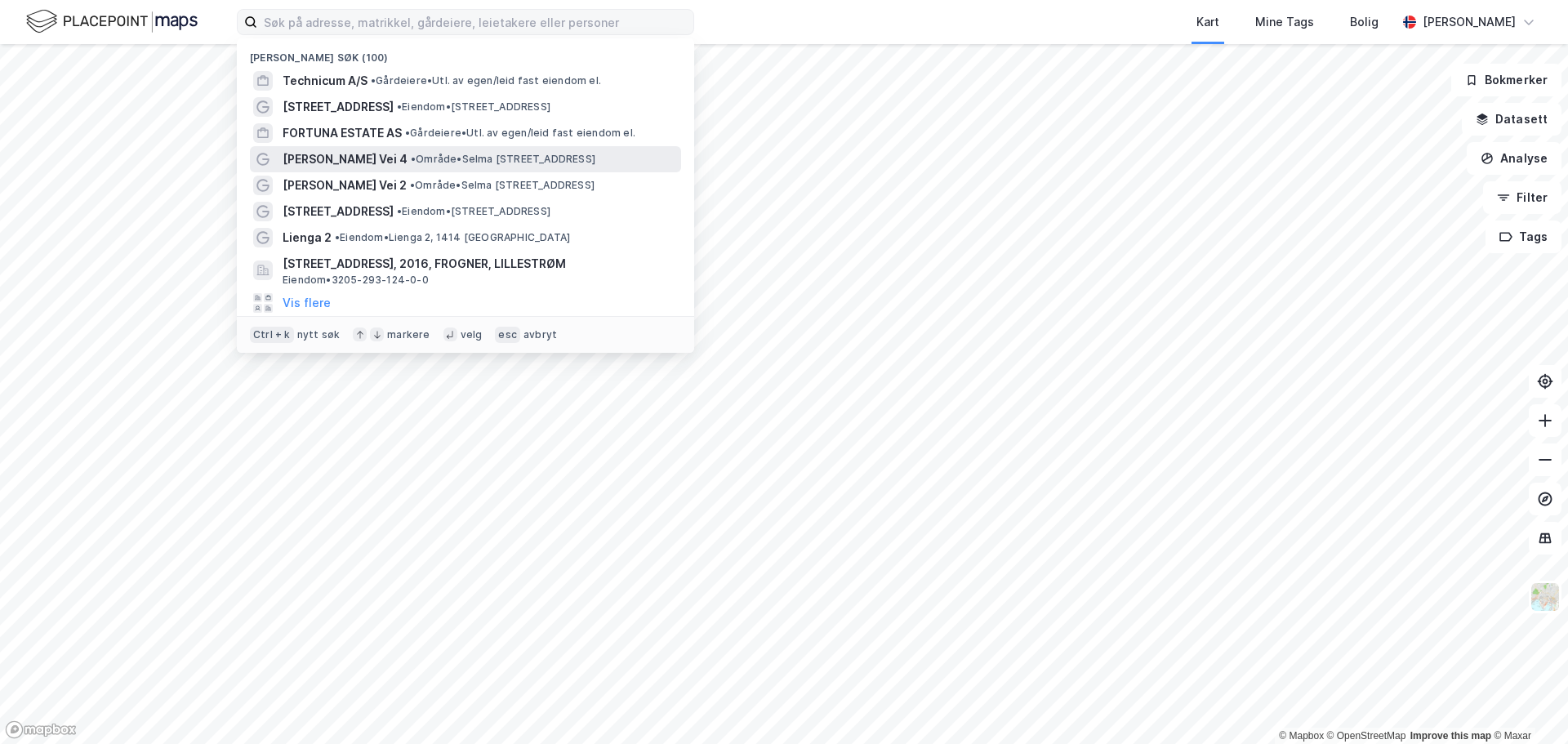
click at [442, 160] on span "• Område • [PERSON_NAME][STREET_ADDRESS]" at bounding box center [503, 159] width 185 height 13
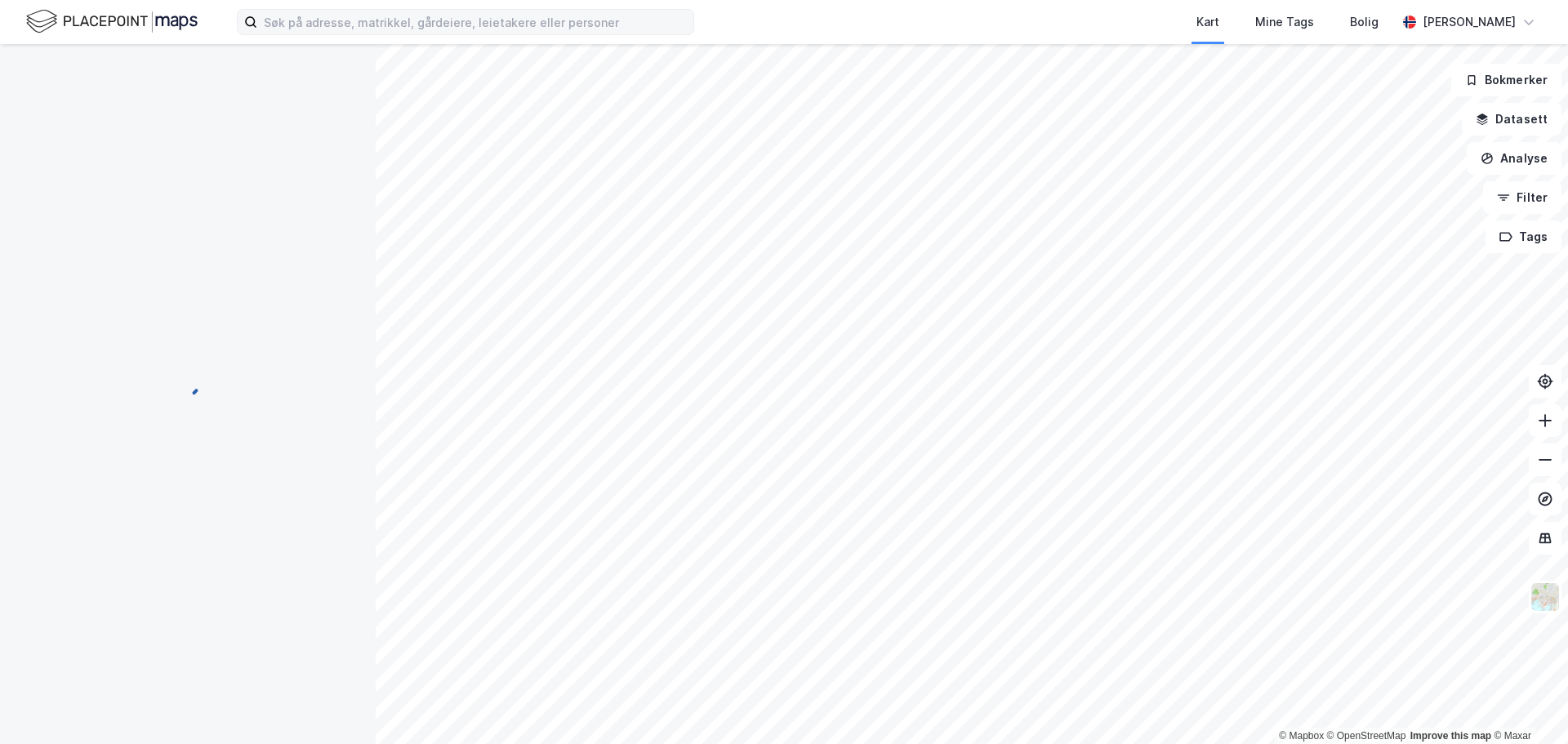
scroll to position [1, 0]
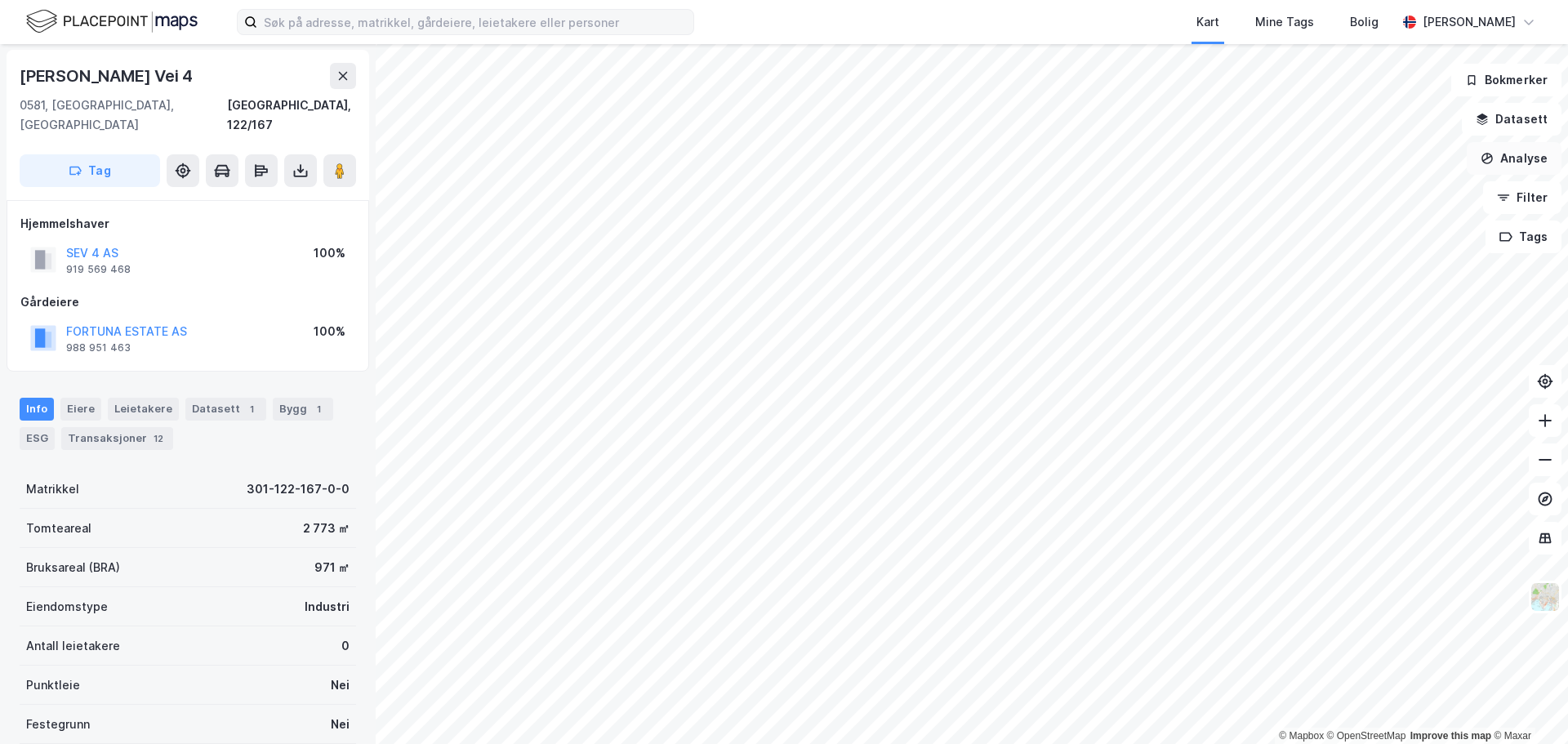
click at [1548, 164] on button "Analyse" at bounding box center [1514, 158] width 95 height 33
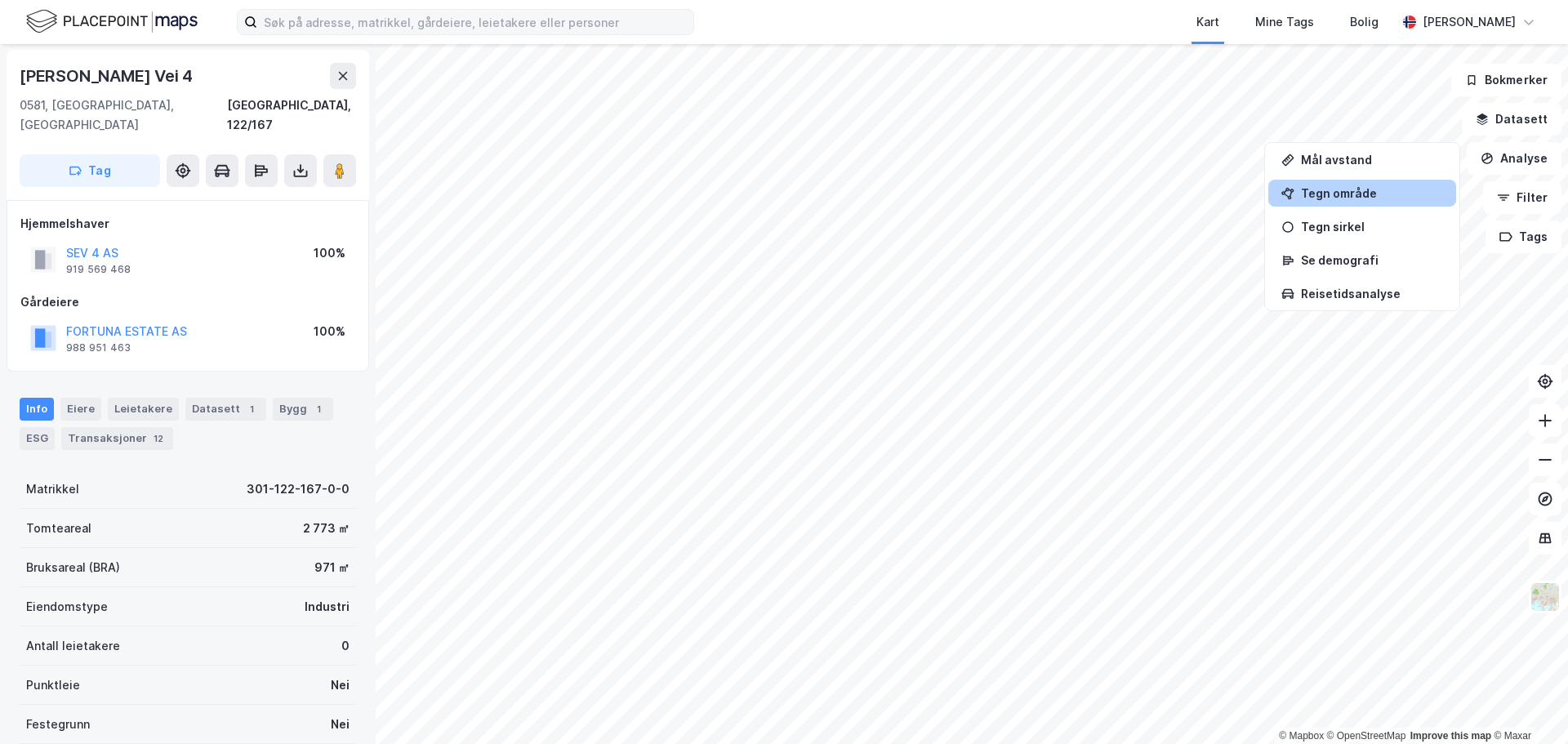
click at [1382, 195] on div "Tegn område" at bounding box center [1372, 193] width 142 height 14
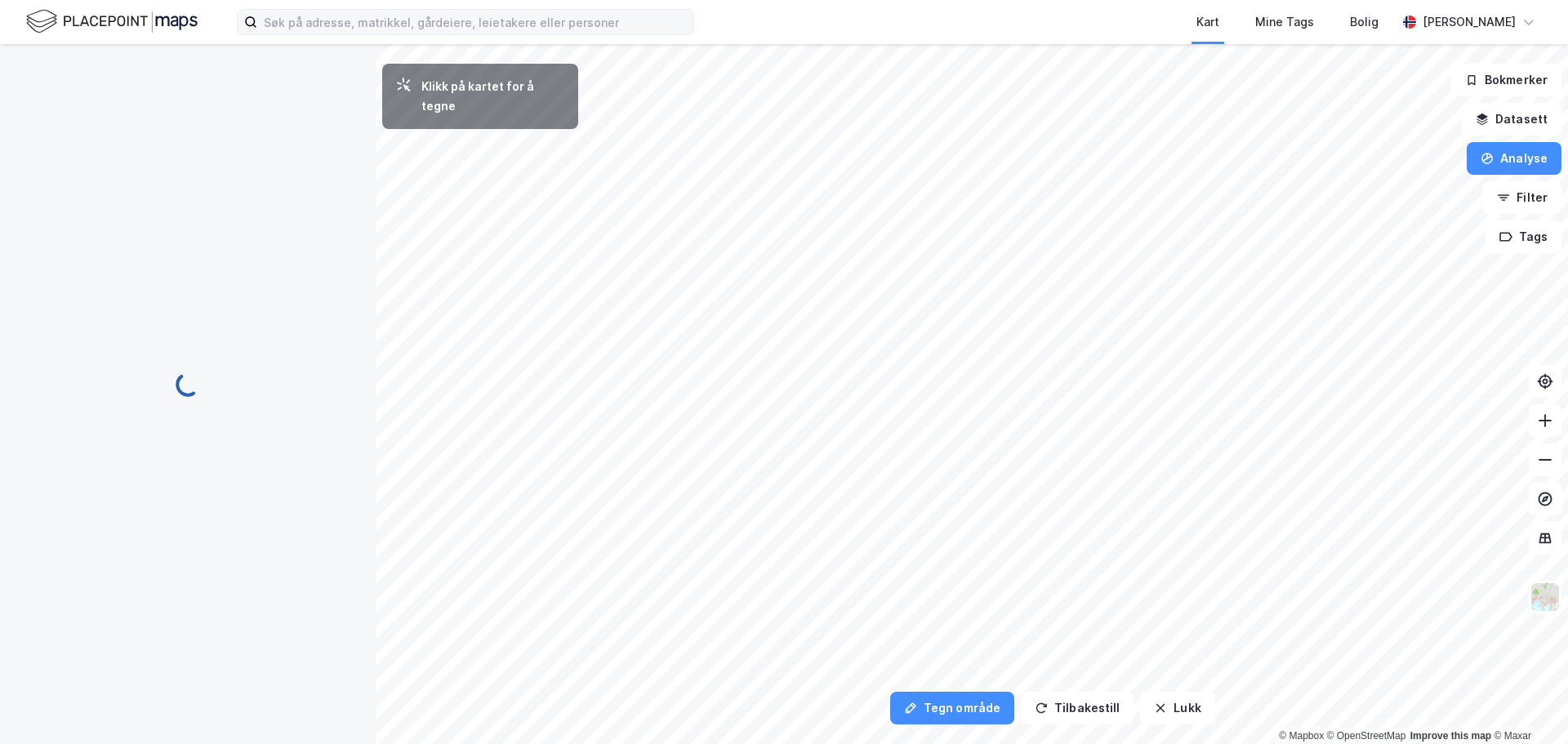
scroll to position [0, 0]
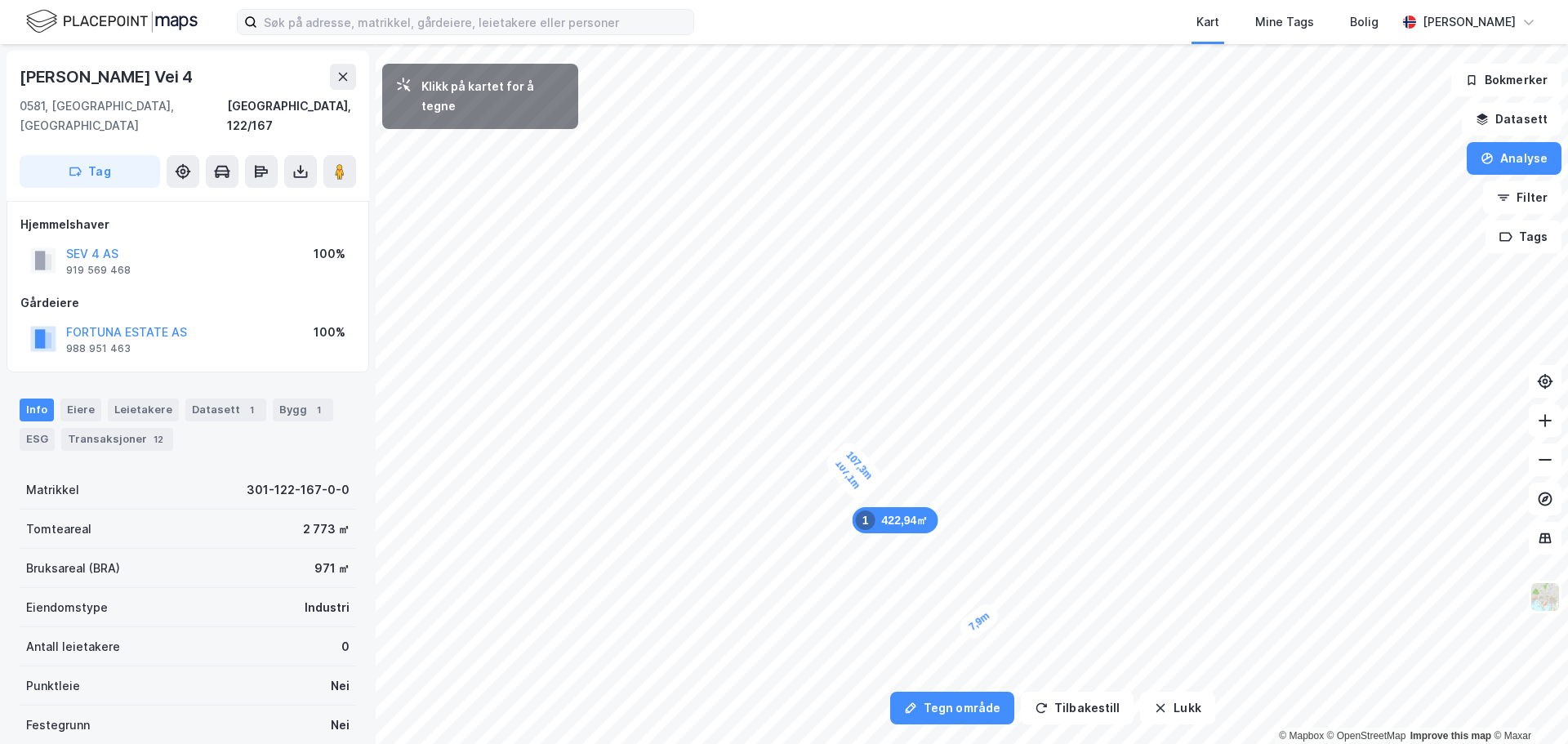
click at [990, 611] on div "7,9m" at bounding box center [979, 622] width 47 height 44
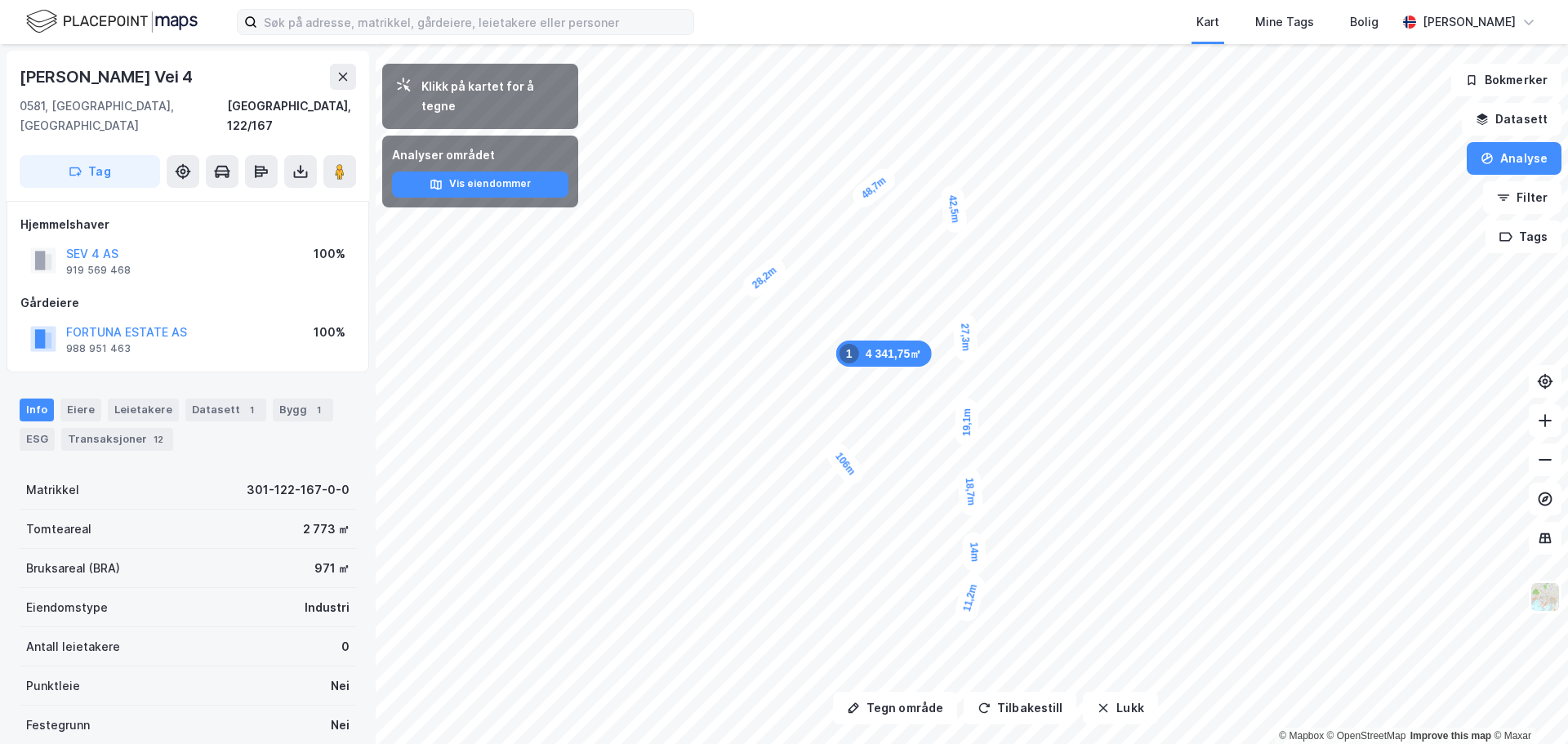
drag, startPoint x: 966, startPoint y: 620, endPoint x: 961, endPoint y: 609, distance: 12.1
drag, startPoint x: 978, startPoint y: 577, endPoint x: 968, endPoint y: 573, distance: 10.8
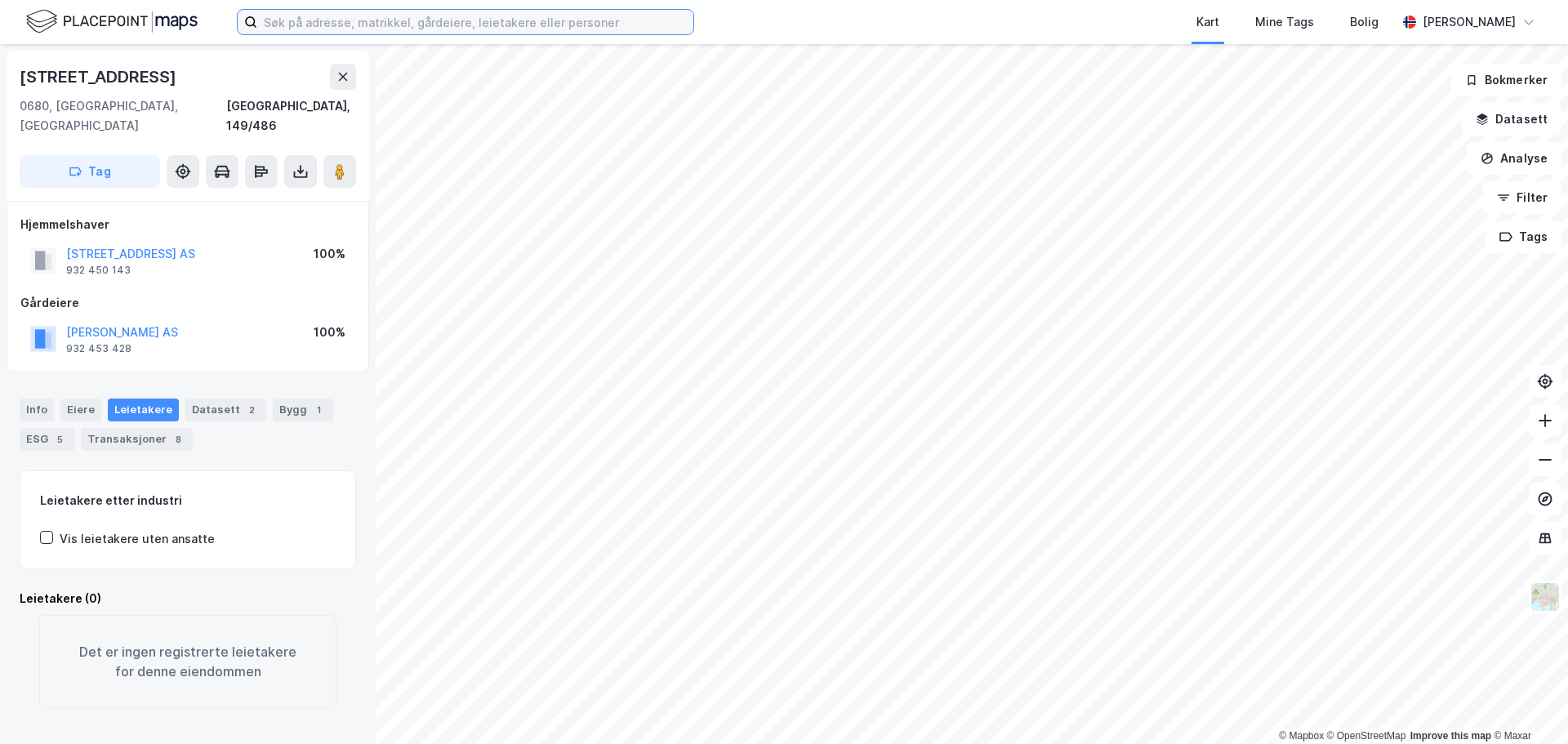
click at [413, 13] on input at bounding box center [475, 22] width 436 height 24
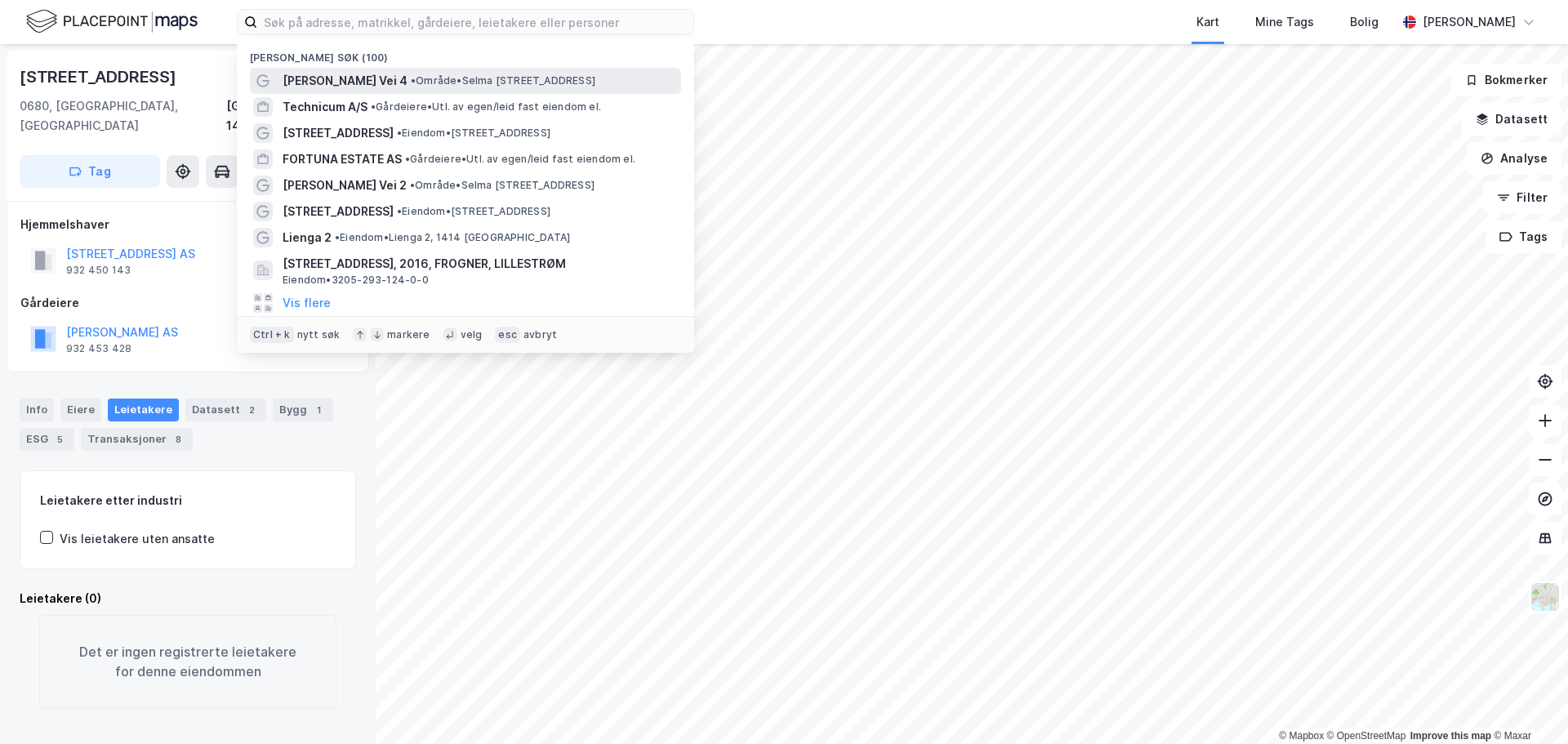
click at [471, 89] on div "Selma Ellefsens Vei 4 • Område • Selma Ellefsens Vei 4, 0581 Oslo" at bounding box center [480, 80] width 395 height 19
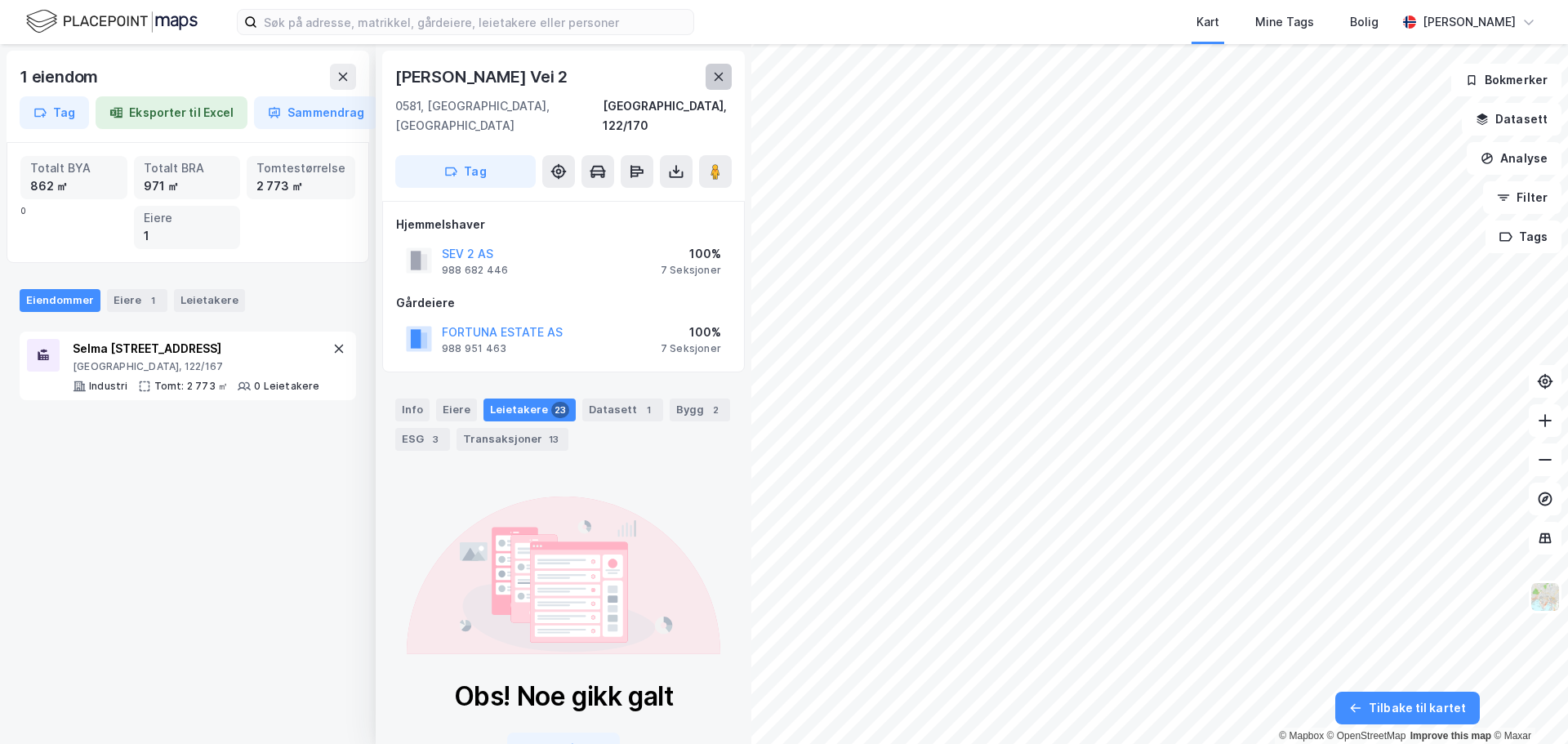
click at [719, 79] on icon at bounding box center [718, 76] width 13 height 13
click at [724, 72] on icon at bounding box center [718, 76] width 13 height 13
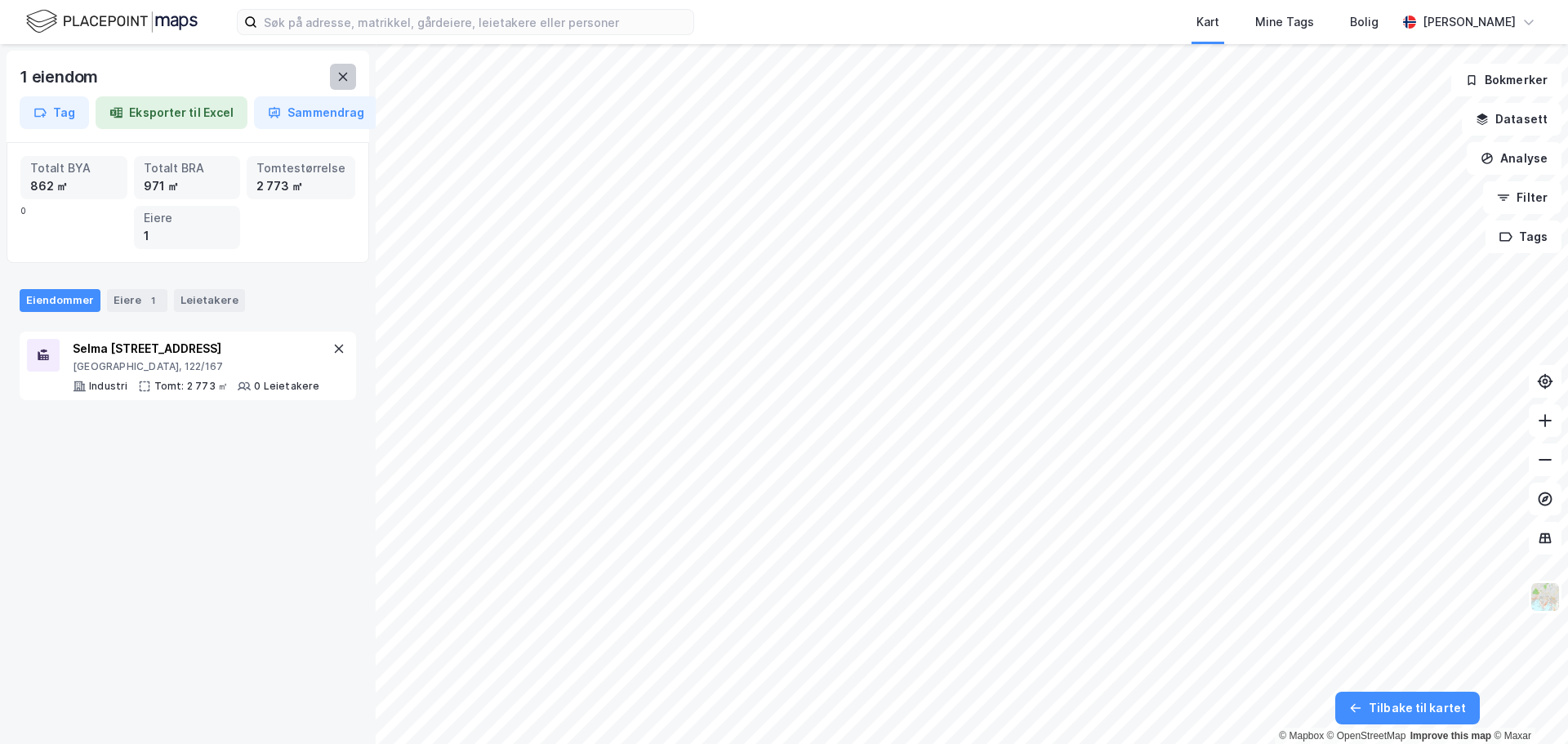
click at [336, 87] on button at bounding box center [343, 76] width 26 height 26
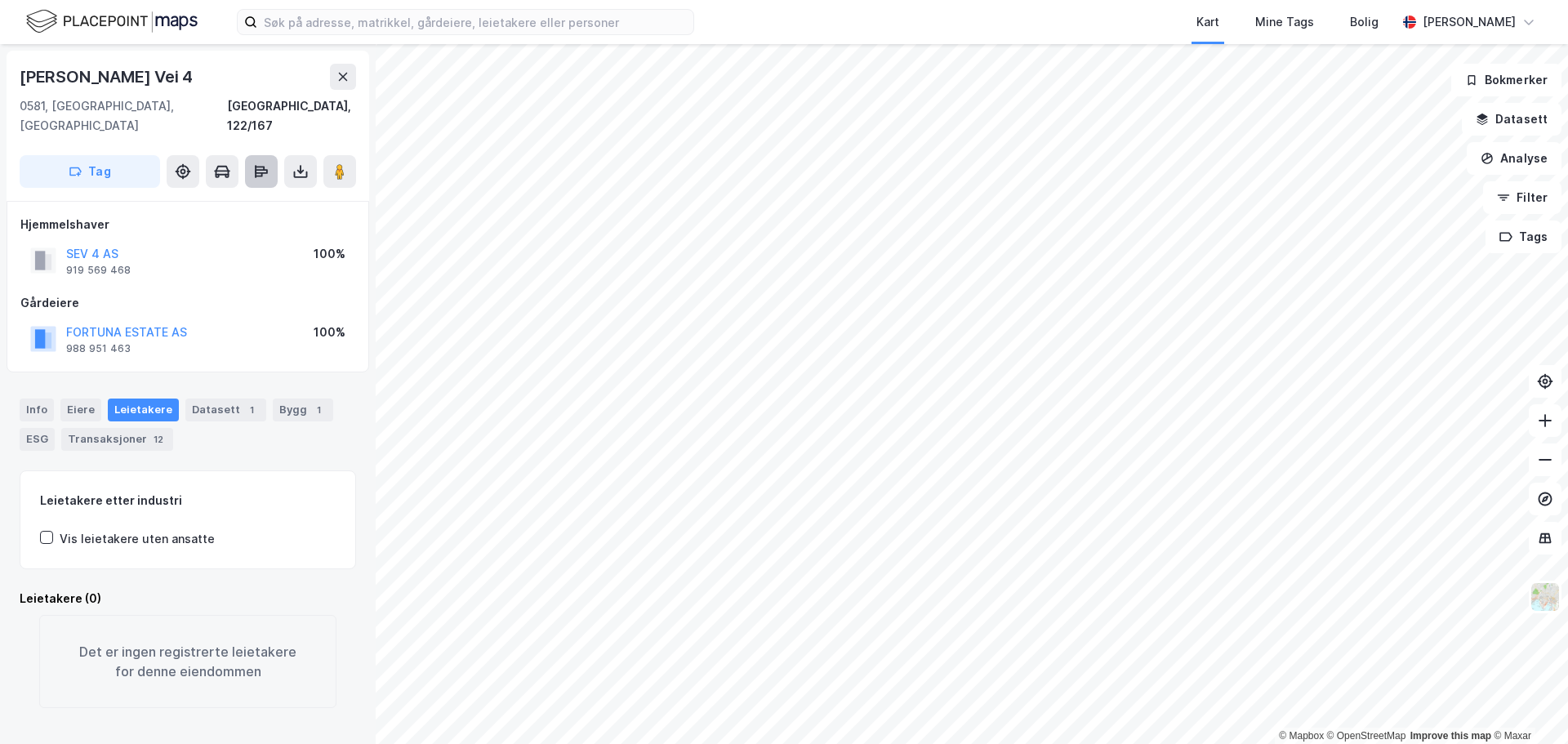
click at [263, 163] on icon at bounding box center [261, 171] width 16 height 16
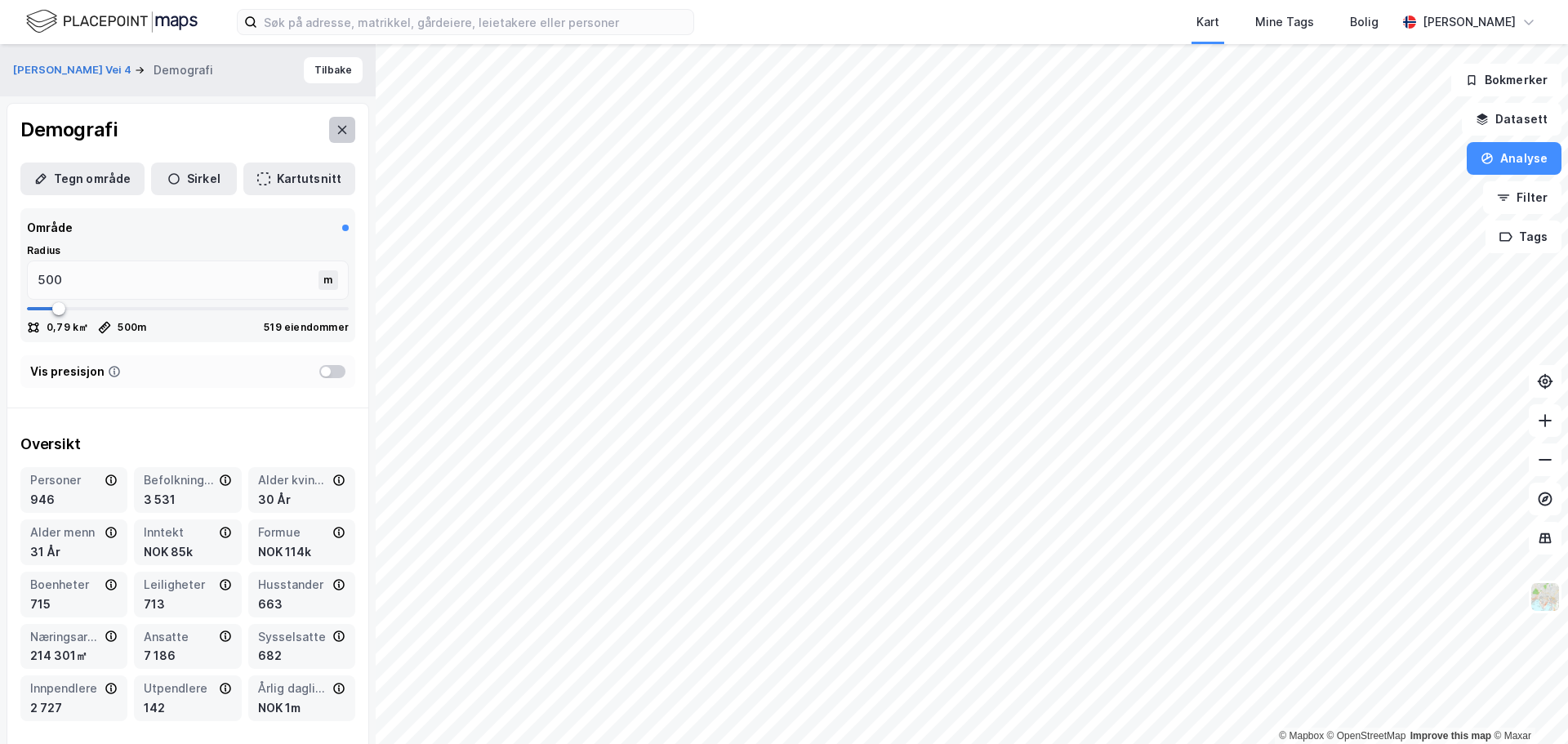
click at [336, 136] on icon at bounding box center [342, 129] width 13 height 13
